Goal: Information Seeking & Learning: Learn about a topic

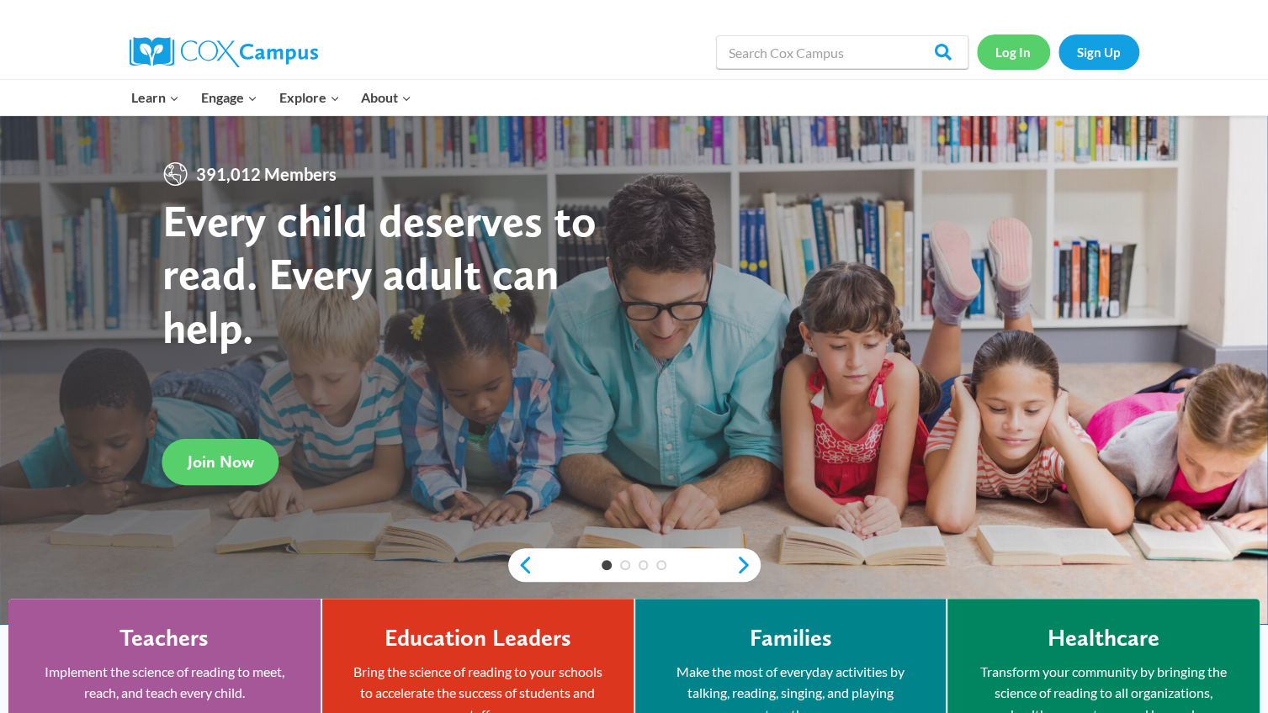
click at [1020, 51] on link "Log In" at bounding box center [1013, 51] width 73 height 34
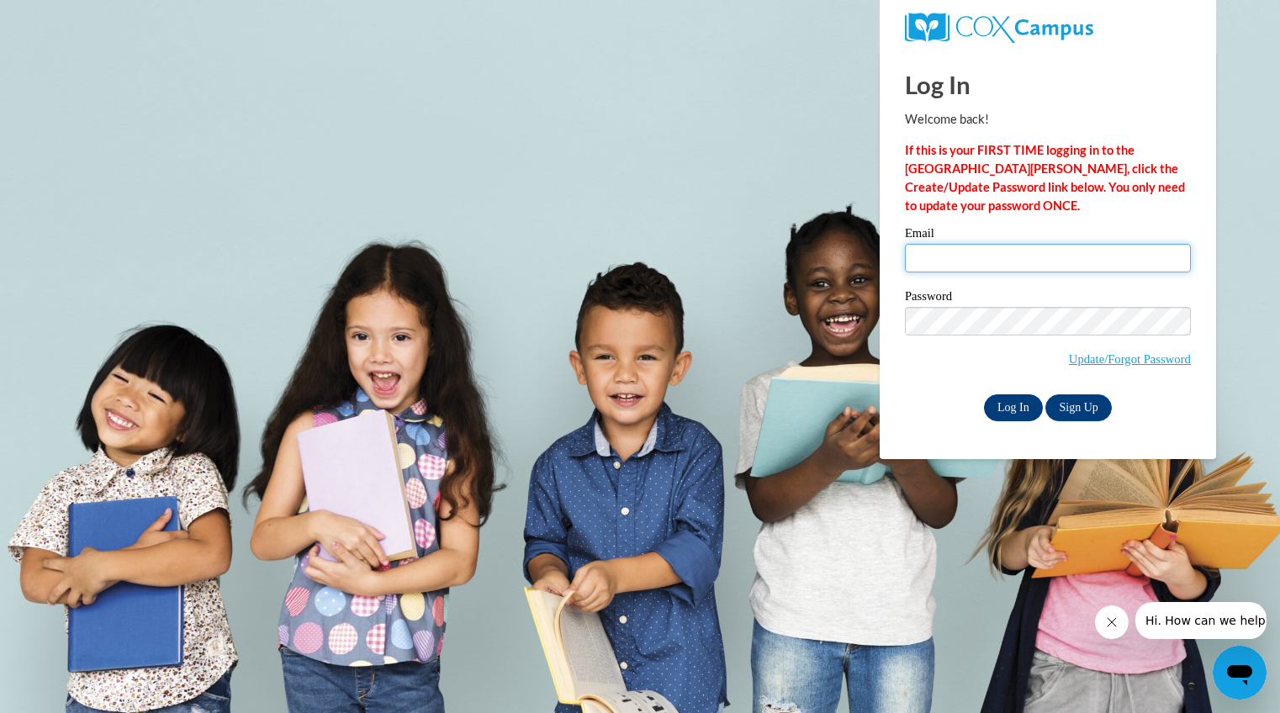
type input "zipperervicki@aasd.k12.wi.us"
click at [1015, 404] on input "Log In" at bounding box center [1013, 408] width 59 height 27
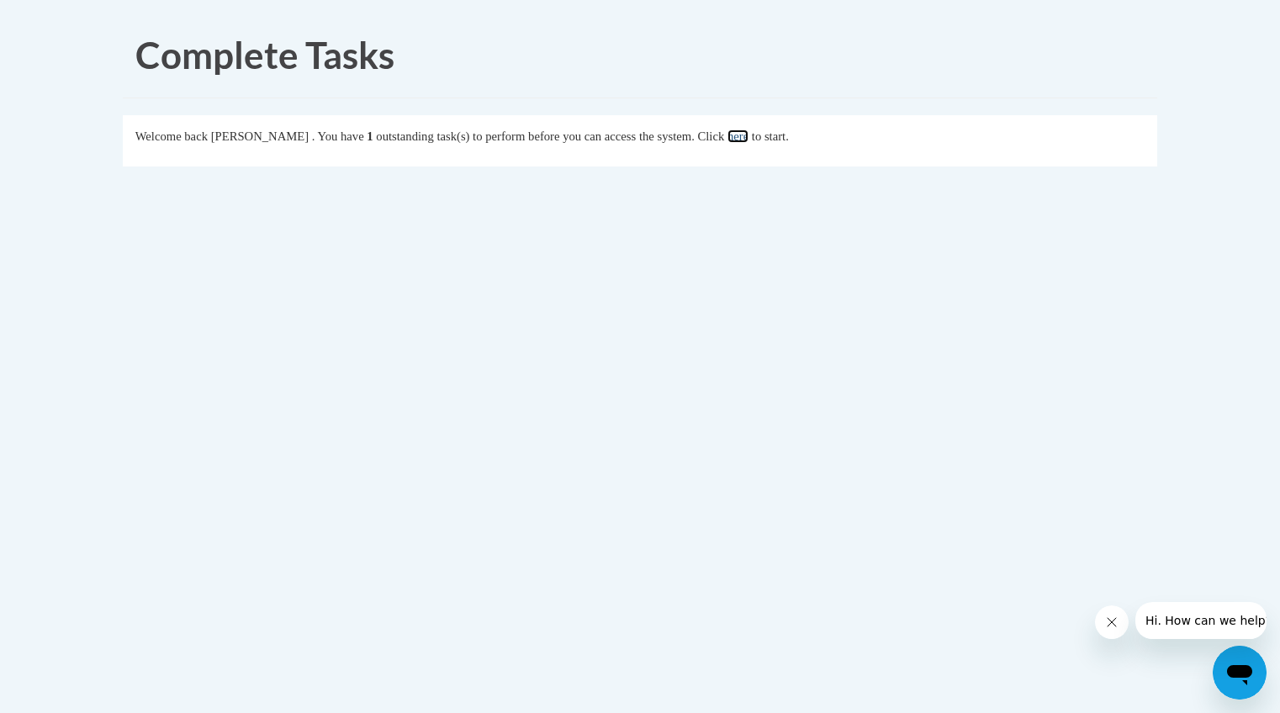
click at [749, 130] on link "here" at bounding box center [738, 136] width 21 height 13
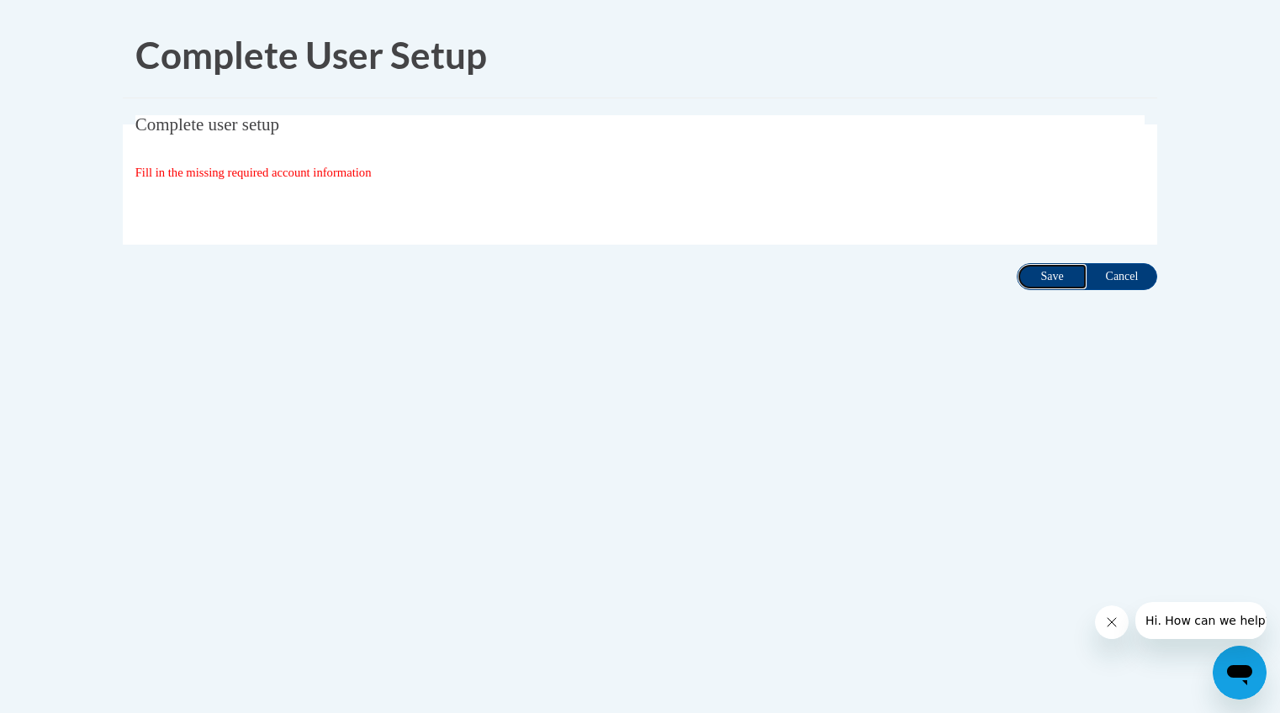
click at [1056, 277] on input "Save" at bounding box center [1052, 276] width 71 height 27
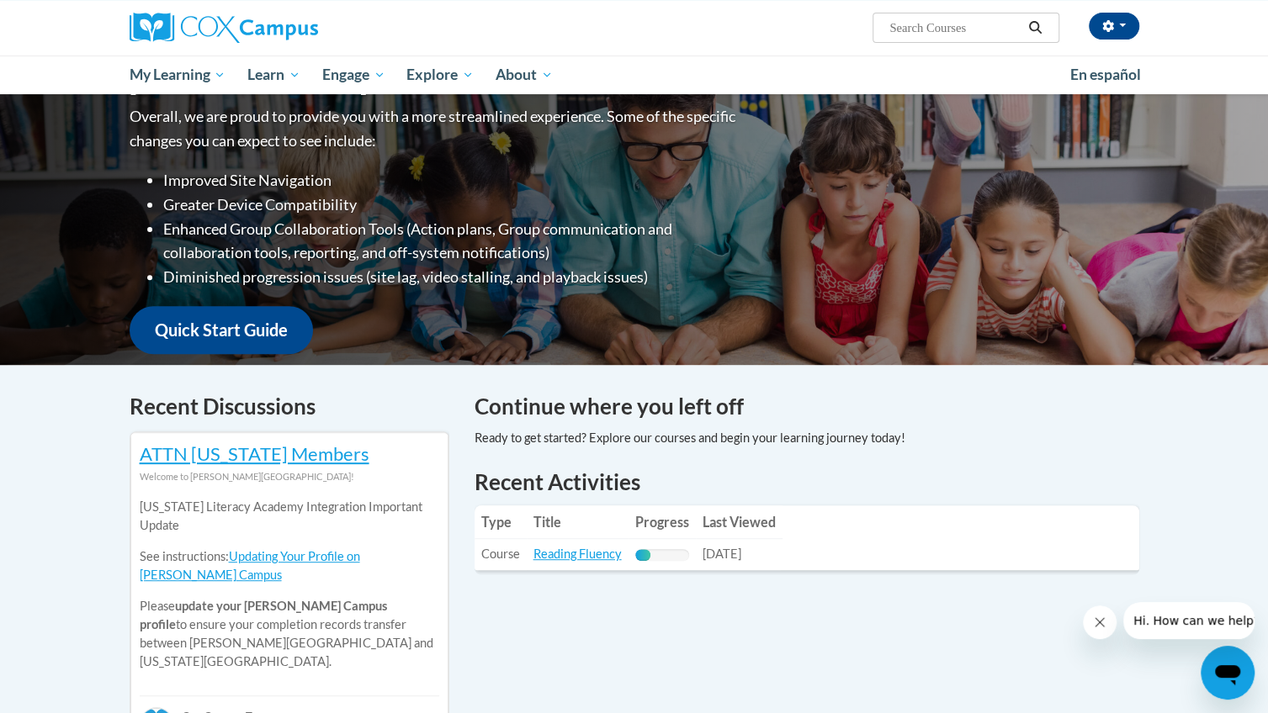
scroll to position [224, 0]
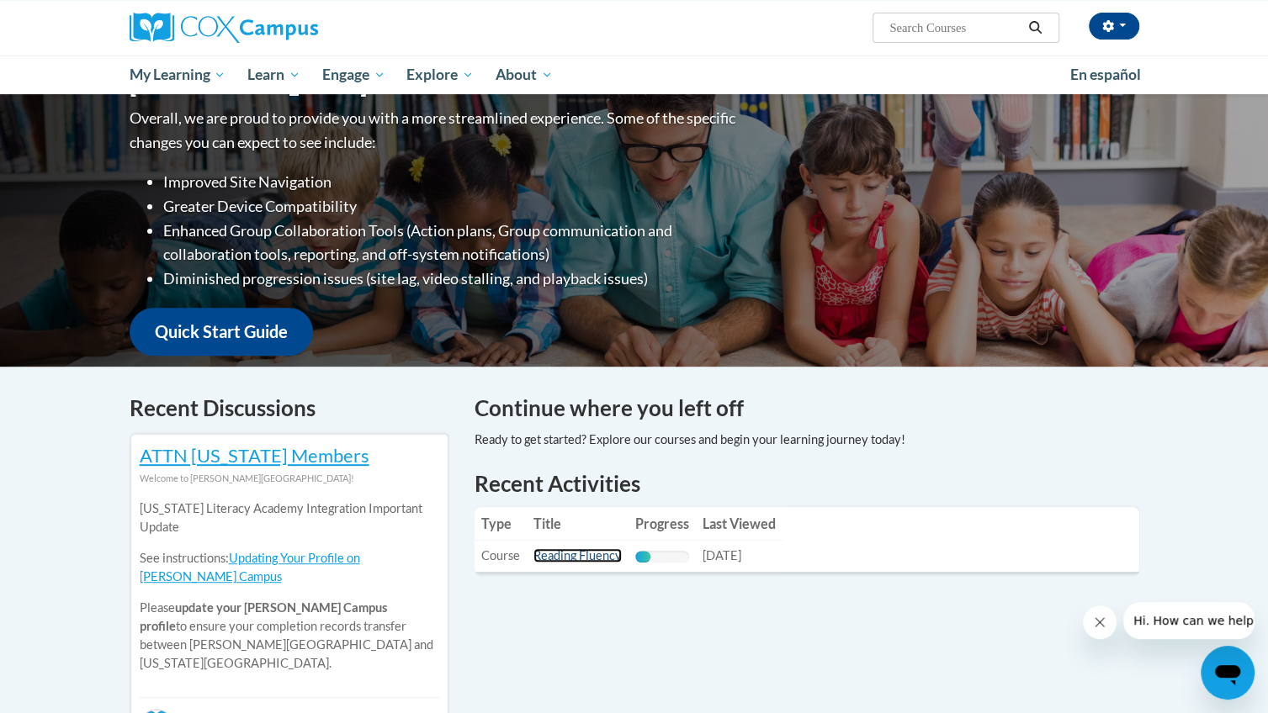
click at [580, 555] on link "Reading Fluency" at bounding box center [577, 555] width 88 height 14
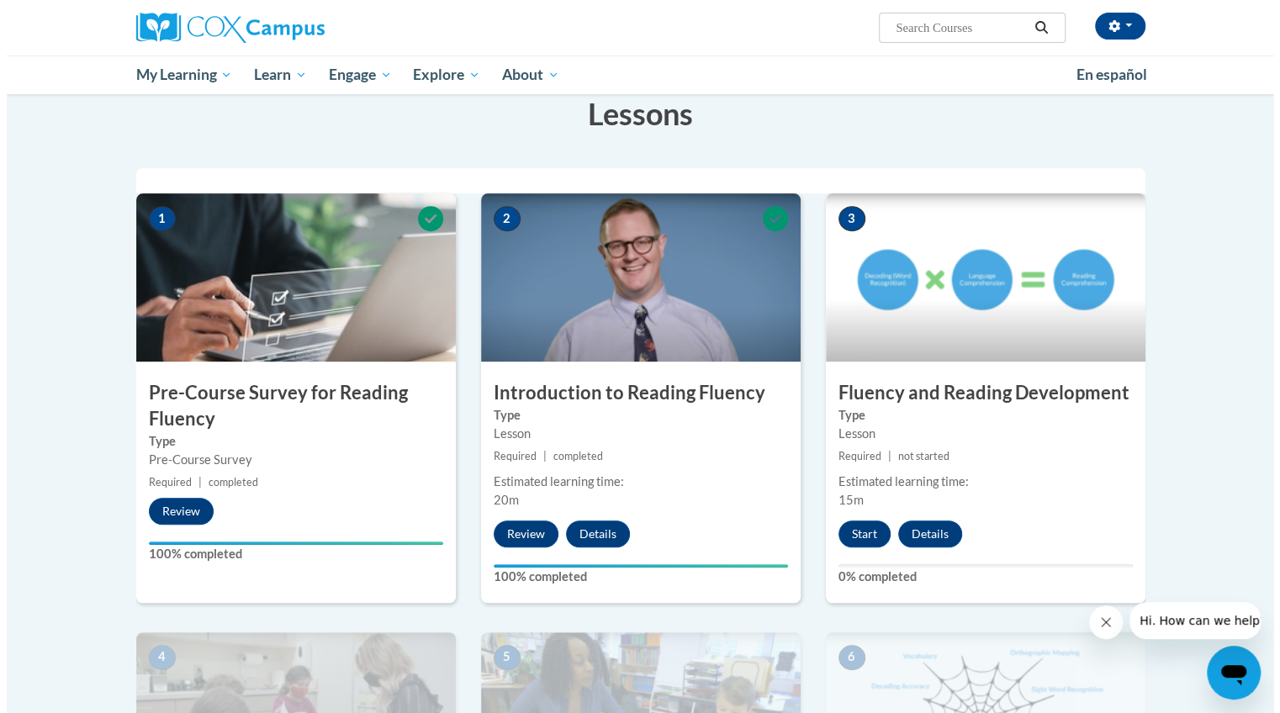
scroll to position [275, 0]
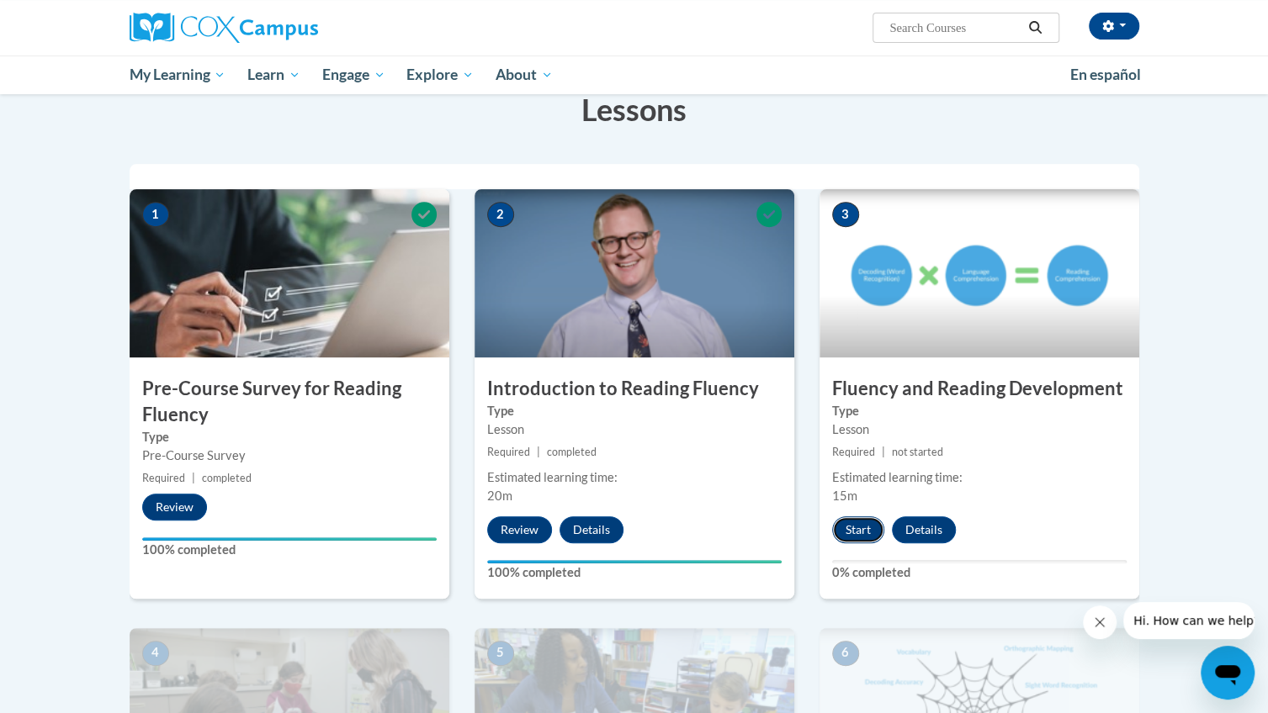
click at [861, 531] on button "Start" at bounding box center [858, 529] width 52 height 27
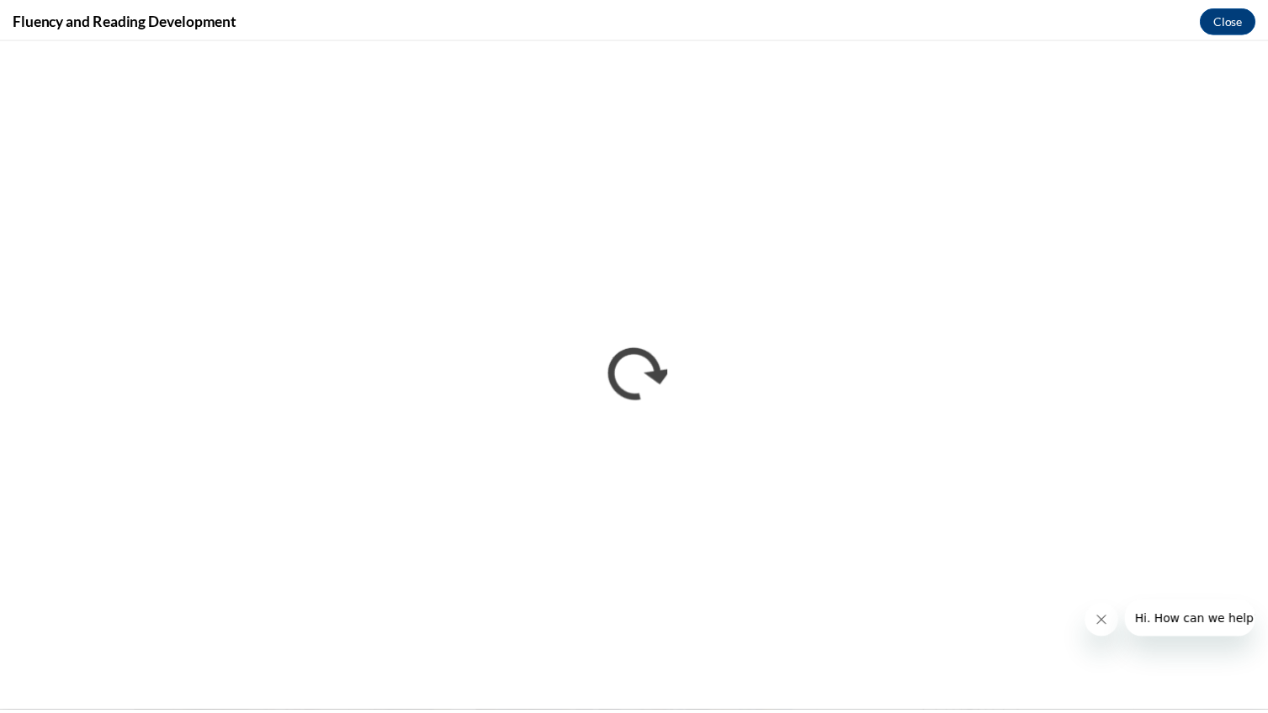
scroll to position [0, 0]
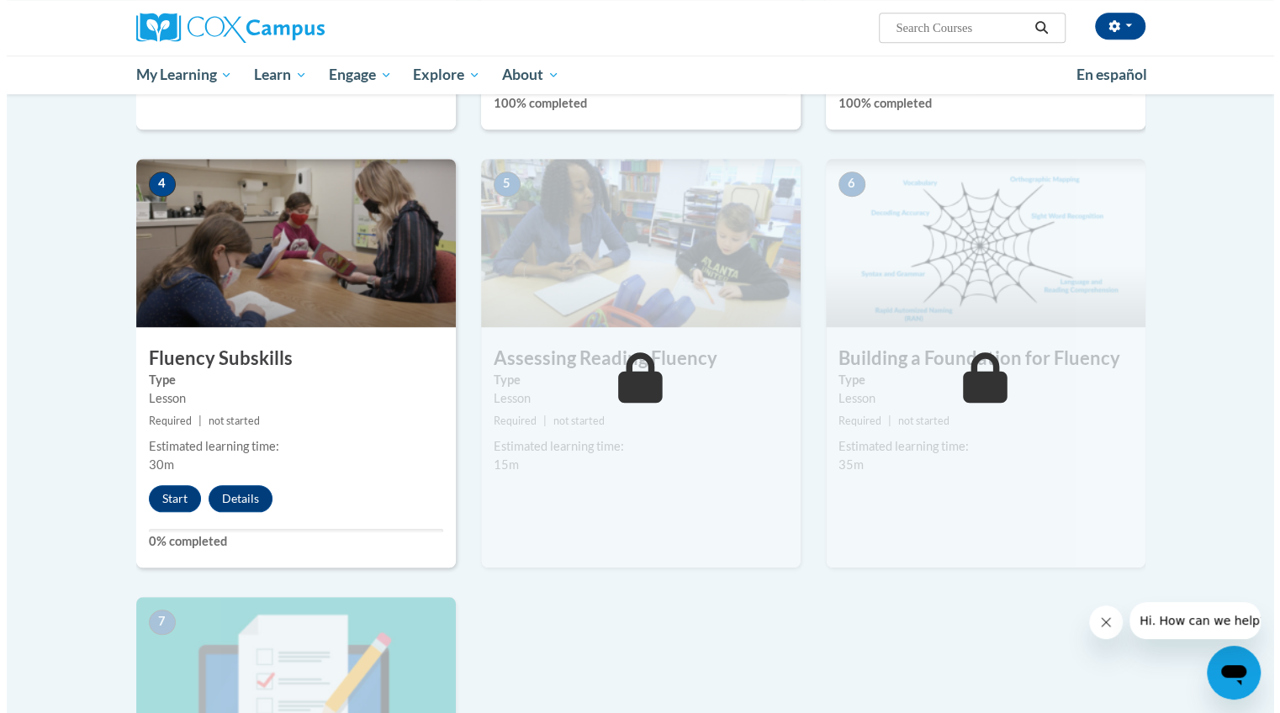
scroll to position [745, 0]
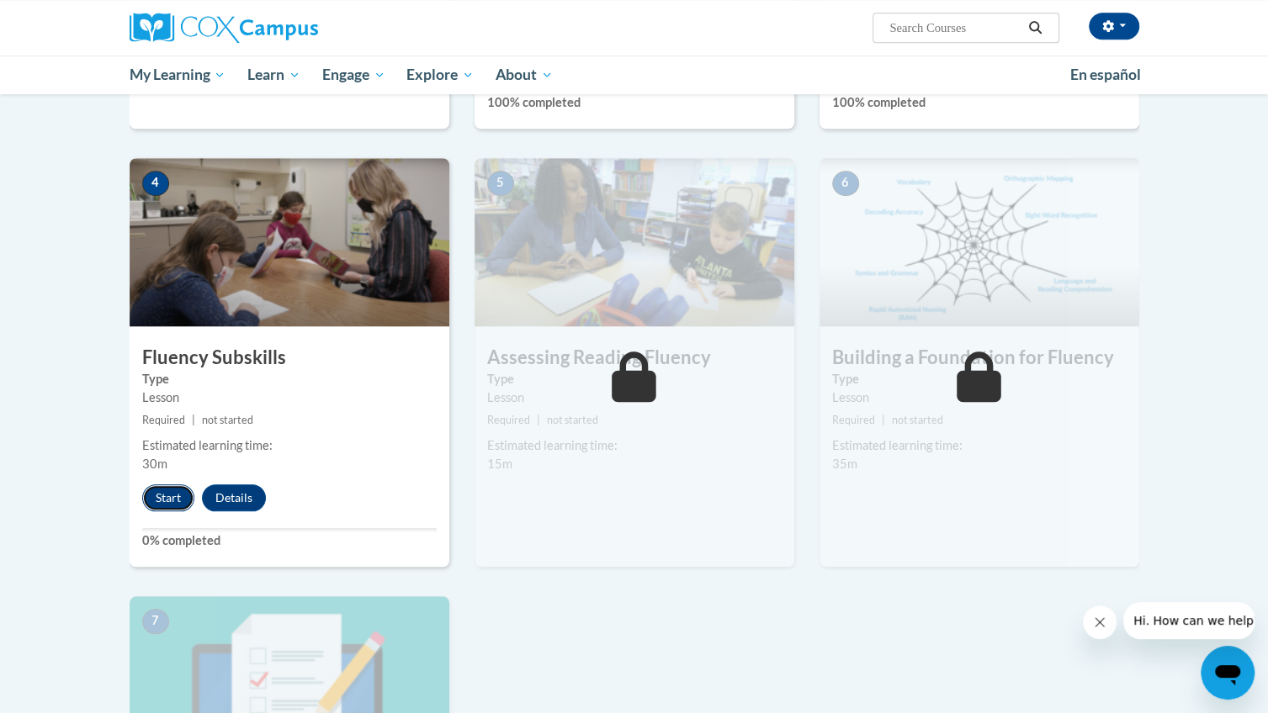
click at [165, 497] on button "Start" at bounding box center [168, 498] width 52 height 27
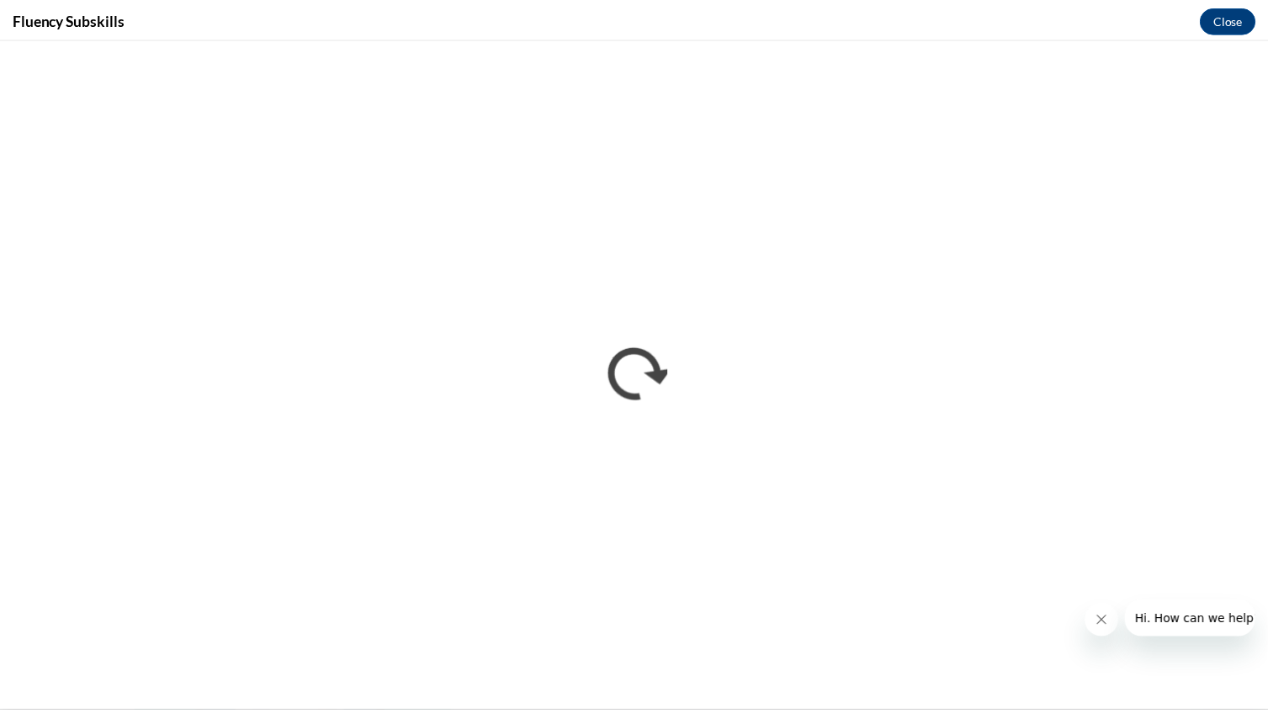
scroll to position [0, 0]
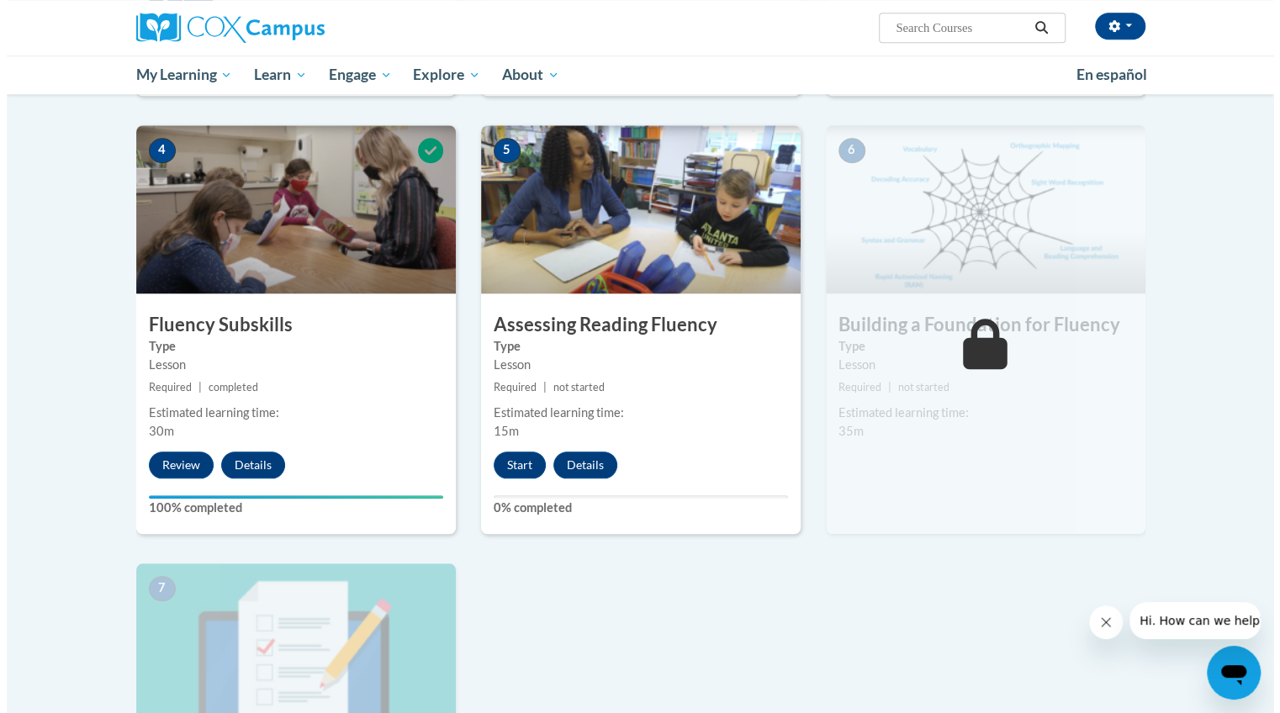
scroll to position [779, 0]
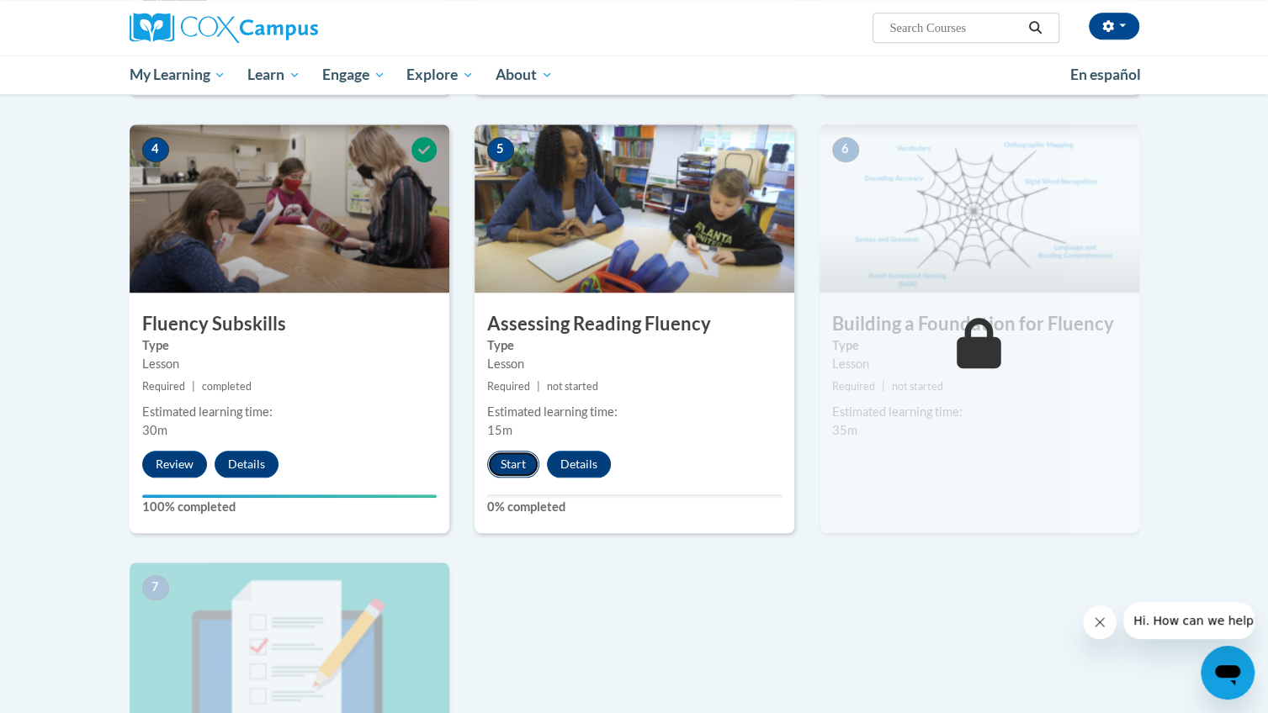
click at [506, 462] on button "Start" at bounding box center [513, 464] width 52 height 27
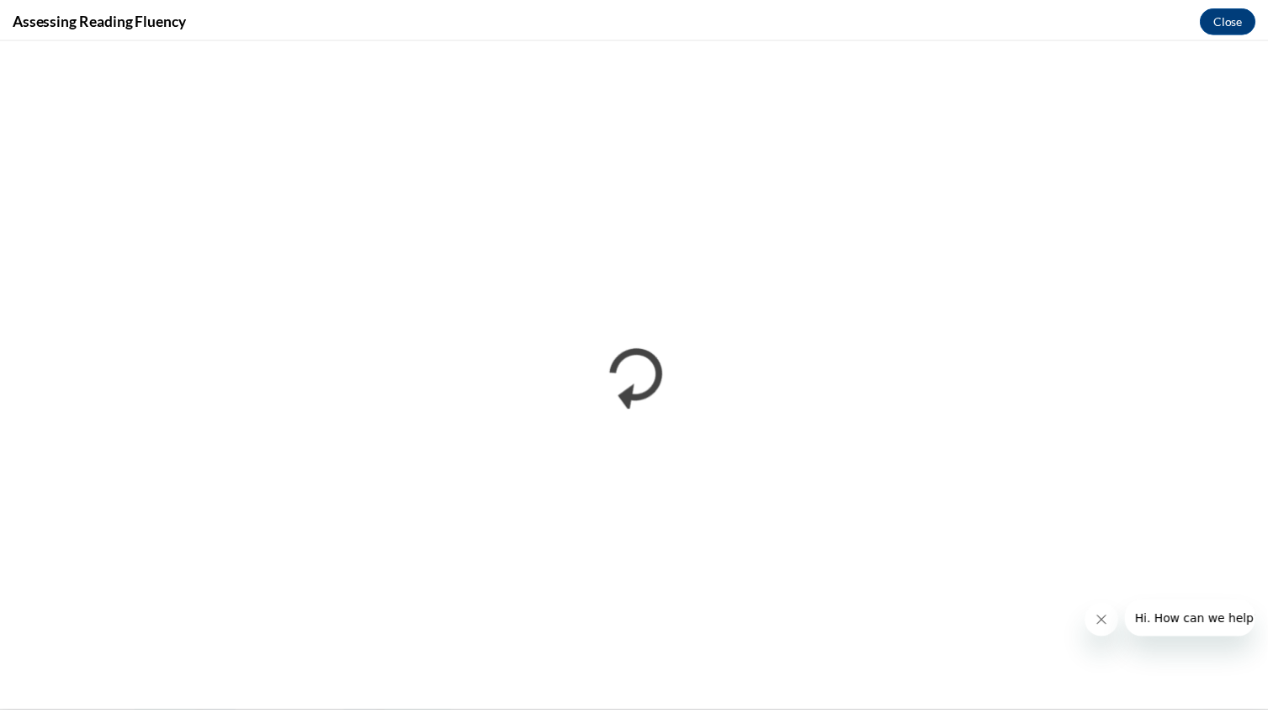
scroll to position [0, 0]
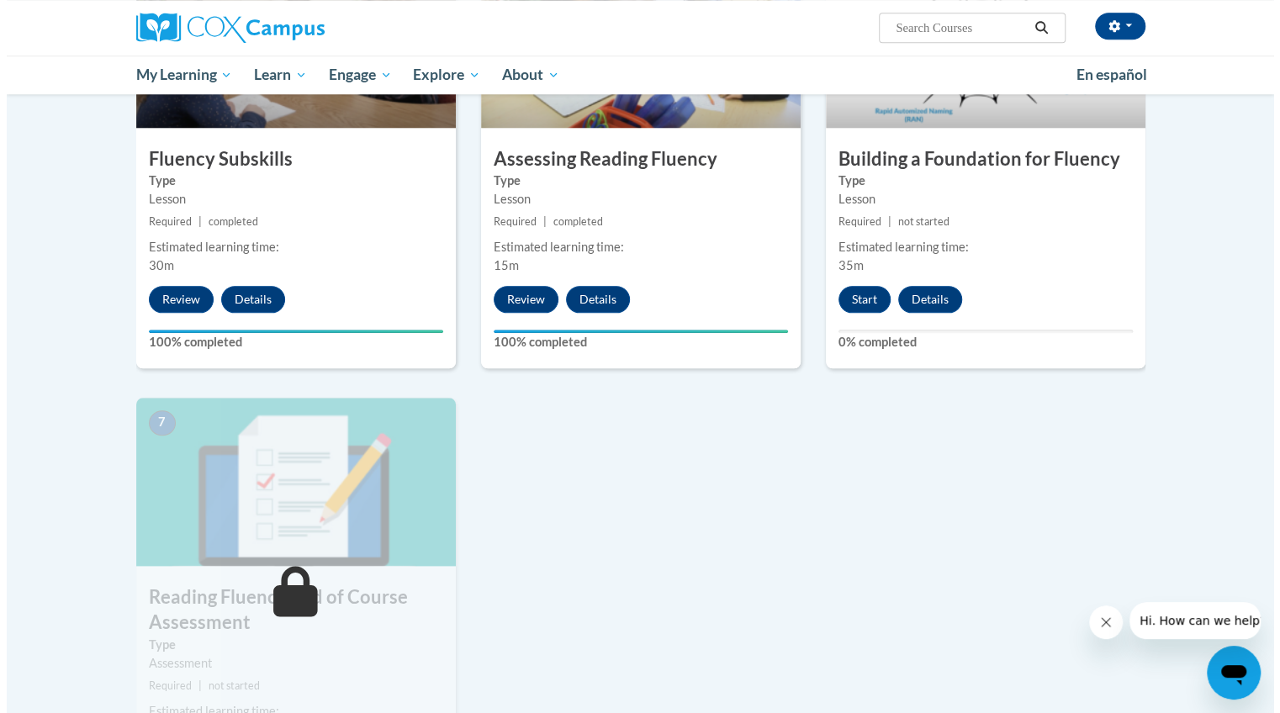
scroll to position [945, 0]
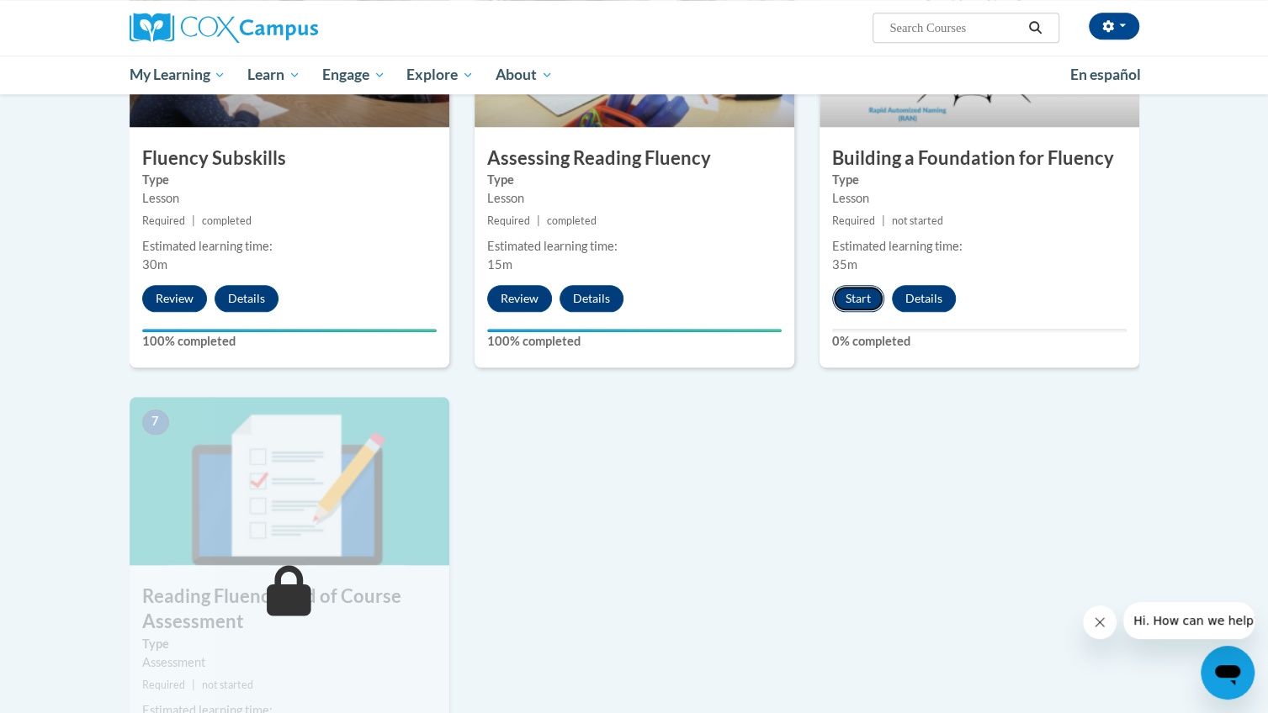
click at [848, 295] on button "Start" at bounding box center [858, 298] width 52 height 27
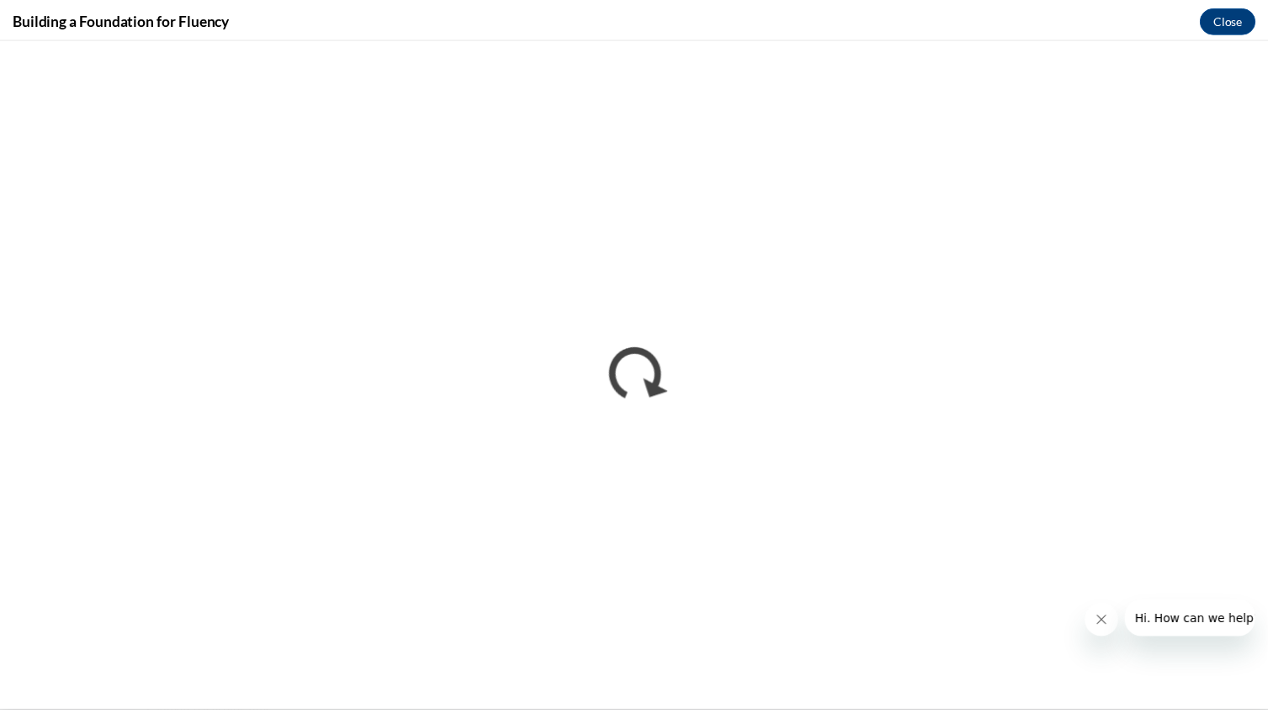
scroll to position [0, 0]
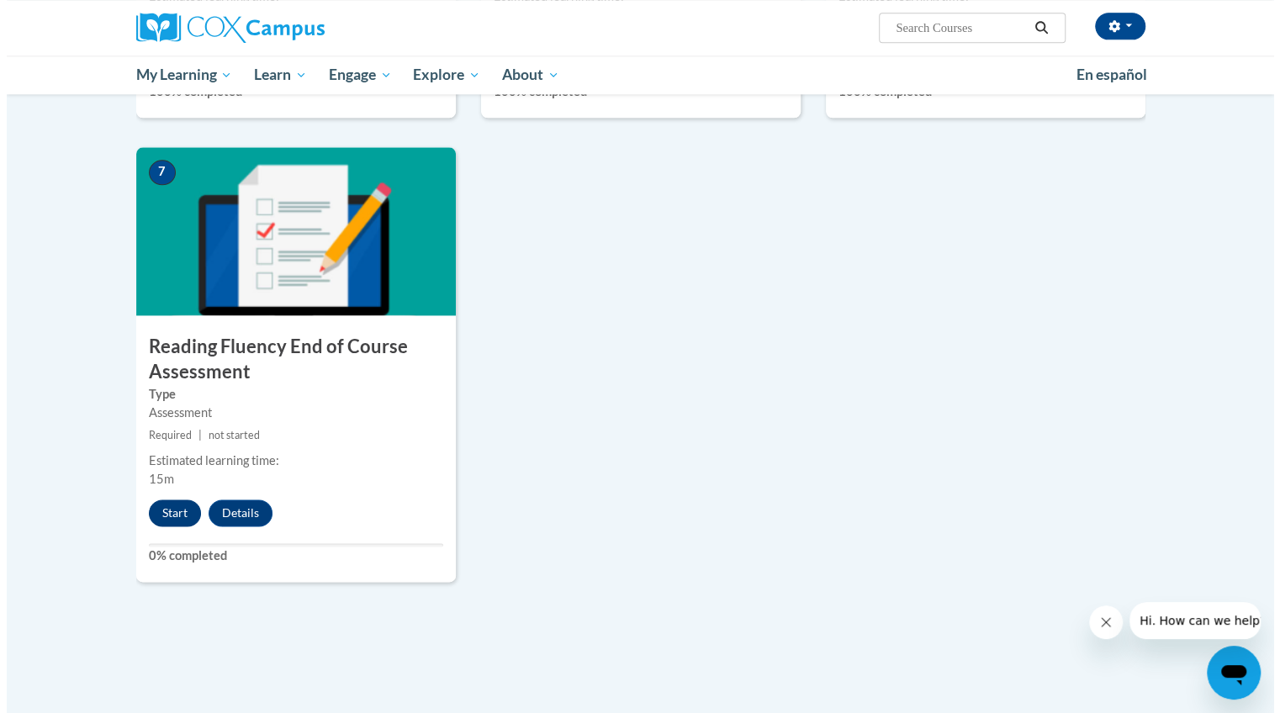
scroll to position [1195, 0]
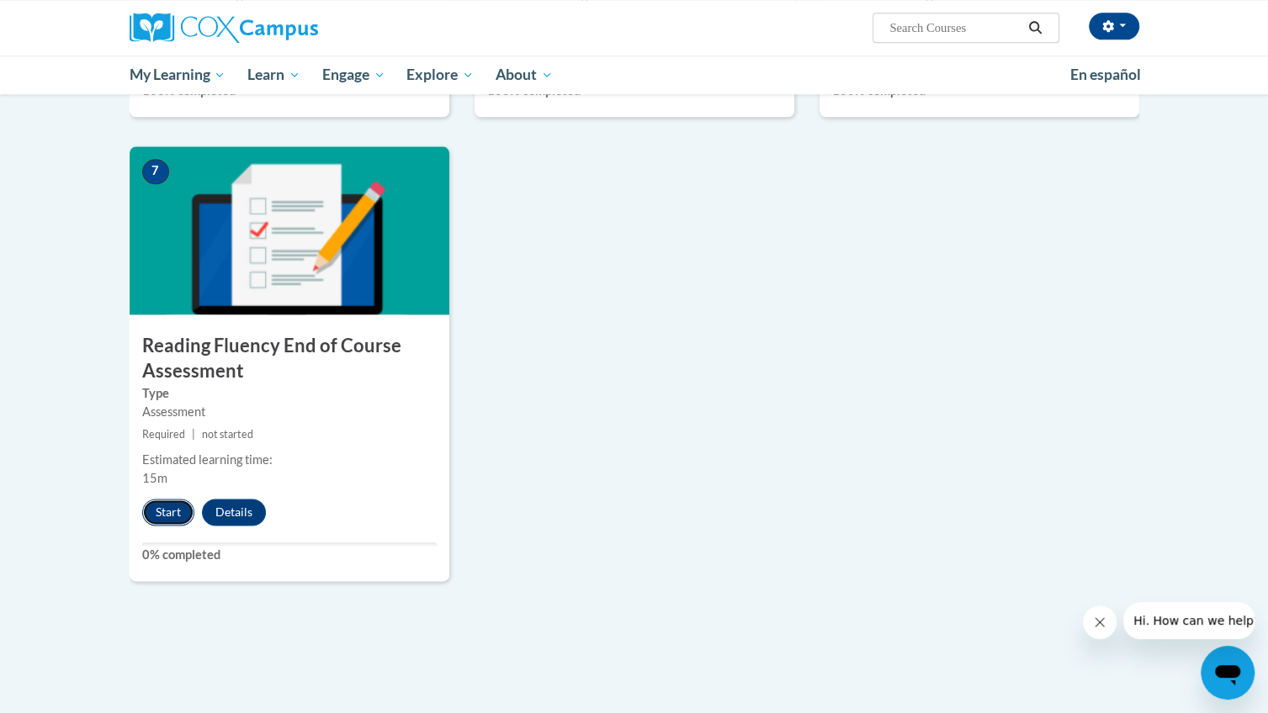
click at [171, 509] on button "Start" at bounding box center [168, 512] width 52 height 27
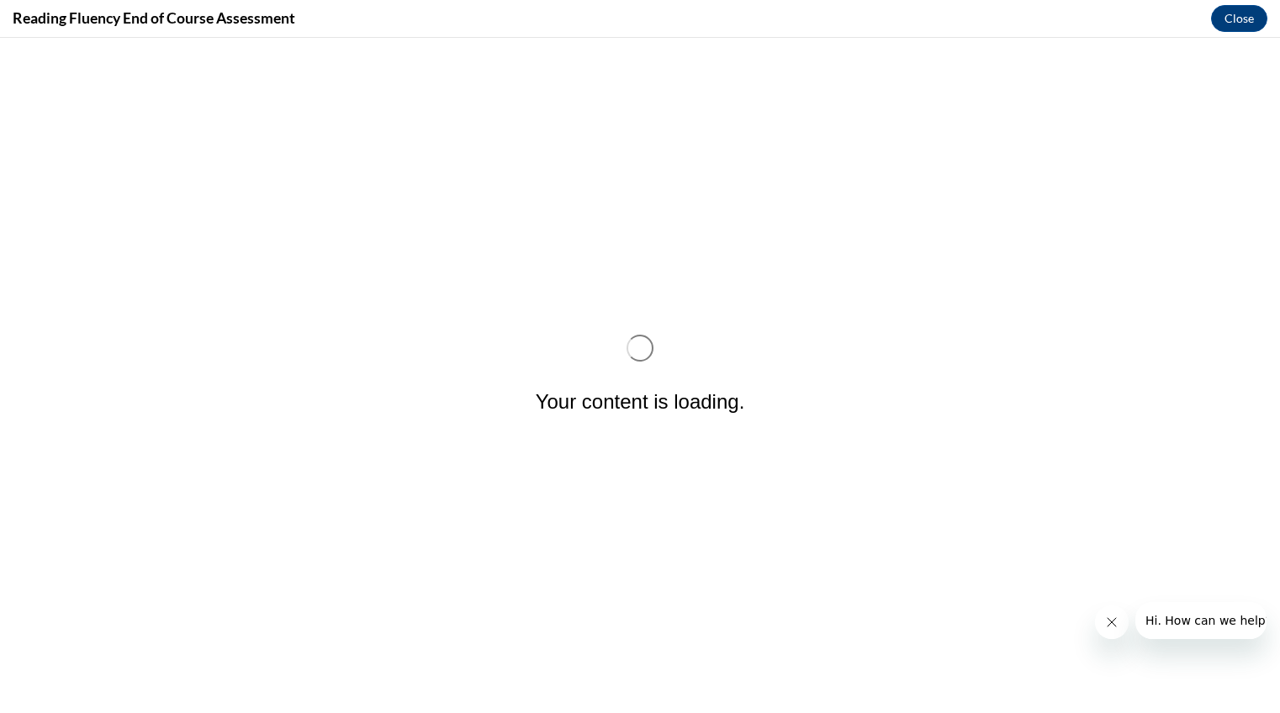
scroll to position [0, 0]
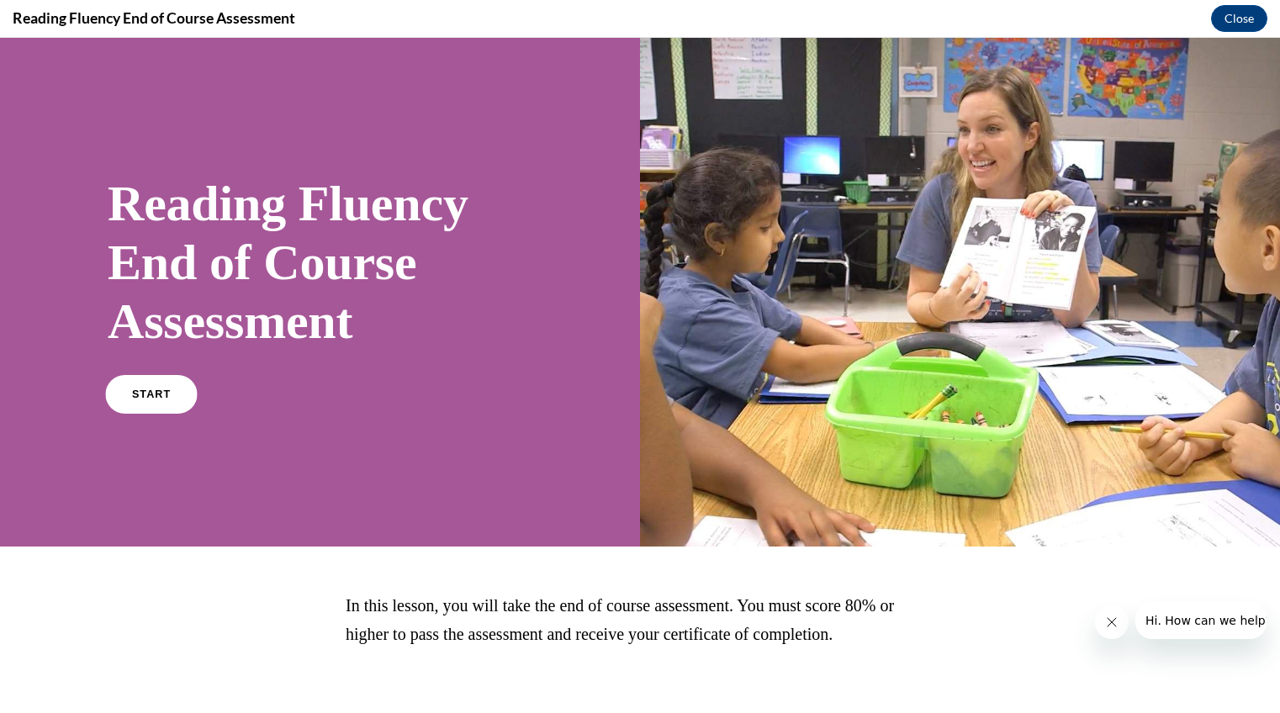
click at [142, 396] on span "START" at bounding box center [151, 395] width 39 height 13
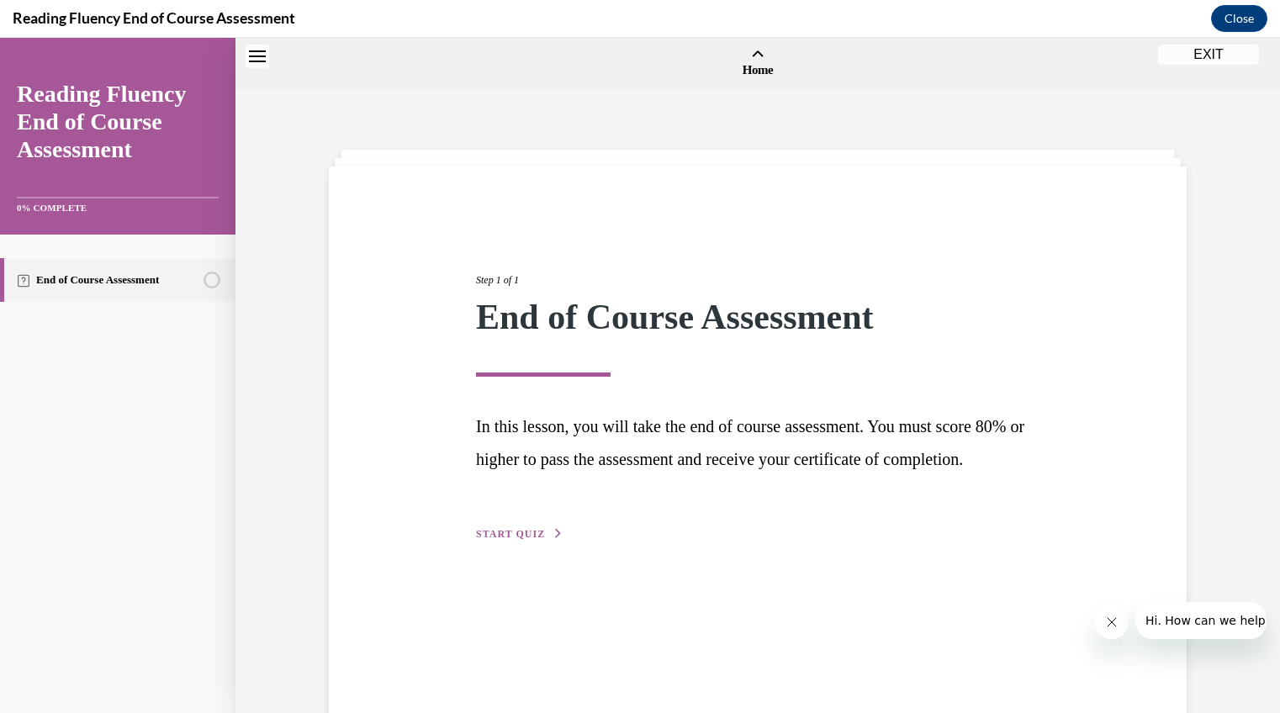
scroll to position [52, 0]
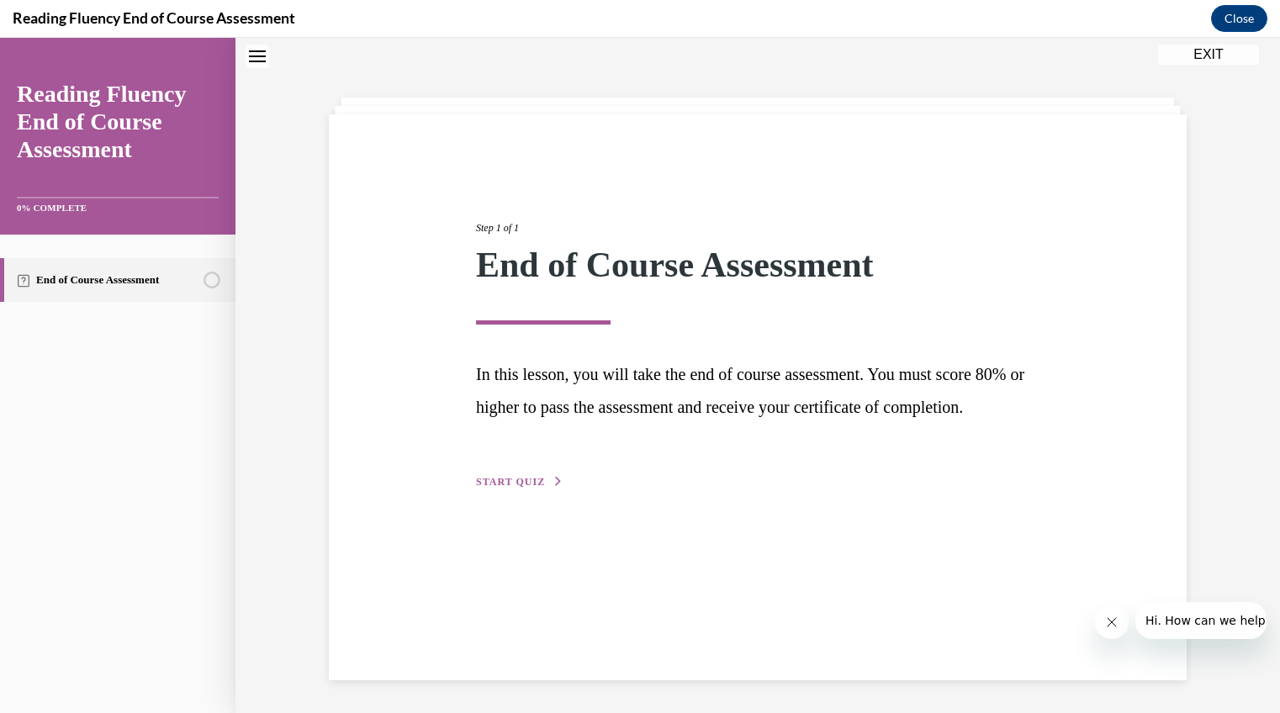
click at [503, 488] on span "START QUIZ" at bounding box center [510, 482] width 69 height 12
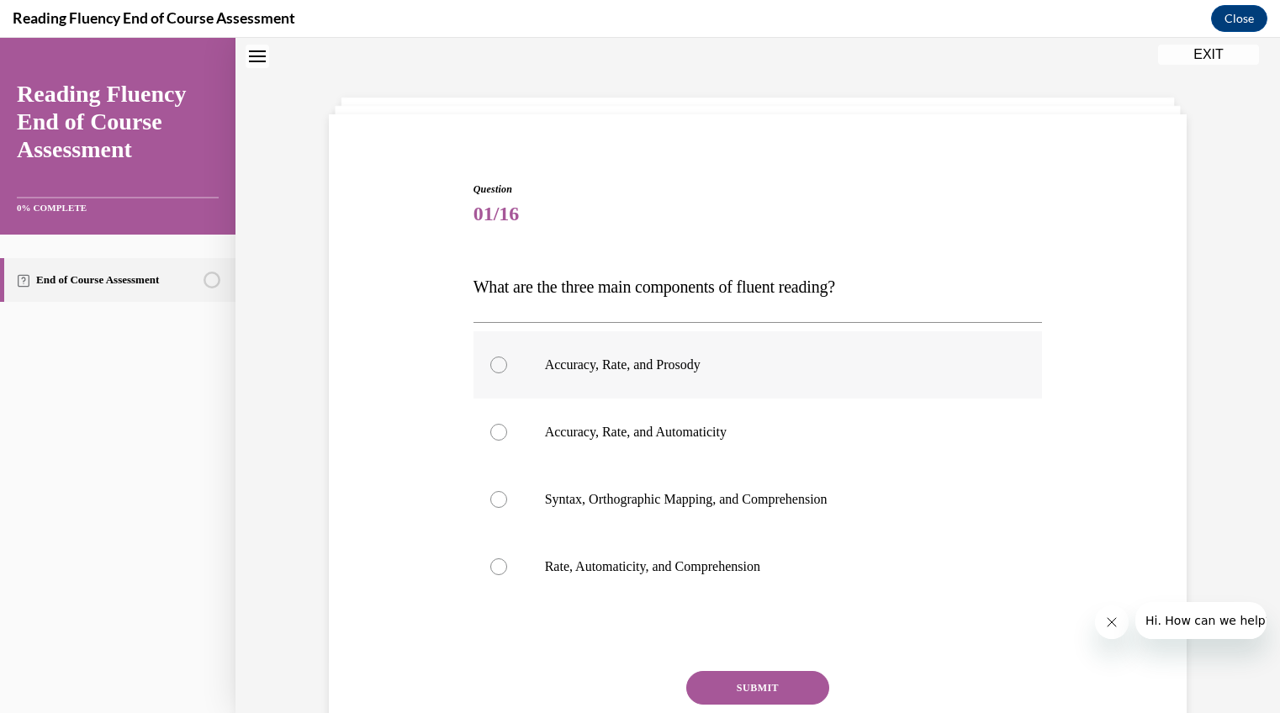
click at [490, 366] on div at bounding box center [498, 365] width 17 height 17
click at [490, 366] on input "Accuracy, Rate, and Prosody" at bounding box center [498, 365] width 17 height 17
radio input "true"
click at [730, 689] on button "SUBMIT" at bounding box center [757, 688] width 143 height 34
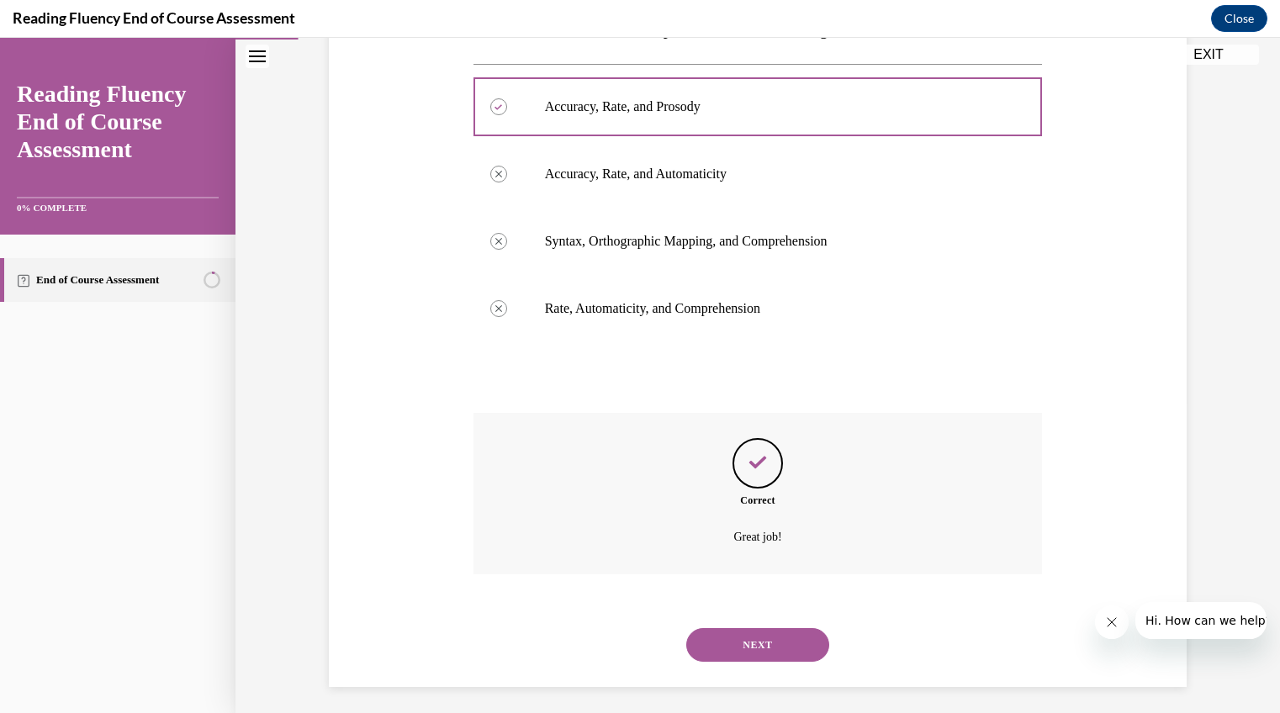
scroll to position [317, 0]
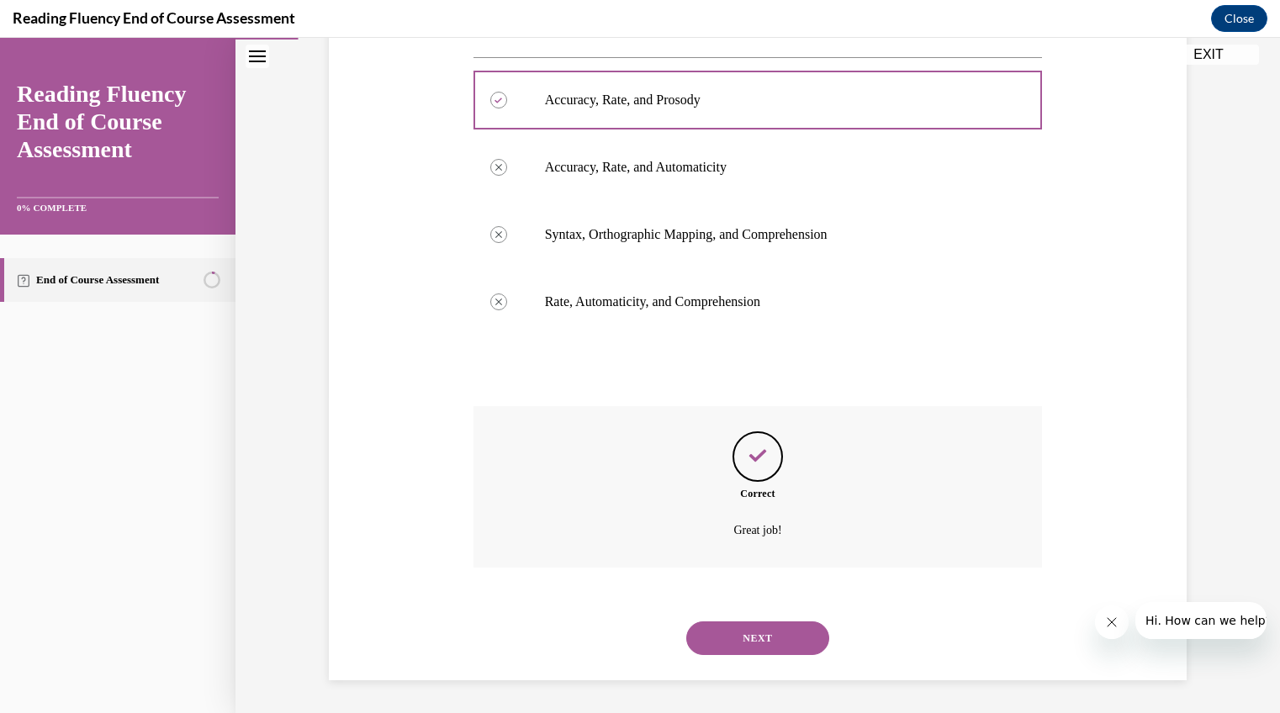
click at [765, 630] on button "NEXT" at bounding box center [757, 639] width 143 height 34
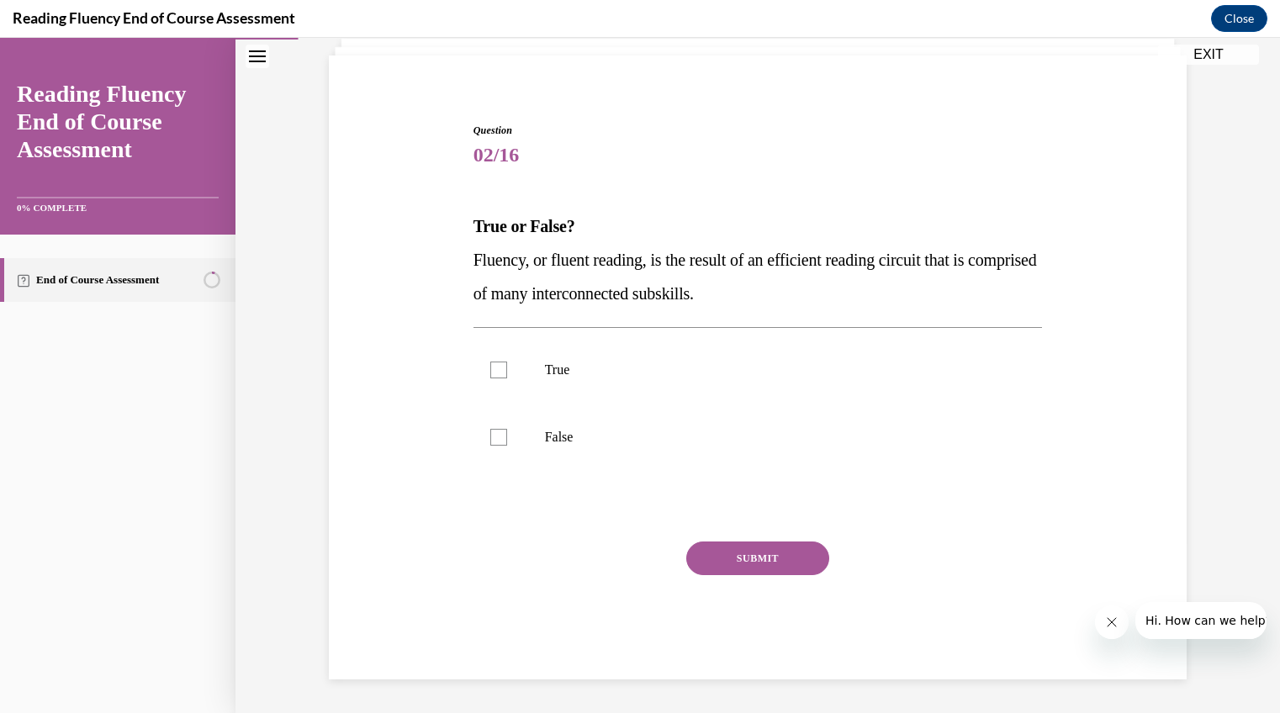
scroll to position [110, 0]
click at [488, 361] on label "True" at bounding box center [758, 370] width 569 height 67
click at [490, 363] on input "True" at bounding box center [498, 371] width 17 height 17
checkbox input "true"
click at [755, 550] on button "SUBMIT" at bounding box center [757, 560] width 143 height 34
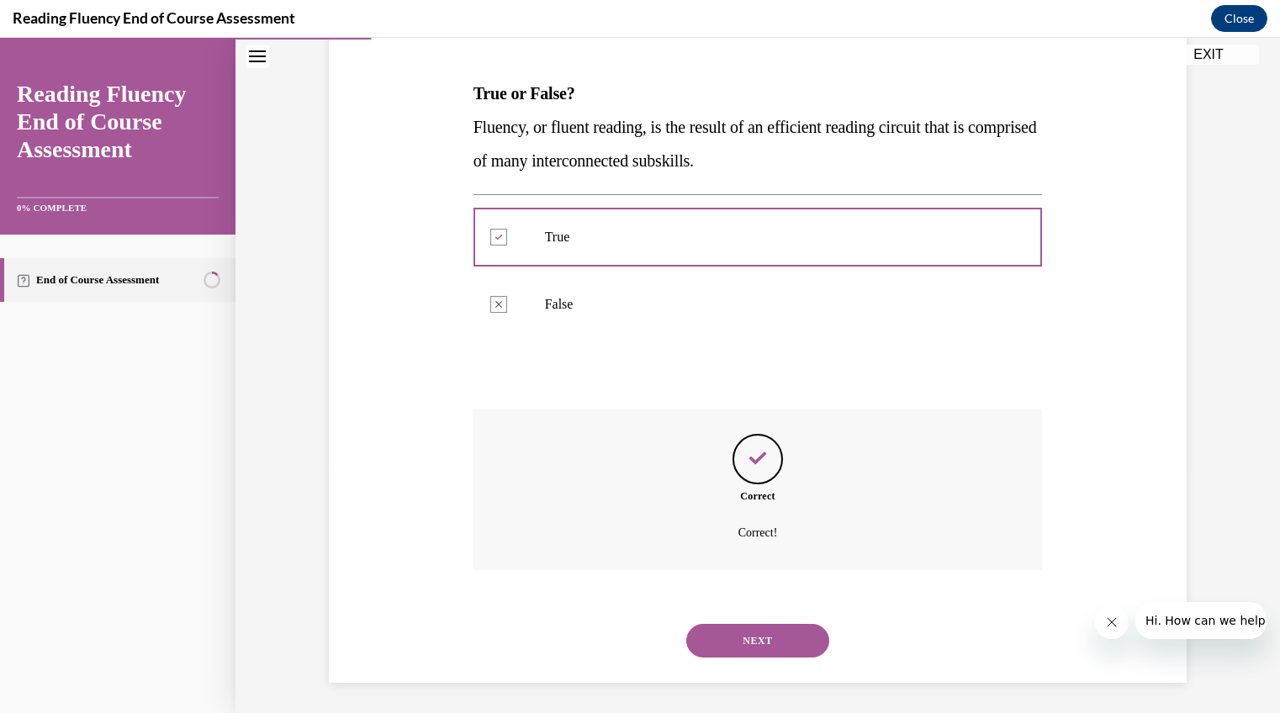
scroll to position [246, 0]
click at [727, 637] on button "NEXT" at bounding box center [757, 639] width 143 height 34
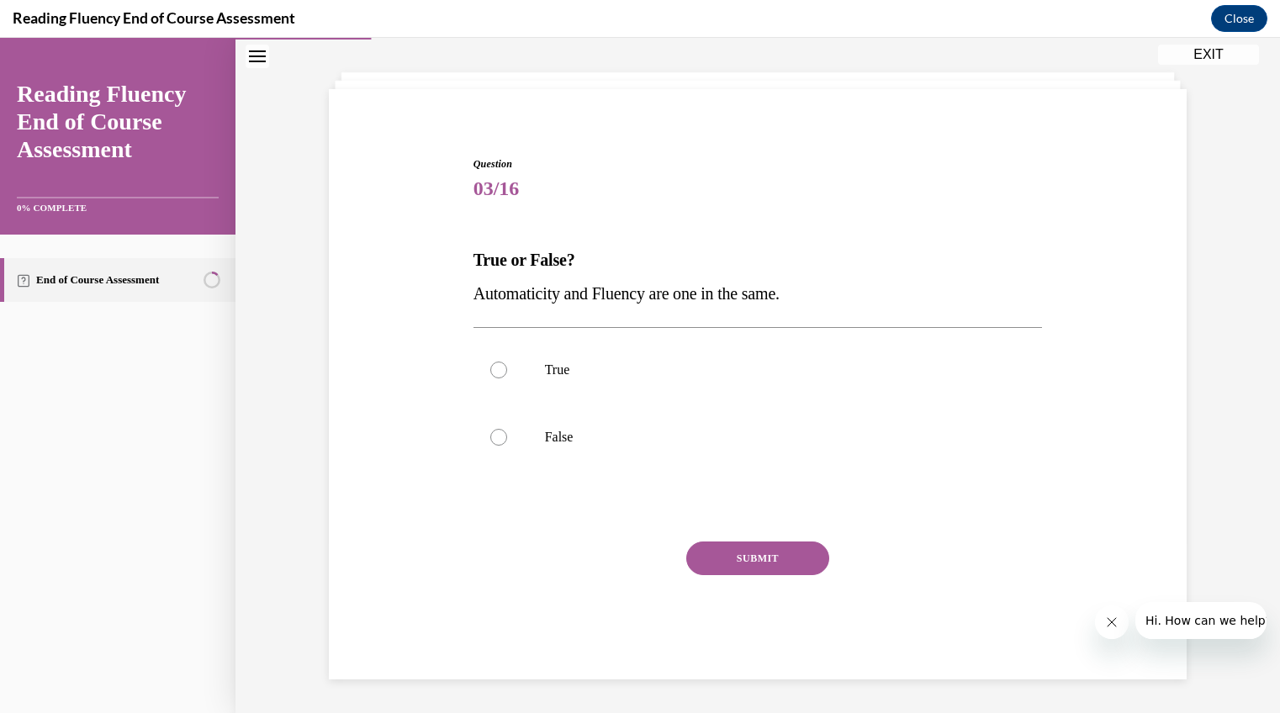
scroll to position [77, 0]
click at [495, 428] on label "False" at bounding box center [758, 438] width 569 height 67
click at [495, 430] on input "False" at bounding box center [498, 438] width 17 height 17
radio input "true"
click at [716, 559] on button "SUBMIT" at bounding box center [757, 560] width 143 height 34
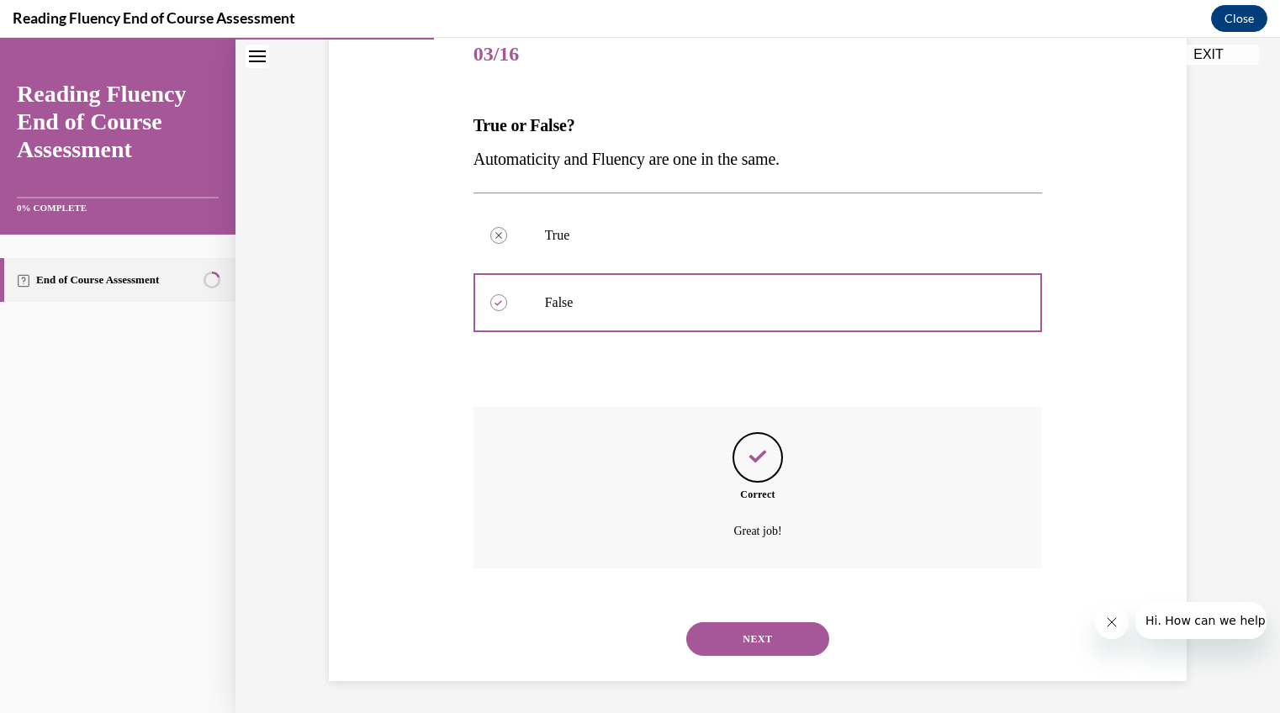
scroll to position [213, 0]
click at [730, 636] on button "NEXT" at bounding box center [757, 639] width 143 height 34
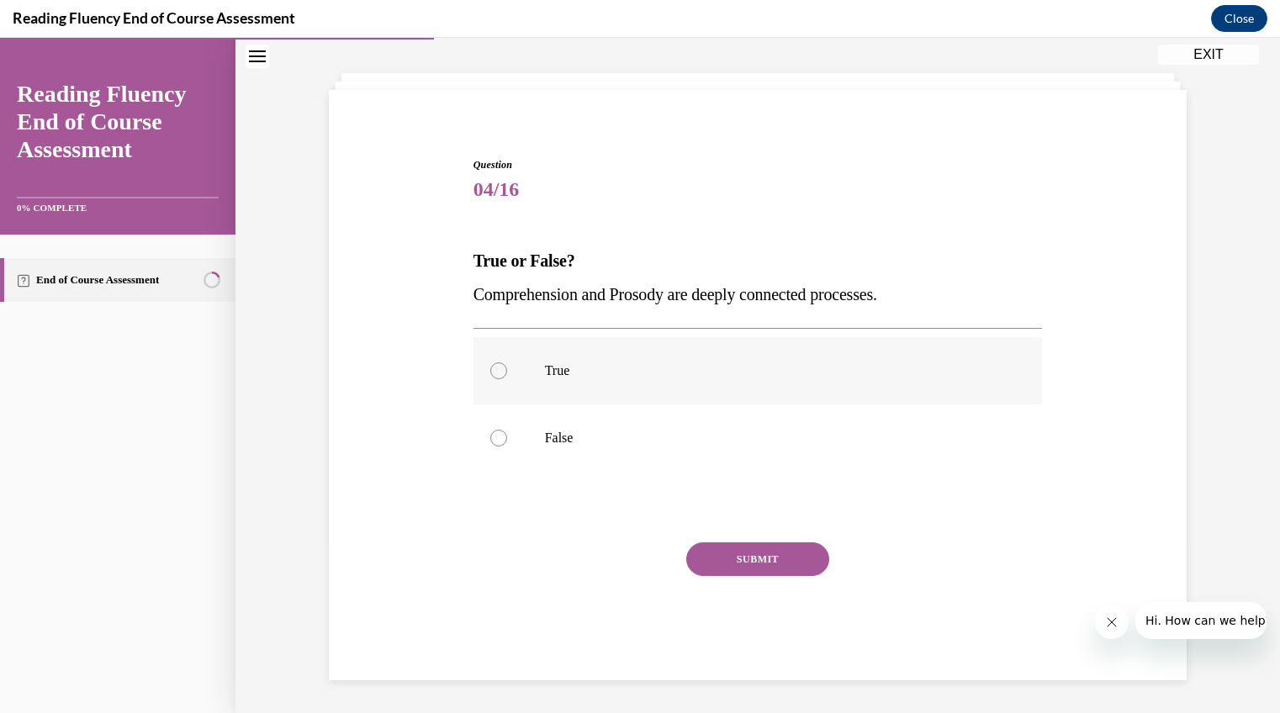
click at [491, 364] on div at bounding box center [498, 371] width 17 height 17
click at [491, 364] on input "True" at bounding box center [498, 371] width 17 height 17
radio input "true"
click at [718, 551] on button "SUBMIT" at bounding box center [757, 560] width 143 height 34
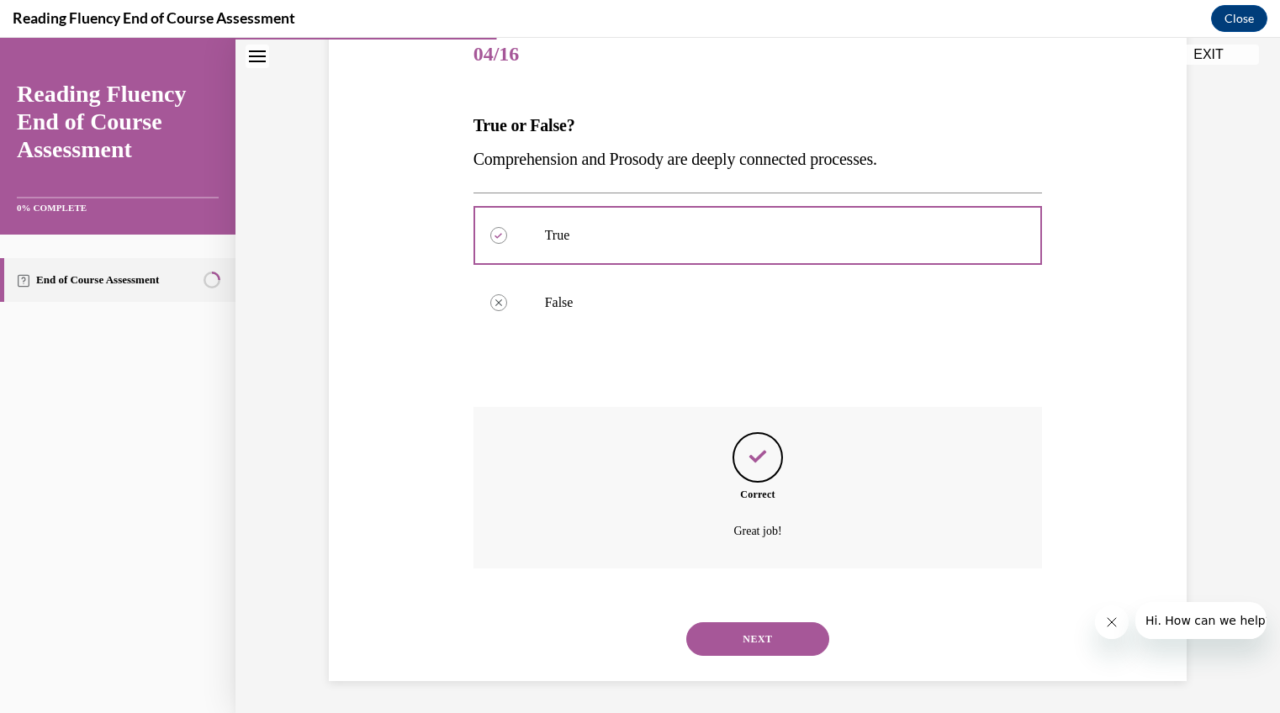
scroll to position [213, 0]
click at [723, 637] on button "NEXT" at bounding box center [757, 639] width 143 height 34
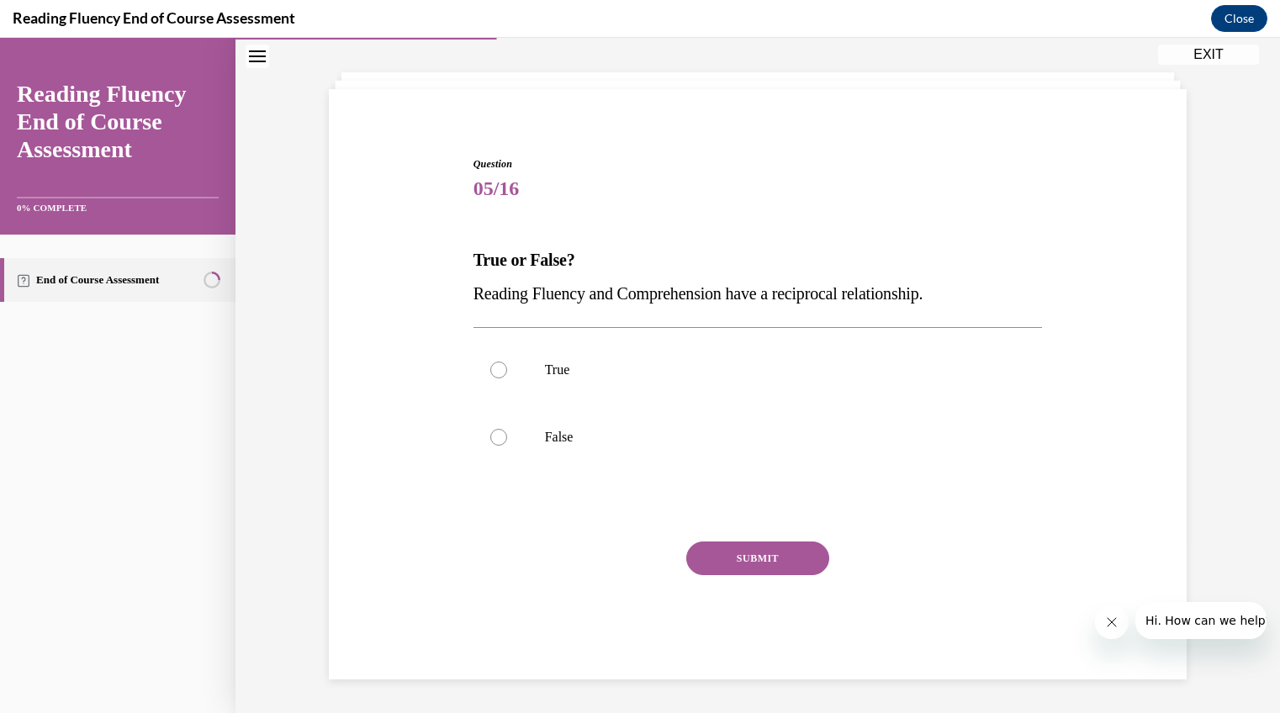
scroll to position [77, 0]
click at [491, 368] on div at bounding box center [498, 371] width 17 height 17
click at [491, 368] on input "True" at bounding box center [498, 371] width 17 height 17
radio input "true"
click at [740, 552] on button "SUBMIT" at bounding box center [757, 560] width 143 height 34
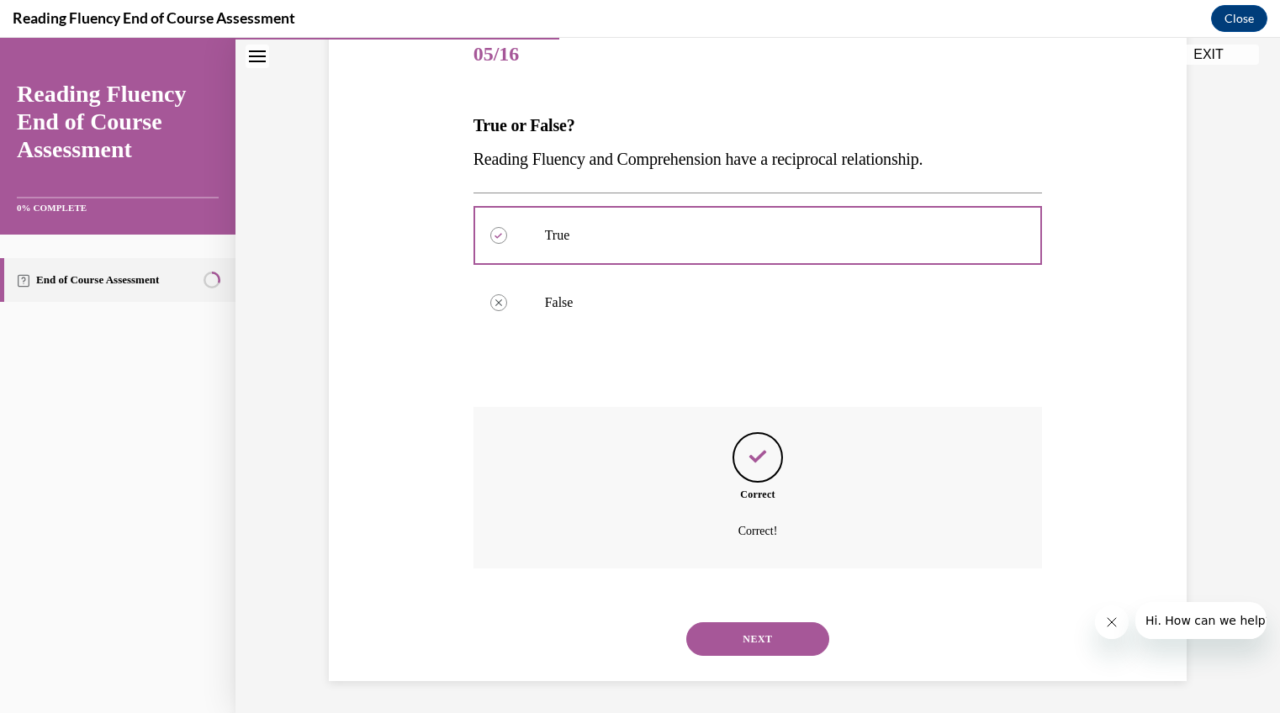
scroll to position [213, 0]
click at [723, 637] on button "NEXT" at bounding box center [757, 639] width 143 height 34
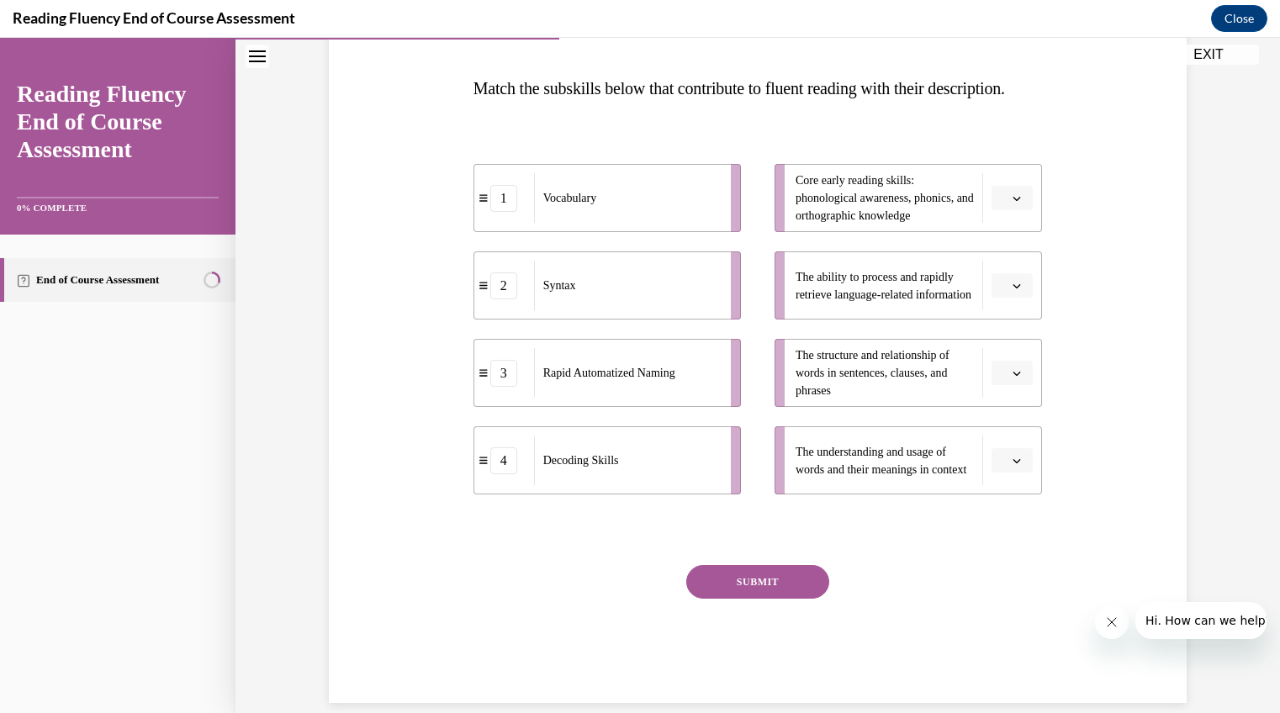
scroll to position [250, 0]
click at [1014, 202] on icon "button" at bounding box center [1017, 197] width 8 height 8
click at [1005, 396] on div "4" at bounding box center [1003, 403] width 41 height 34
click at [1013, 289] on icon "button" at bounding box center [1017, 285] width 8 height 8
click at [1001, 423] on span "2" at bounding box center [1000, 422] width 6 height 13
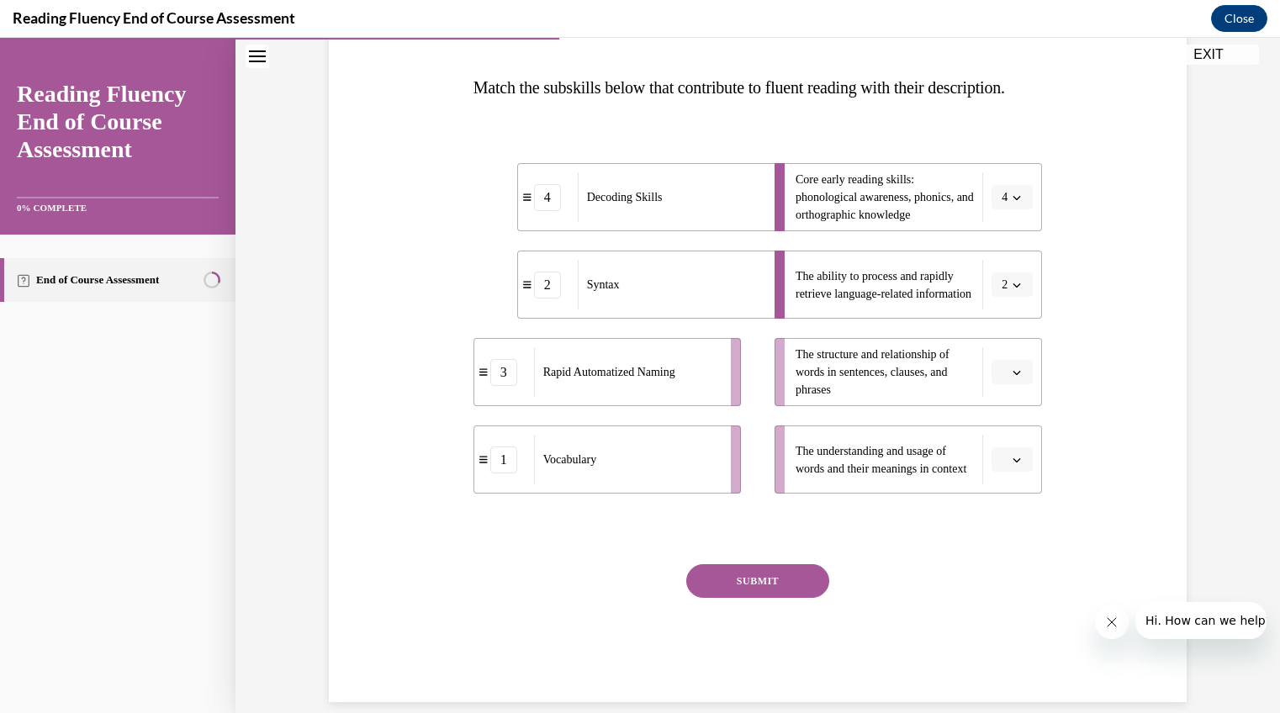
click at [1013, 377] on icon "button" at bounding box center [1017, 372] width 8 height 8
click at [999, 535] on div "3" at bounding box center [1003, 544] width 41 height 34
click at [1013, 464] on icon "button" at bounding box center [1017, 460] width 8 height 8
click at [1003, 566] on span "1" at bounding box center [1000, 564] width 6 height 13
click at [758, 598] on button "SUBMIT" at bounding box center [757, 581] width 143 height 34
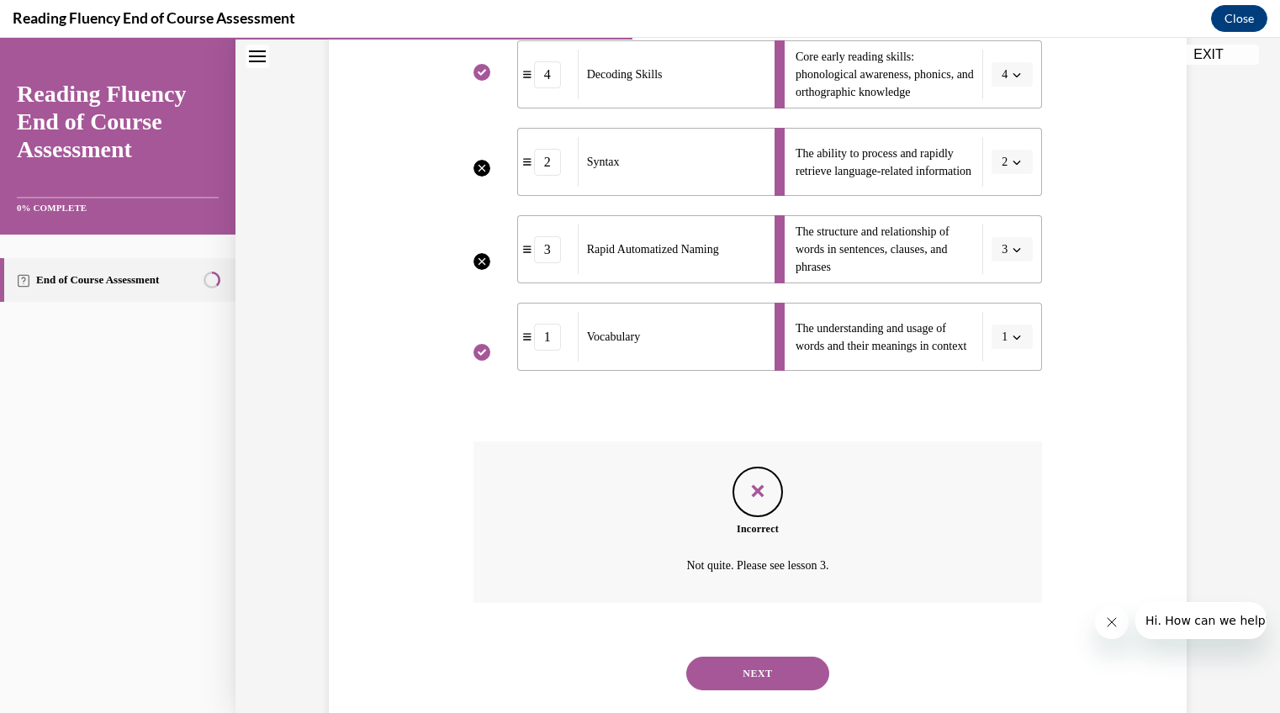
scroll to position [442, 0]
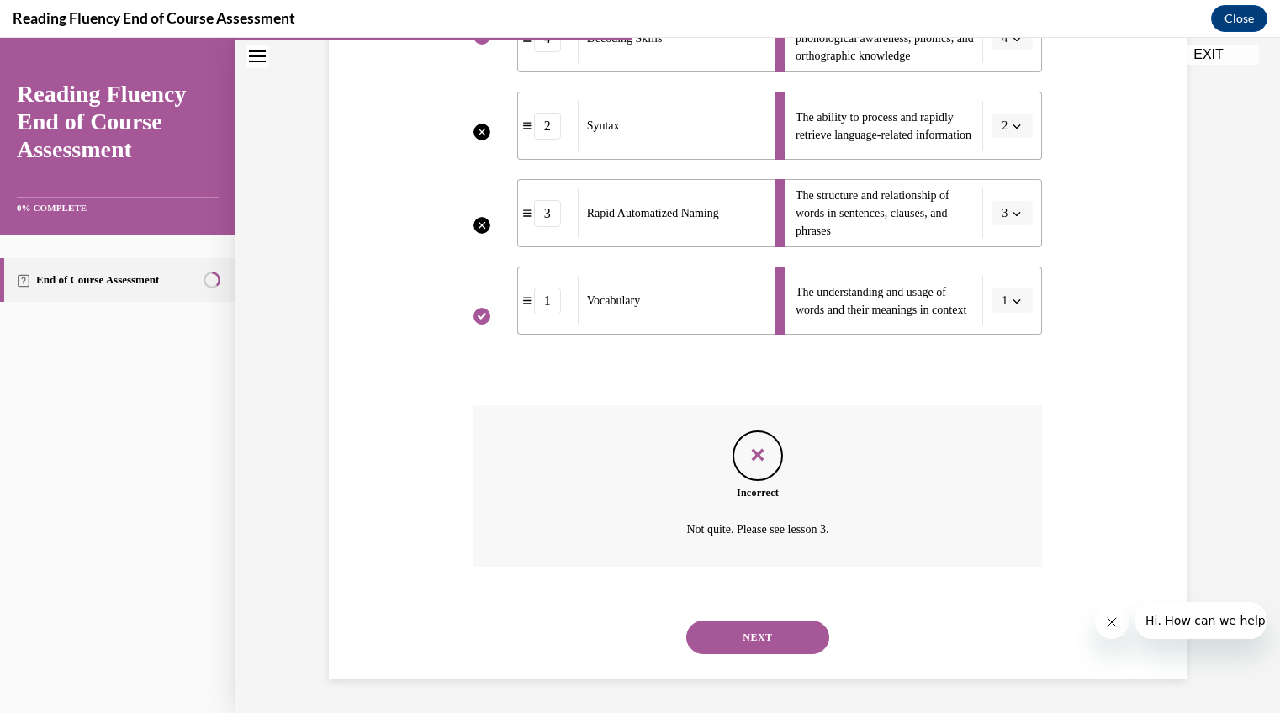
click at [771, 626] on button "NEXT" at bounding box center [757, 638] width 143 height 34
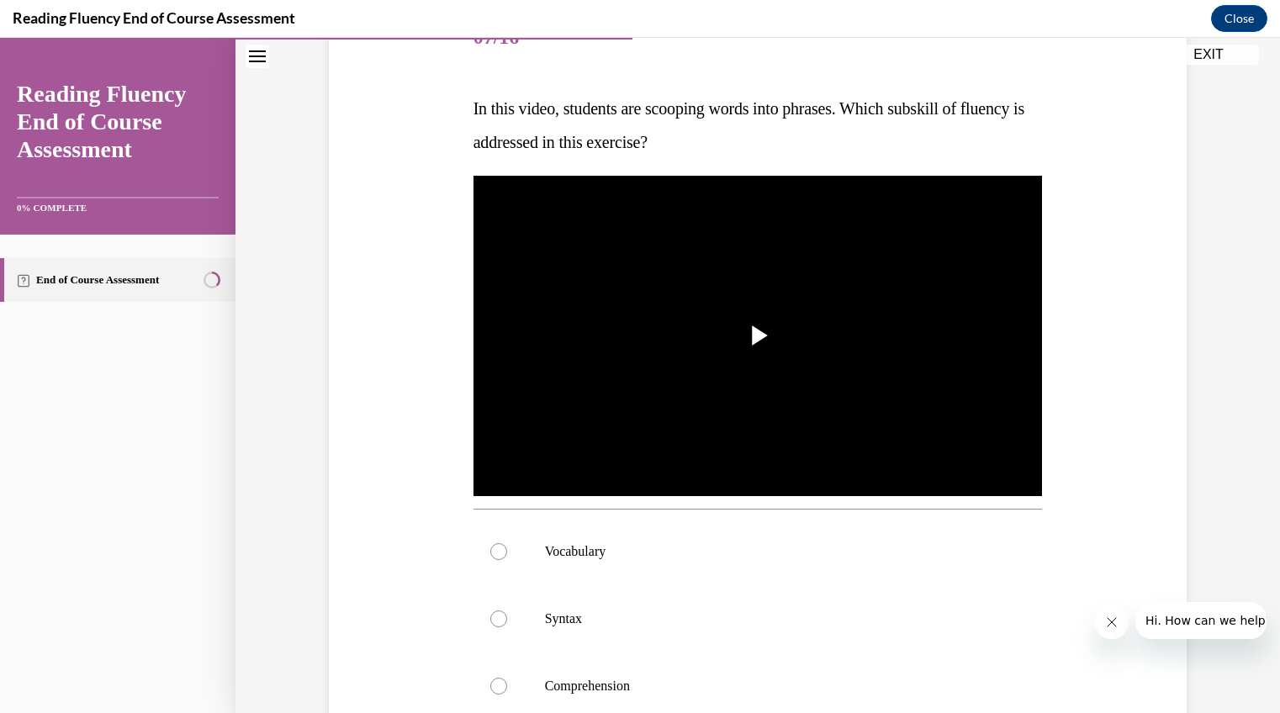
scroll to position [230, 0]
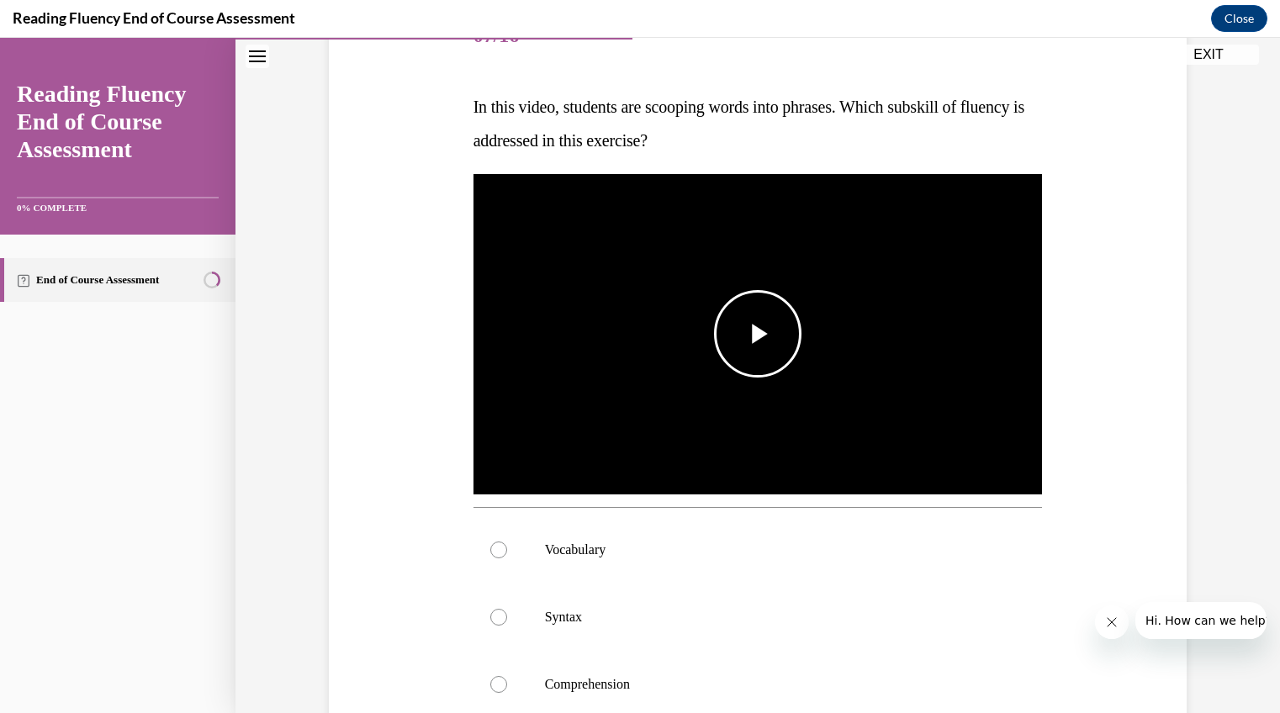
click at [758, 334] on span "Video player" at bounding box center [758, 334] width 0 height 0
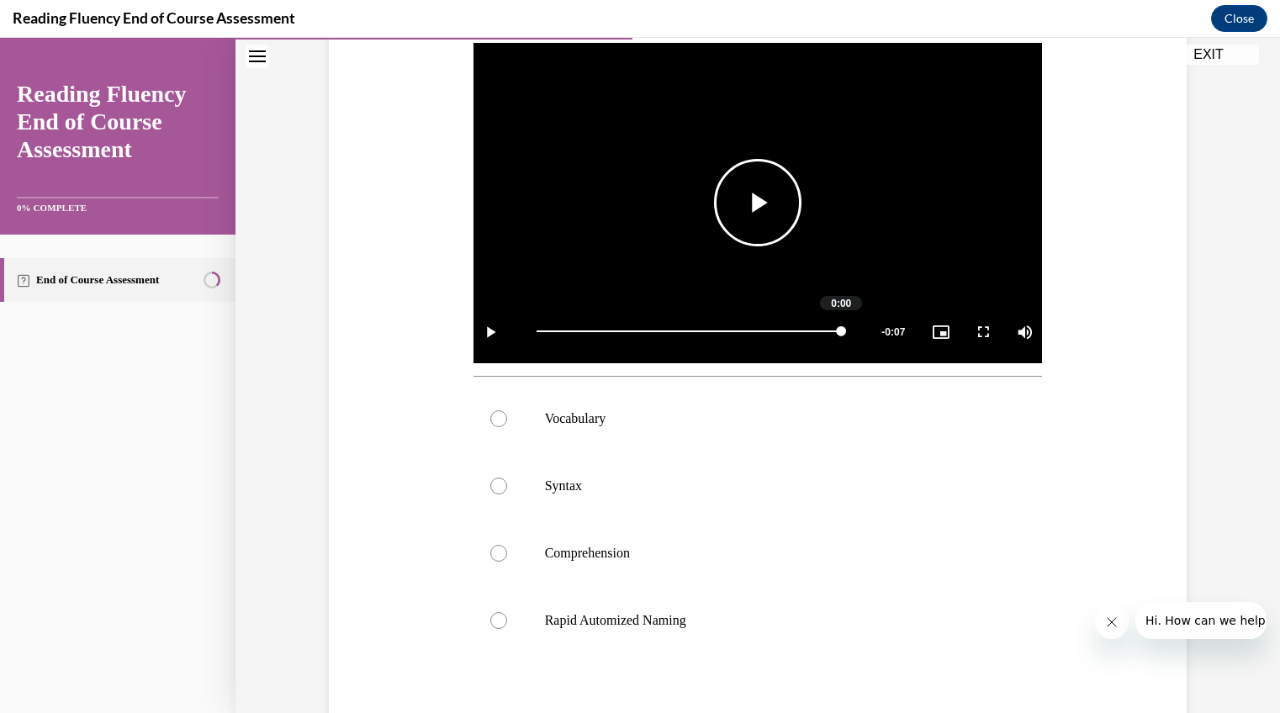
scroll to position [360, 0]
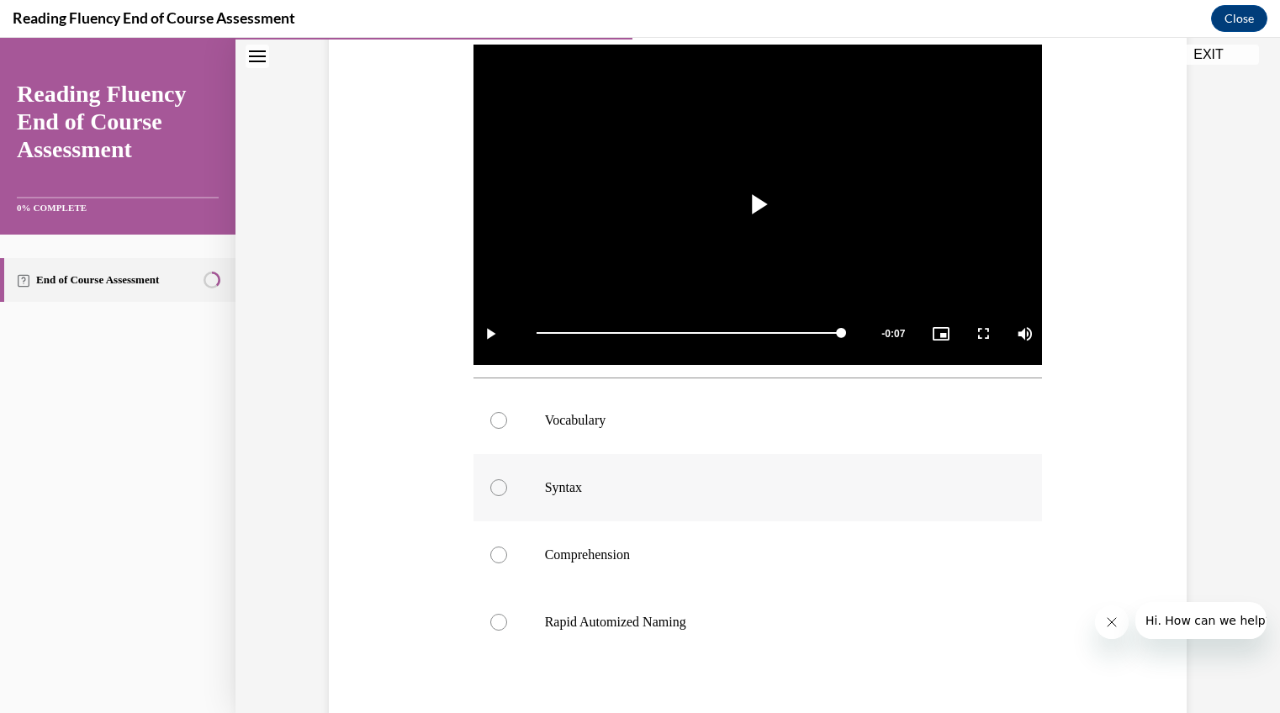
click at [495, 486] on div at bounding box center [498, 487] width 17 height 17
click at [495, 486] on input "Syntax" at bounding box center [498, 487] width 17 height 17
radio input "true"
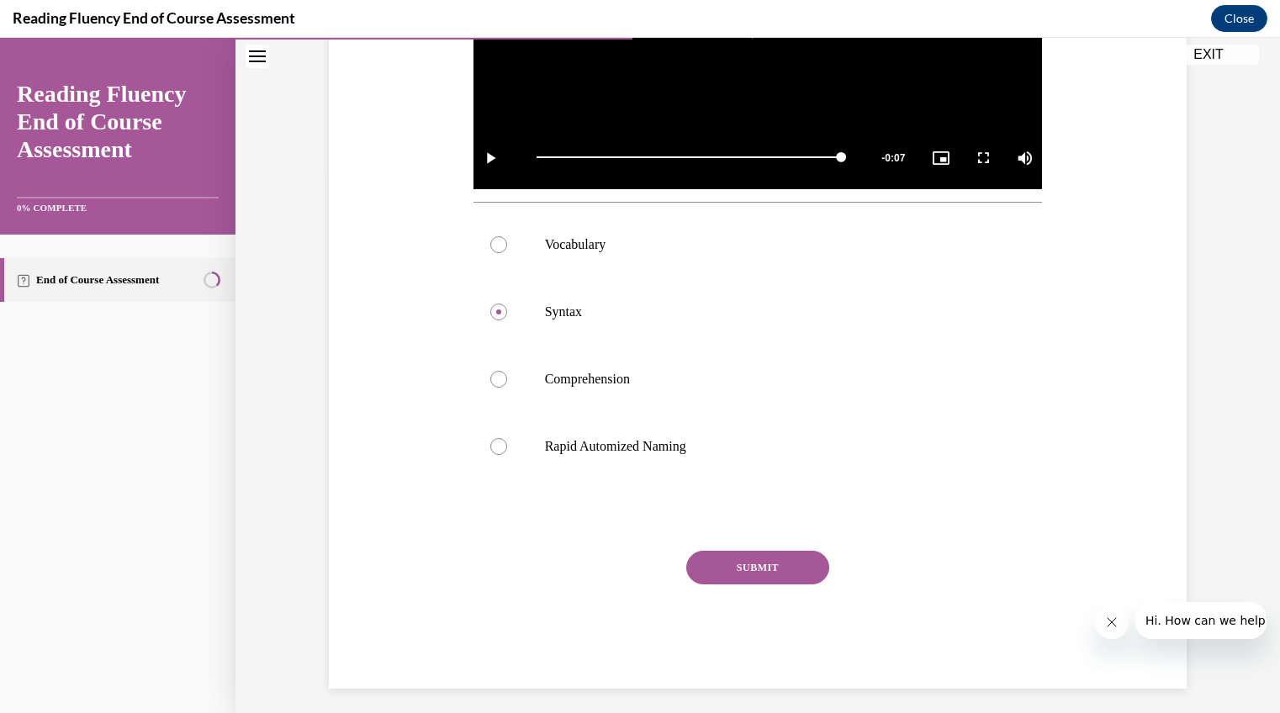
click at [728, 565] on button "SUBMIT" at bounding box center [757, 568] width 143 height 34
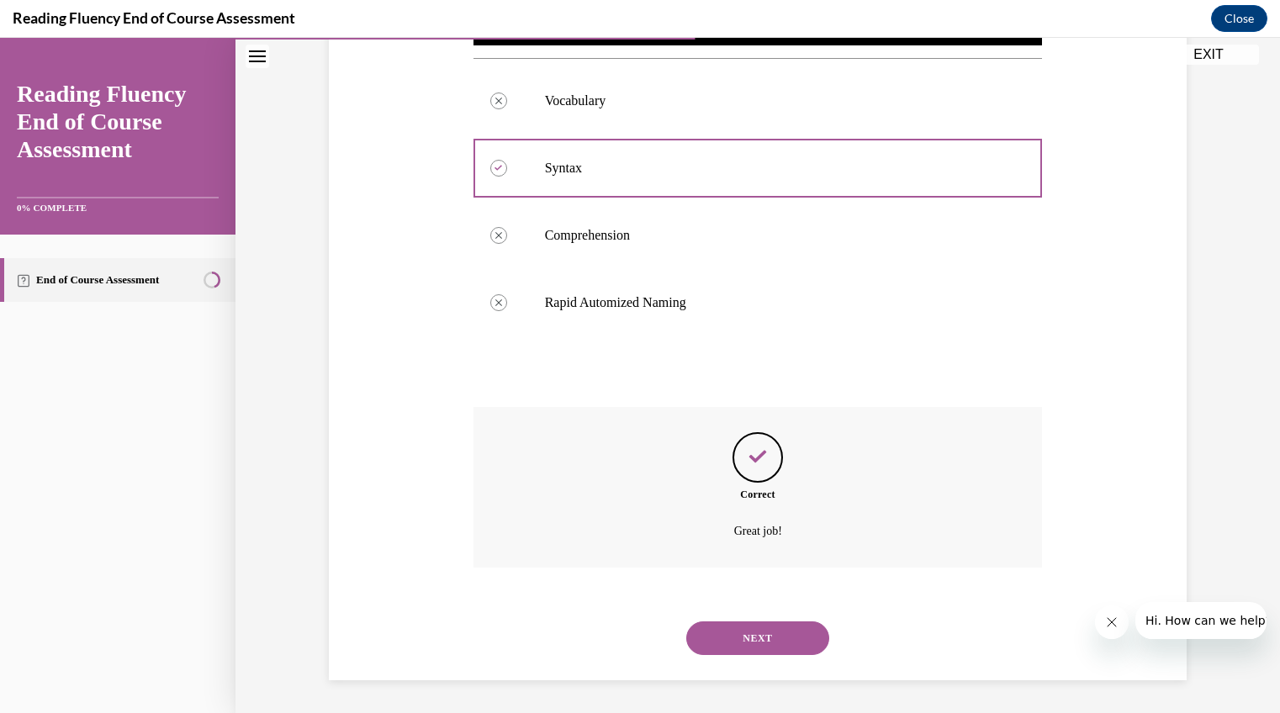
scroll to position [680, 0]
click at [723, 647] on button "NEXT" at bounding box center [757, 639] width 143 height 34
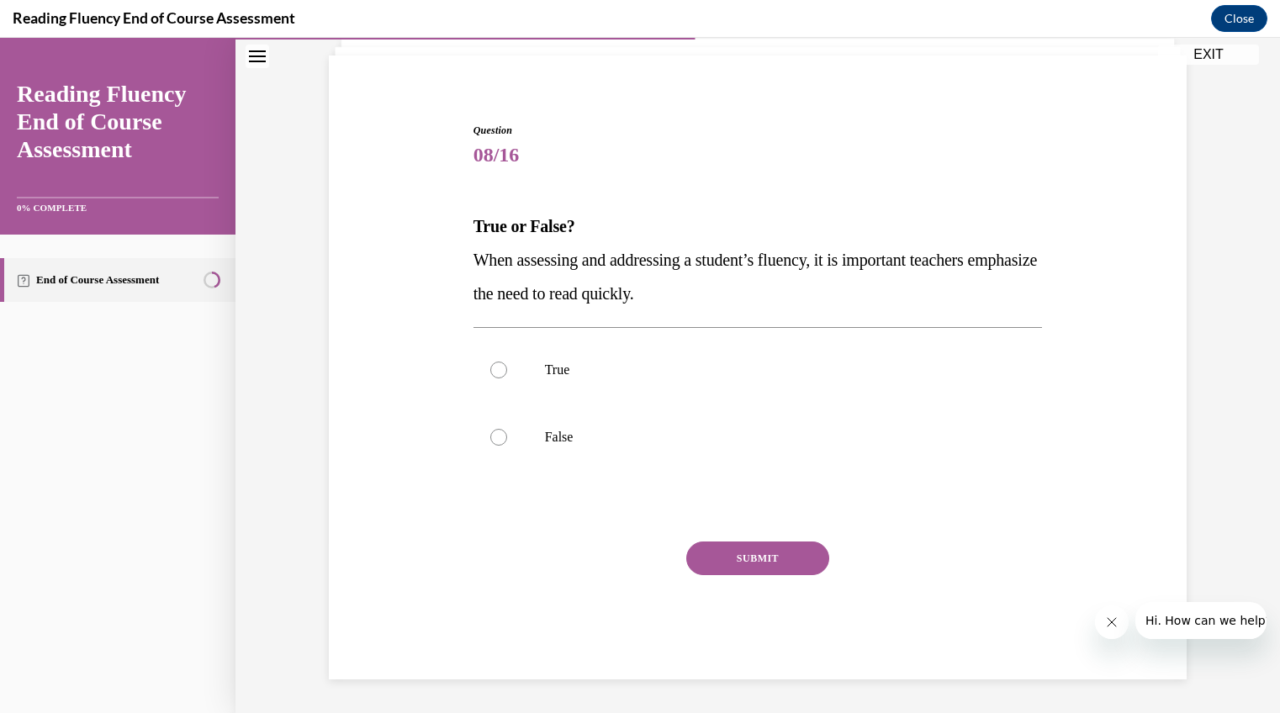
scroll to position [110, 0]
click at [494, 432] on div at bounding box center [498, 438] width 17 height 17
click at [494, 432] on input "False" at bounding box center [498, 438] width 17 height 17
radio input "true"
click at [719, 551] on button "SUBMIT" at bounding box center [757, 560] width 143 height 34
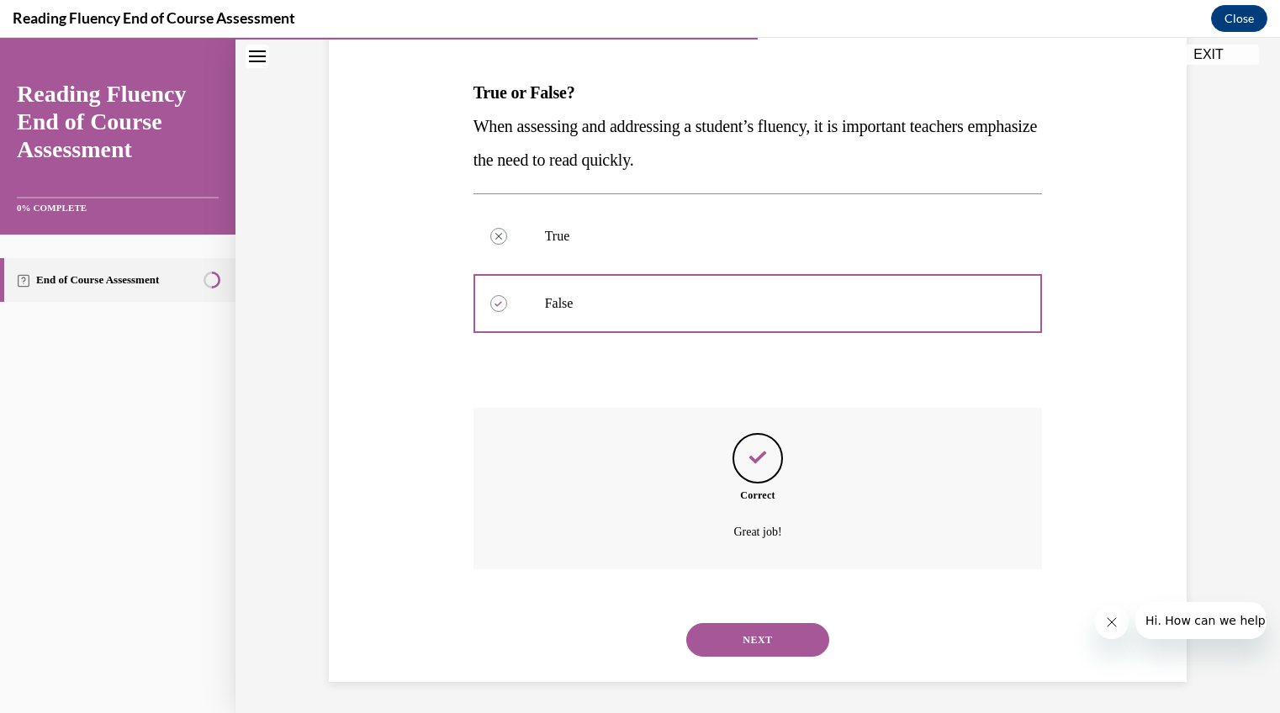
scroll to position [246, 0]
click at [730, 633] on button "NEXT" at bounding box center [757, 639] width 143 height 34
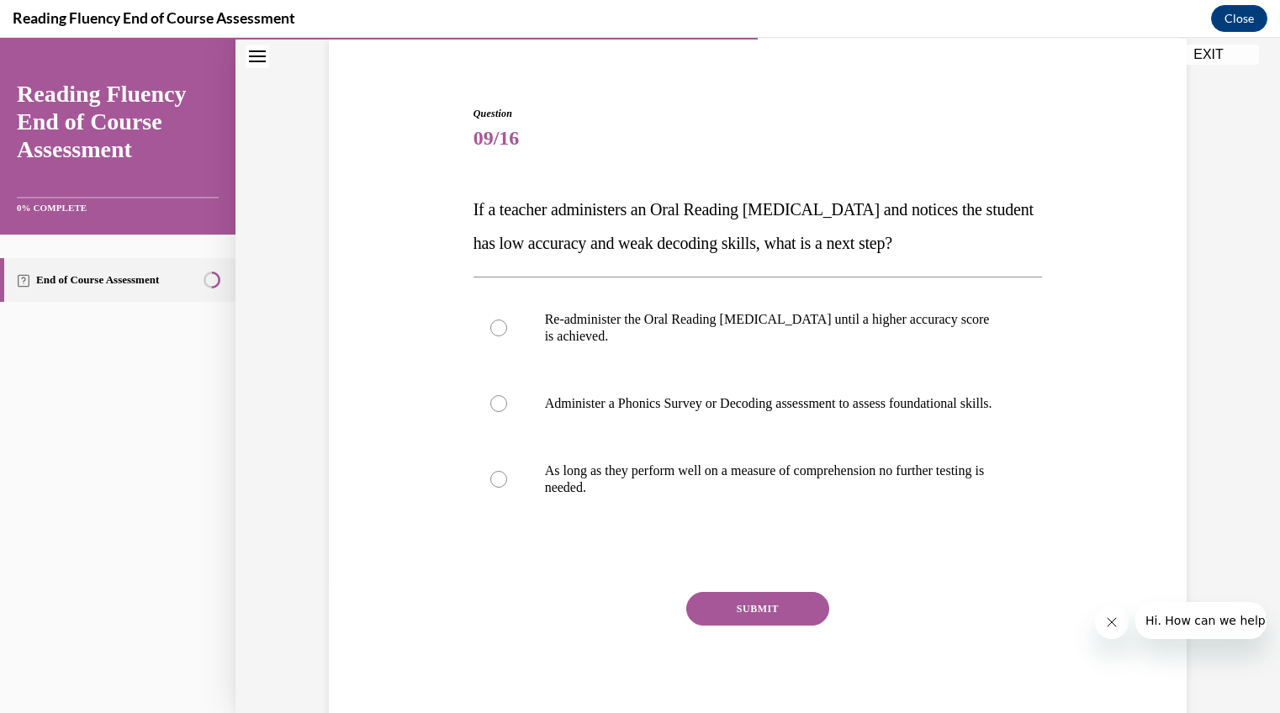
scroll to position [127, 0]
click at [495, 410] on div at bounding box center [498, 404] width 17 height 17
click at [495, 410] on input "Administer a Phonics Survey or Decoding assessment to assess foundational skill…" at bounding box center [498, 404] width 17 height 17
radio input "true"
click at [731, 625] on button "SUBMIT" at bounding box center [757, 610] width 143 height 34
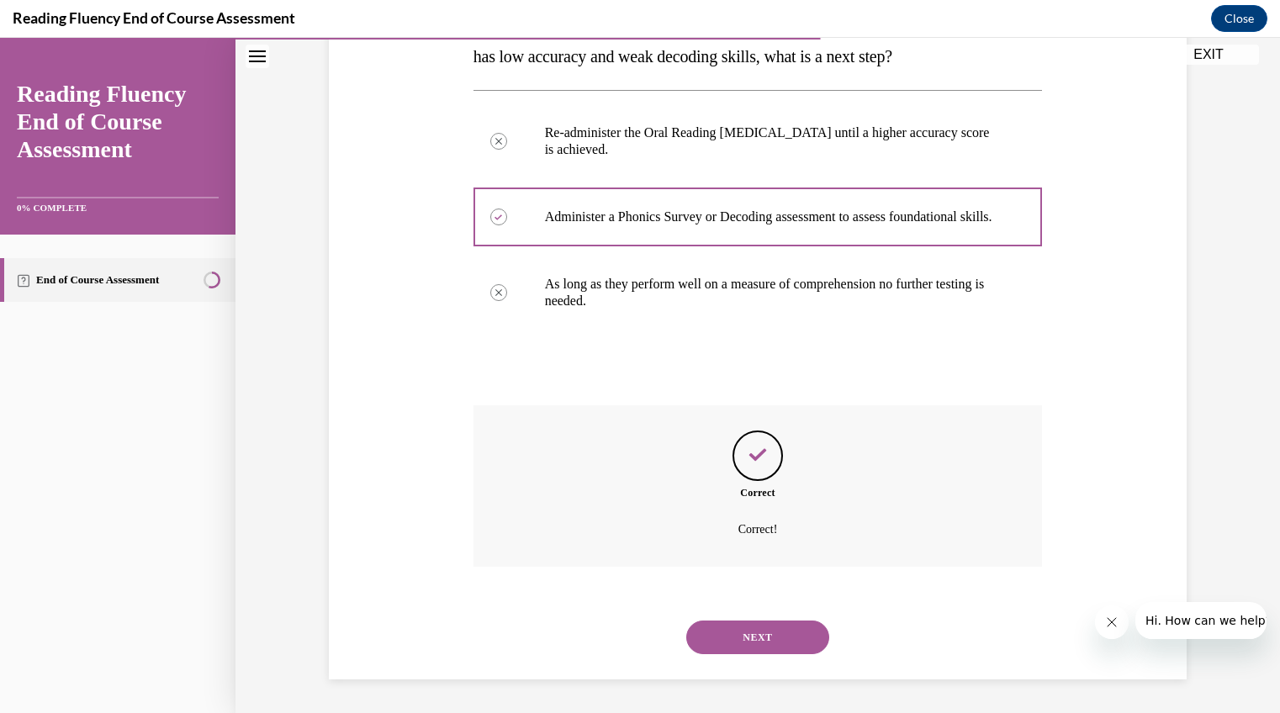
scroll to position [331, 0]
click at [732, 645] on button "NEXT" at bounding box center [757, 638] width 143 height 34
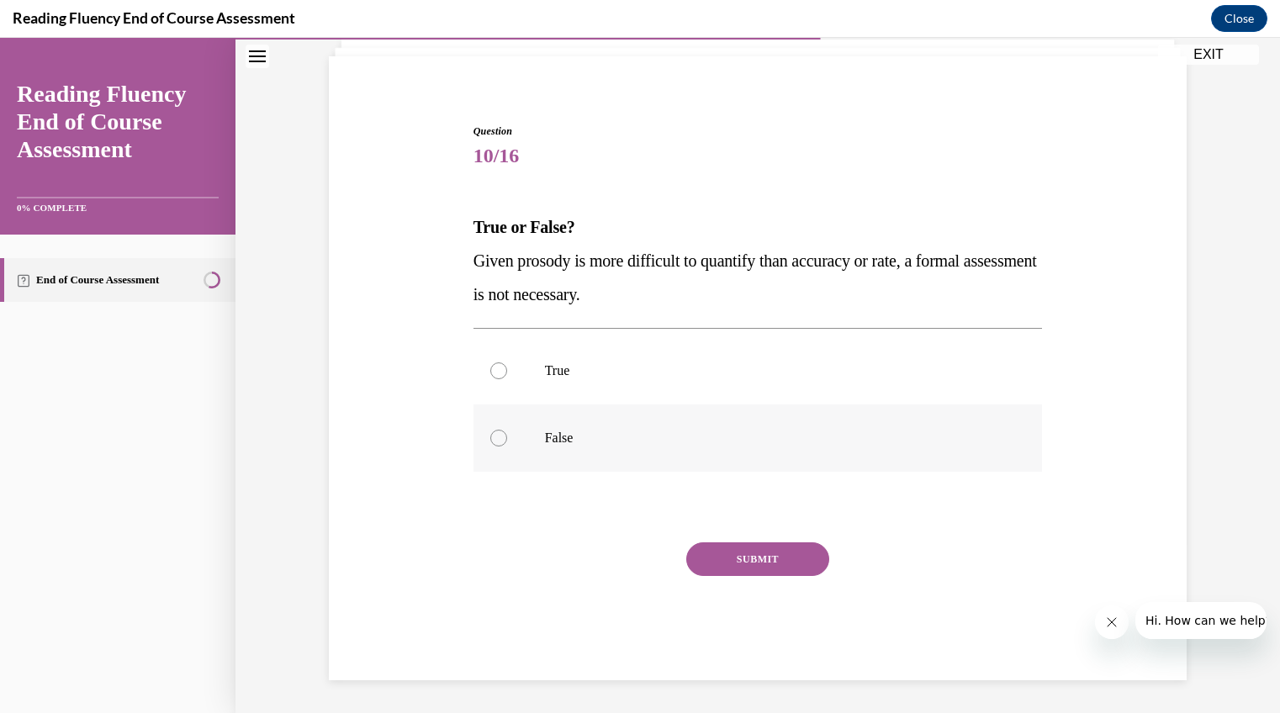
click at [495, 433] on div at bounding box center [498, 438] width 17 height 17
click at [495, 433] on input "False" at bounding box center [498, 438] width 17 height 17
radio input "true"
click at [724, 559] on button "SUBMIT" at bounding box center [757, 560] width 143 height 34
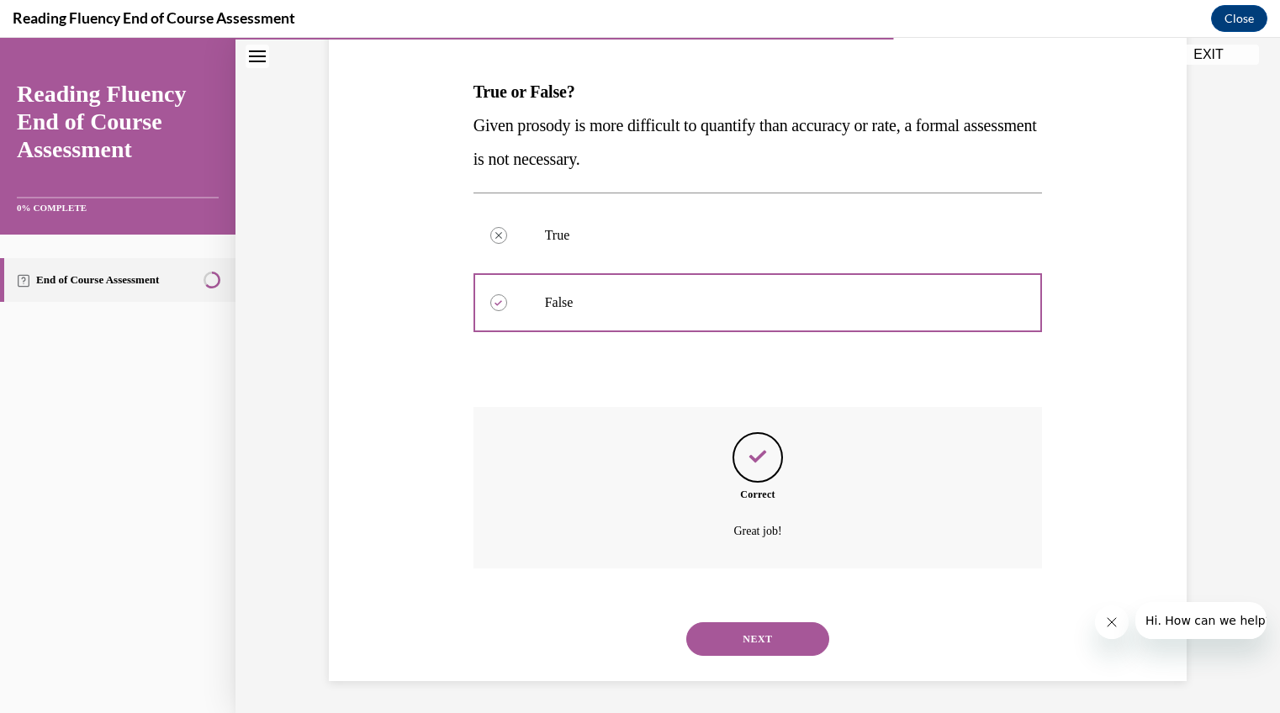
scroll to position [246, 0]
click at [736, 635] on button "NEXT" at bounding box center [757, 639] width 143 height 34
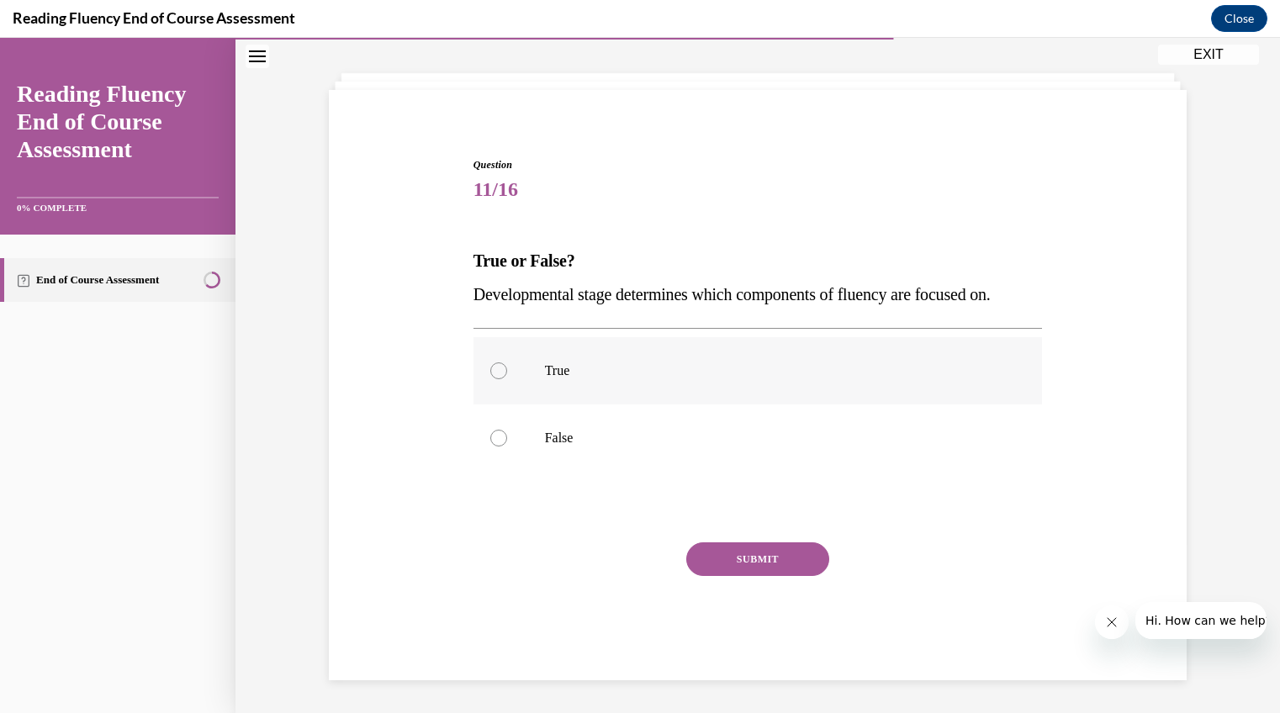
click at [490, 369] on div at bounding box center [498, 371] width 17 height 17
click at [490, 369] on input "True" at bounding box center [498, 371] width 17 height 17
radio input "true"
click at [717, 553] on button "SUBMIT" at bounding box center [757, 560] width 143 height 34
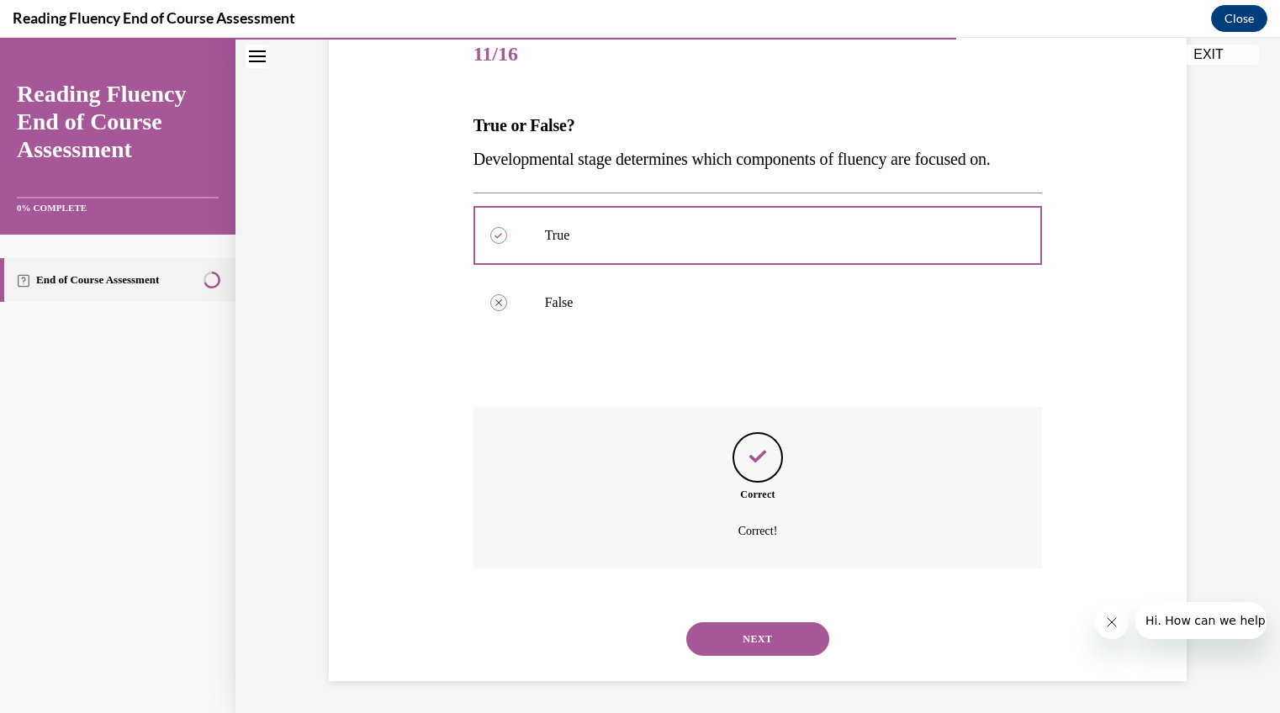
scroll to position [213, 0]
click at [718, 639] on button "NEXT" at bounding box center [757, 639] width 143 height 34
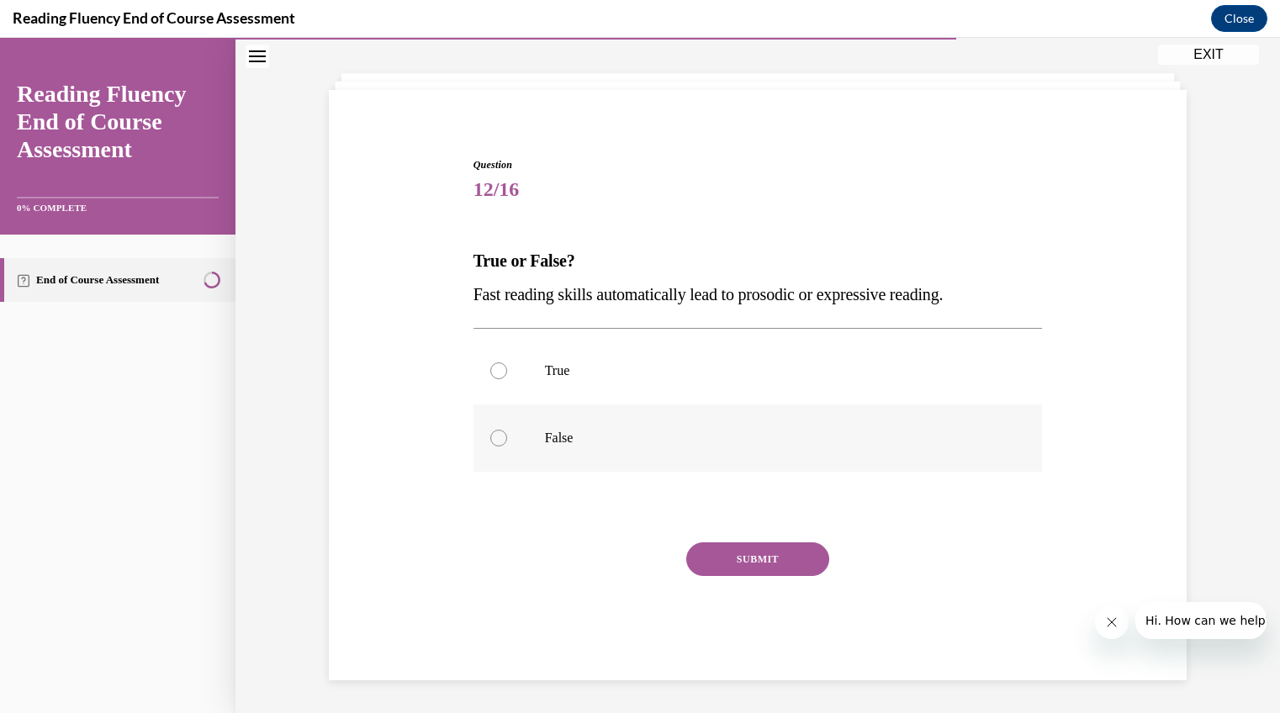
click at [492, 432] on div at bounding box center [498, 438] width 17 height 17
click at [492, 432] on input "False" at bounding box center [498, 438] width 17 height 17
radio input "true"
click at [755, 559] on button "SUBMIT" at bounding box center [757, 560] width 143 height 34
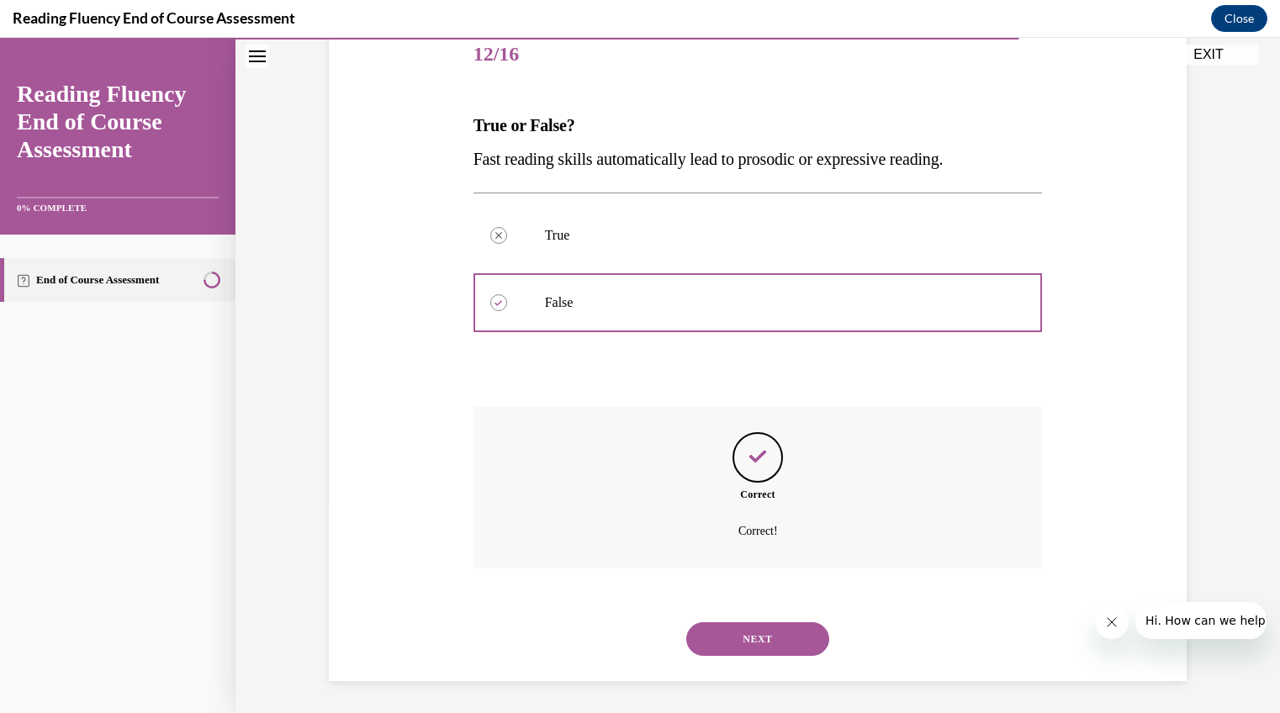
scroll to position [213, 0]
click at [727, 633] on button "NEXT" at bounding box center [757, 639] width 143 height 34
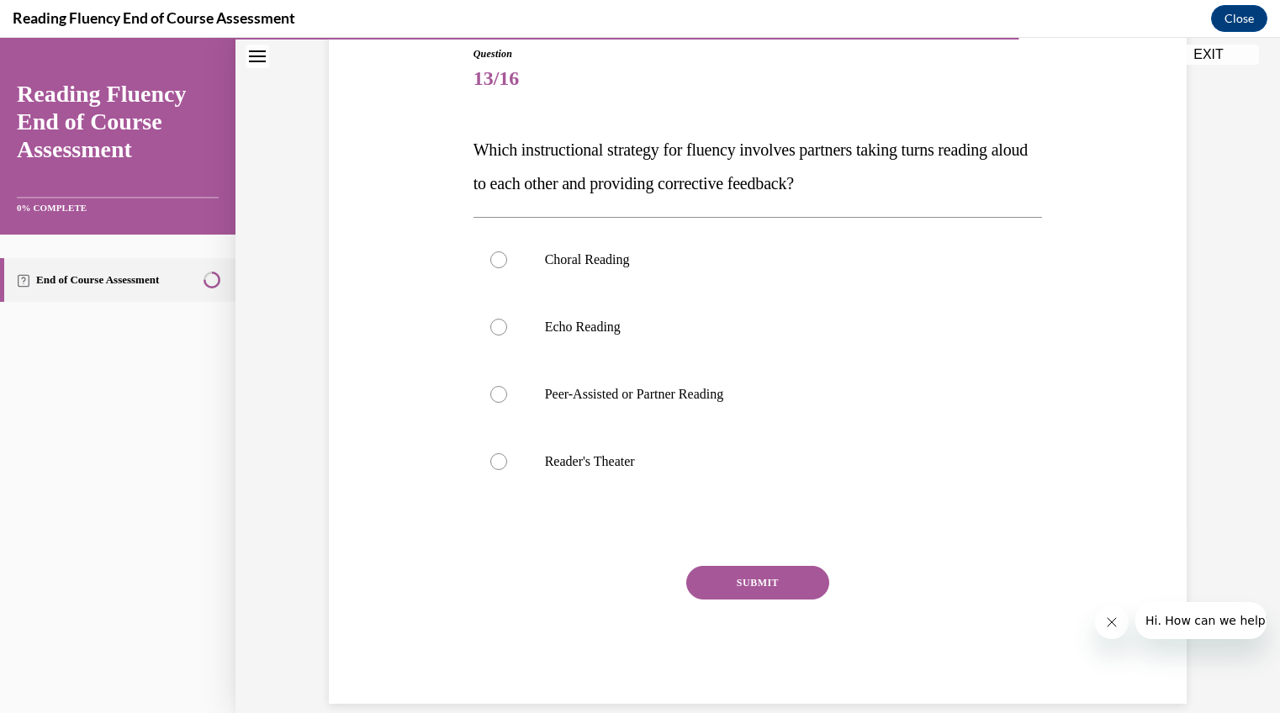
scroll to position [188, 0]
click at [495, 386] on div at bounding box center [498, 393] width 17 height 17
click at [495, 386] on input "Peer-Assisted or Partner Reading" at bounding box center [498, 393] width 17 height 17
radio input "true"
click at [707, 578] on button "SUBMIT" at bounding box center [757, 582] width 143 height 34
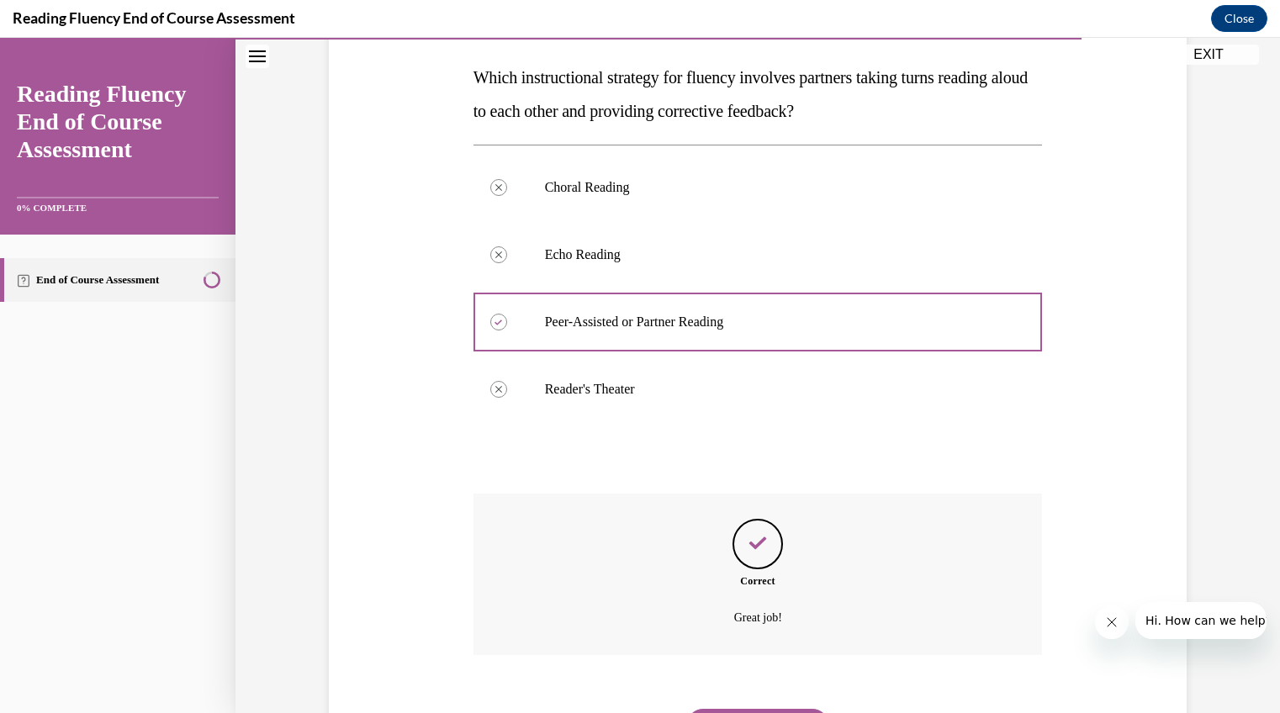
scroll to position [347, 0]
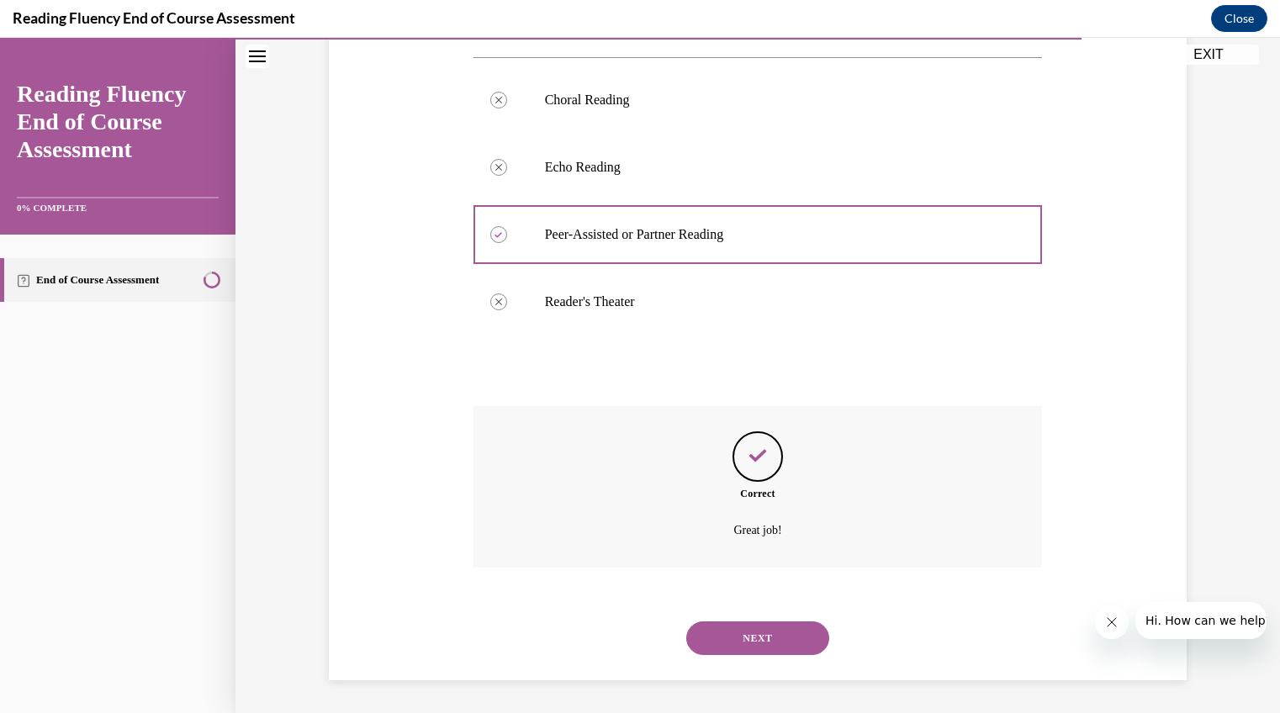
click at [737, 637] on button "NEXT" at bounding box center [757, 639] width 143 height 34
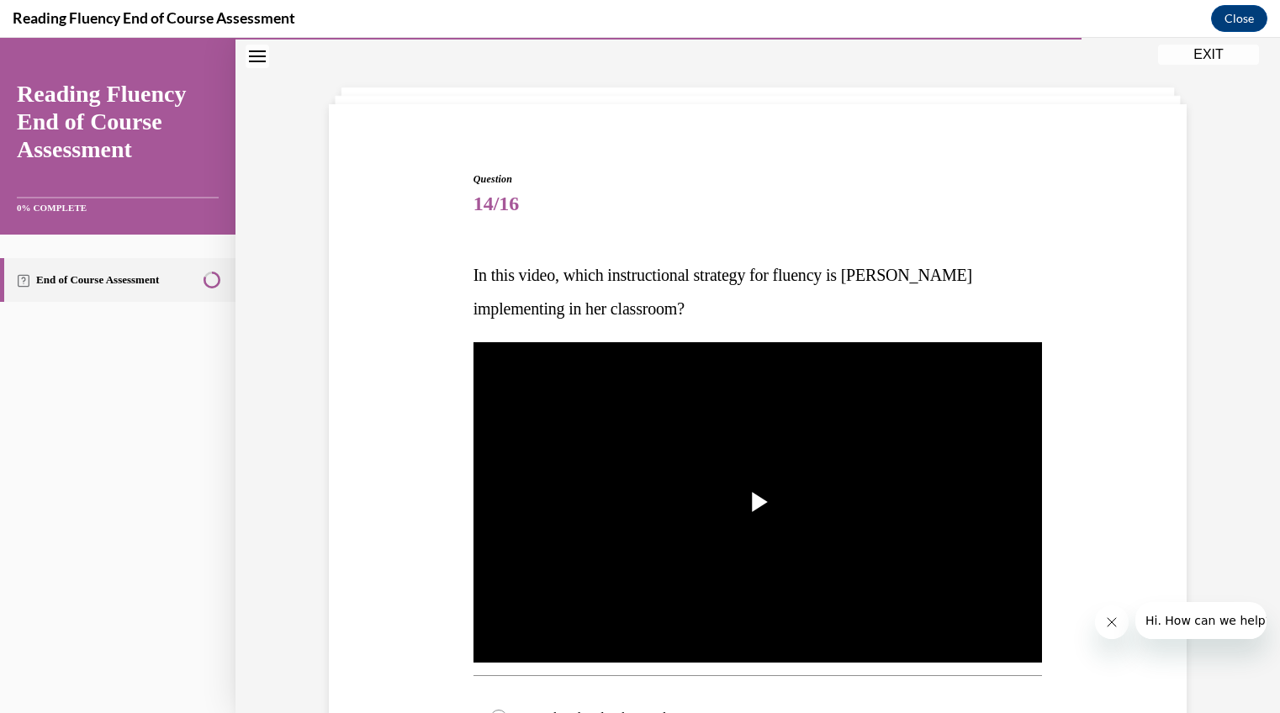
scroll to position [96, 0]
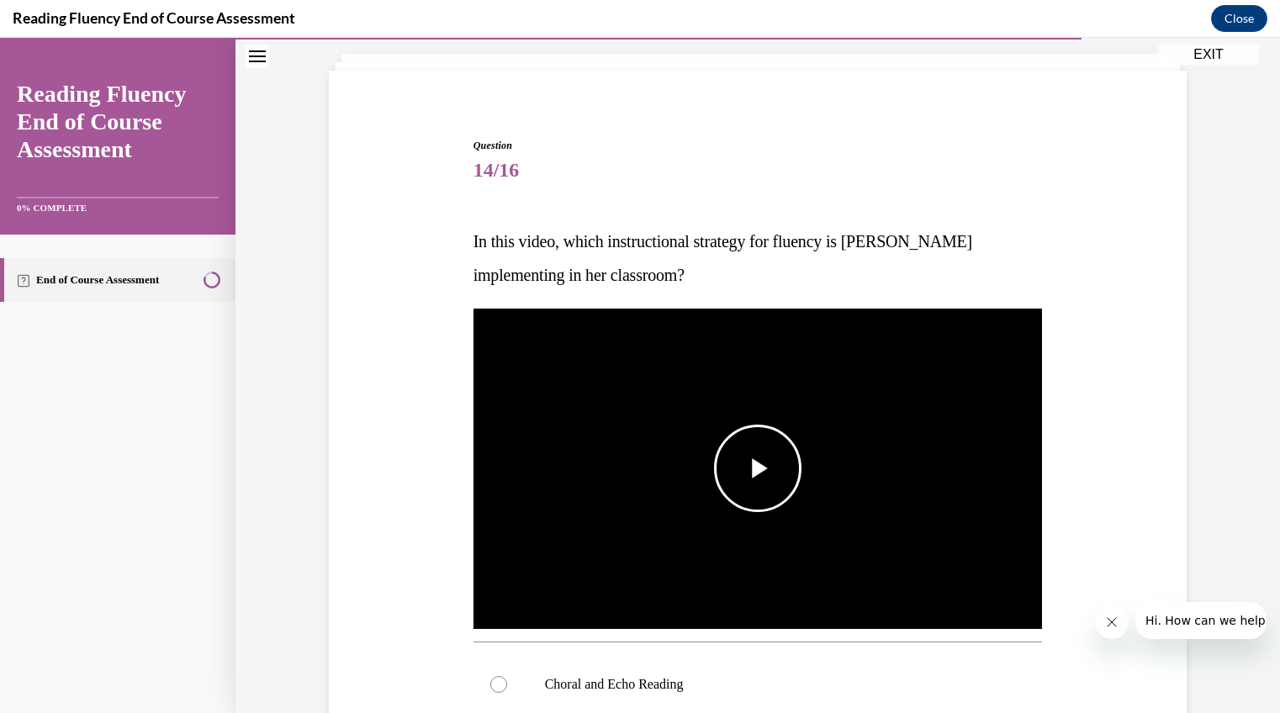
click at [758, 469] on span "Video player" at bounding box center [758, 469] width 0 height 0
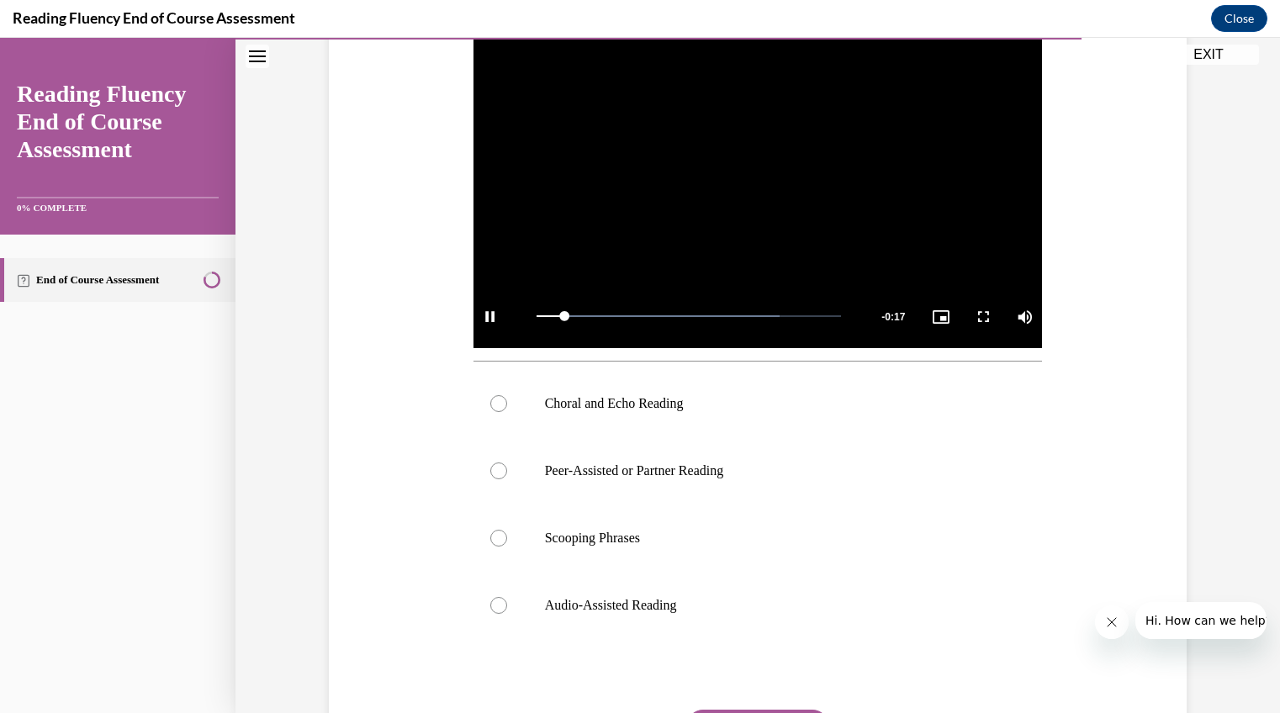
scroll to position [379, 0]
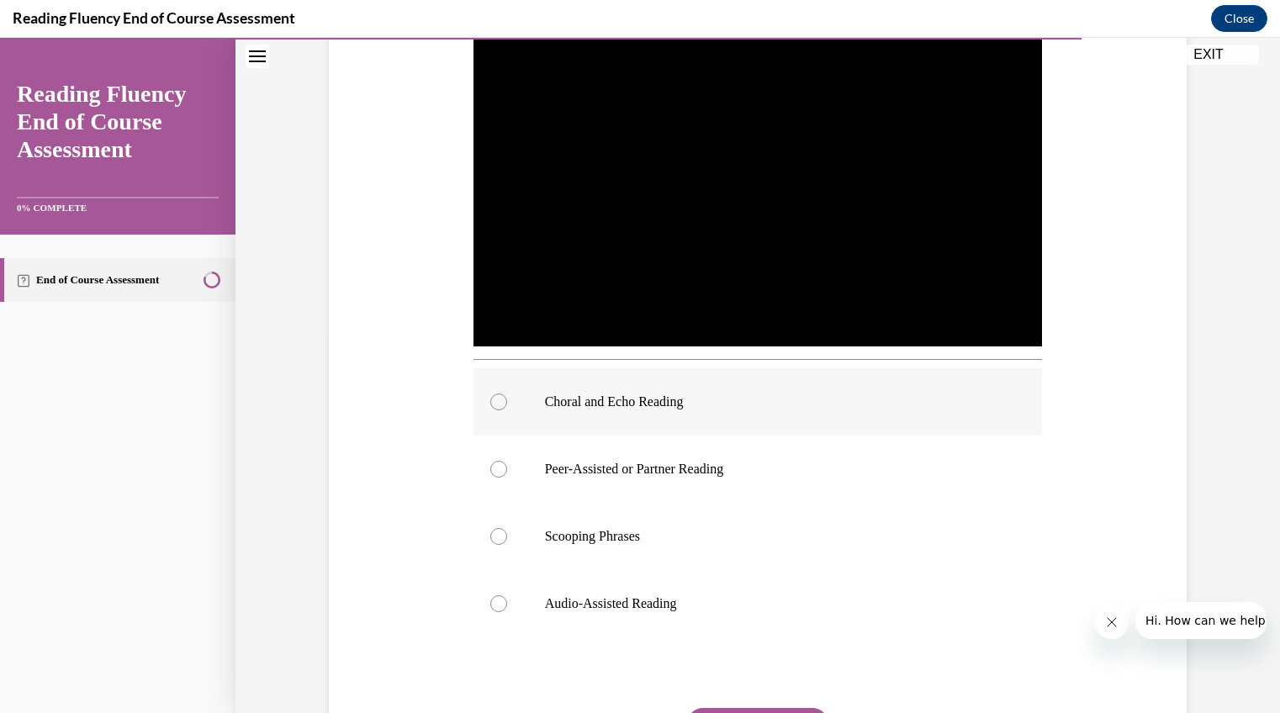
click at [495, 397] on div at bounding box center [498, 402] width 17 height 17
click at [495, 397] on input "Choral and Echo Reading" at bounding box center [498, 402] width 17 height 17
radio input "true"
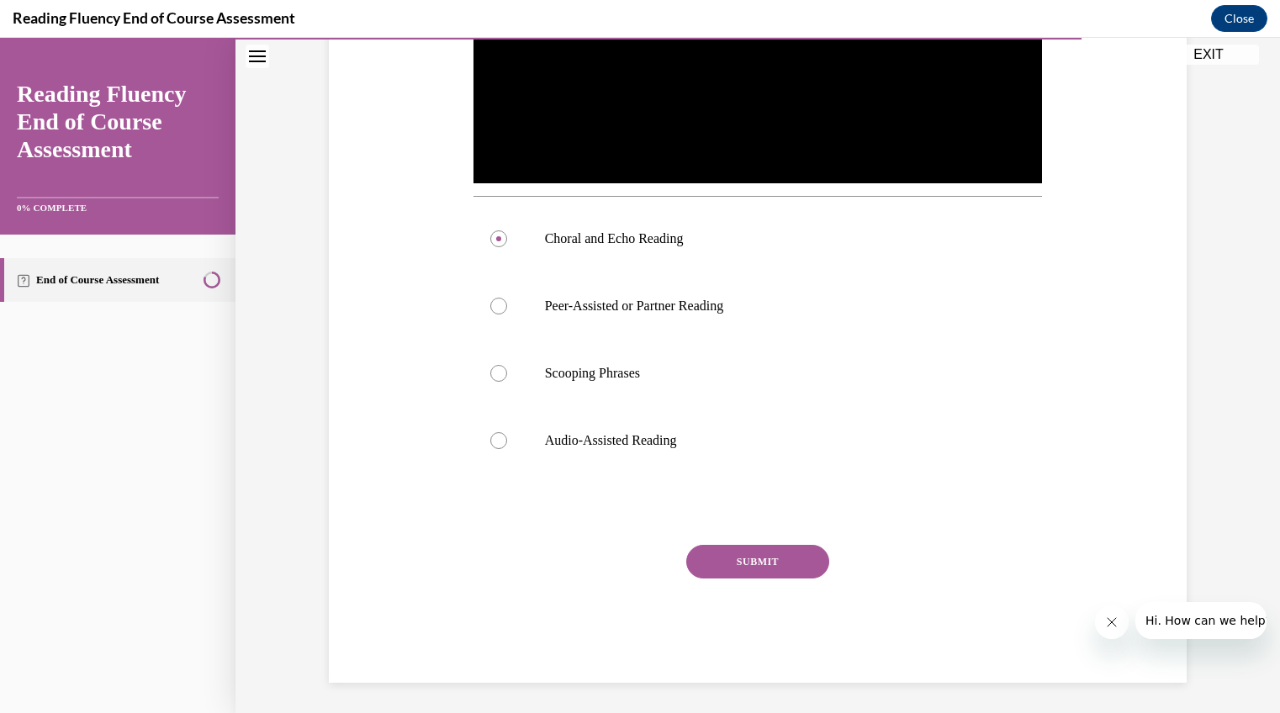
click at [728, 563] on button "SUBMIT" at bounding box center [757, 562] width 143 height 34
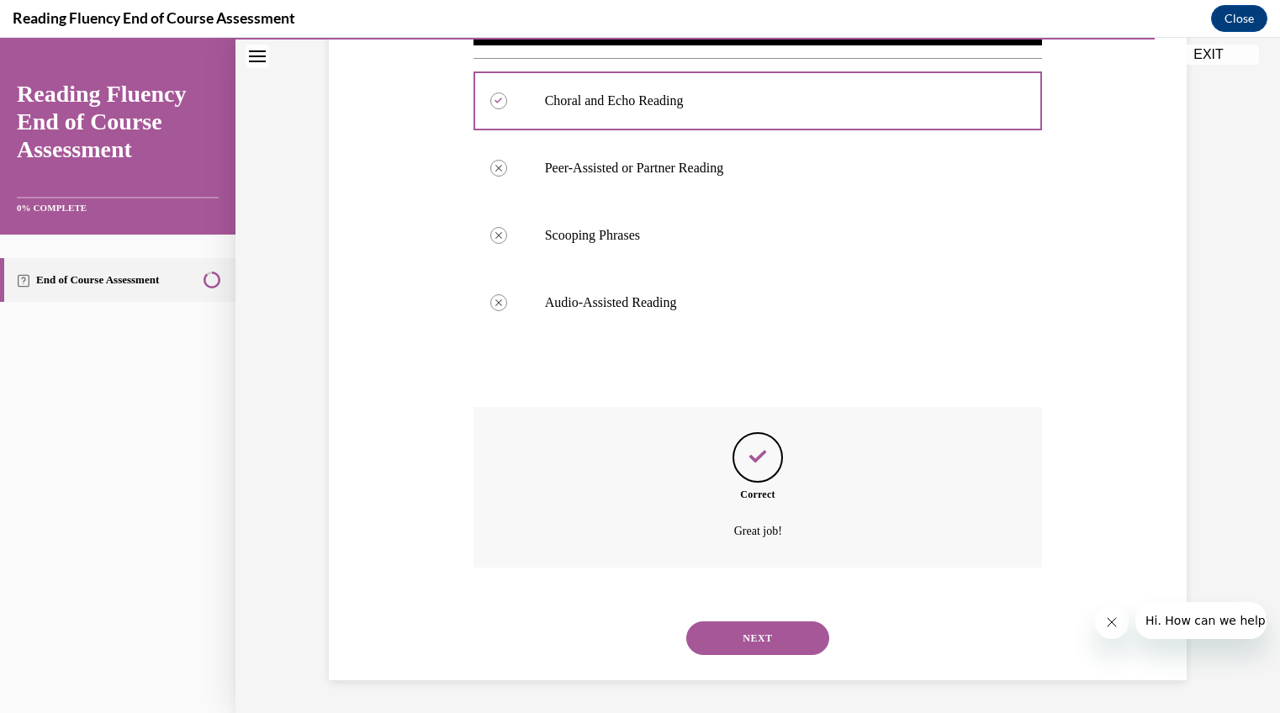
scroll to position [680, 0]
click at [717, 634] on button "NEXT" at bounding box center [757, 639] width 143 height 34
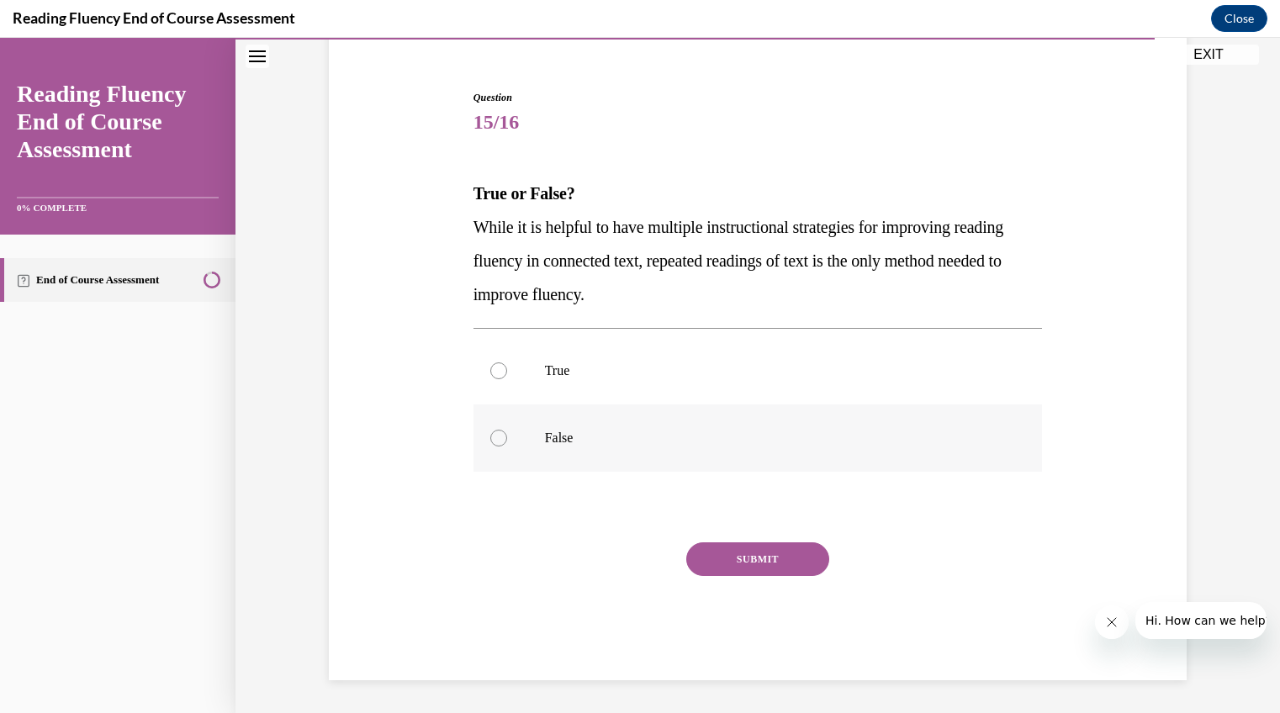
click at [491, 433] on div at bounding box center [498, 438] width 17 height 17
click at [491, 433] on input "False" at bounding box center [498, 438] width 17 height 17
radio input "true"
click at [725, 559] on button "SUBMIT" at bounding box center [757, 560] width 143 height 34
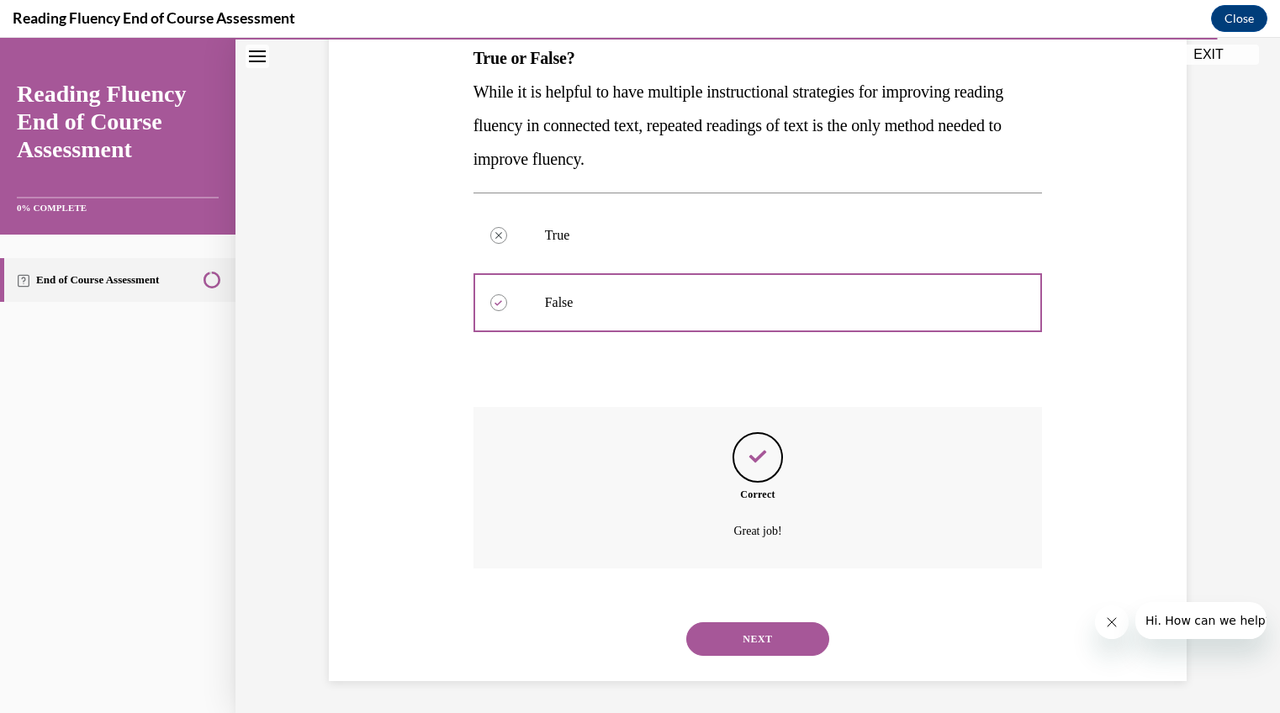
scroll to position [280, 0]
click at [710, 649] on button "NEXT" at bounding box center [757, 639] width 143 height 34
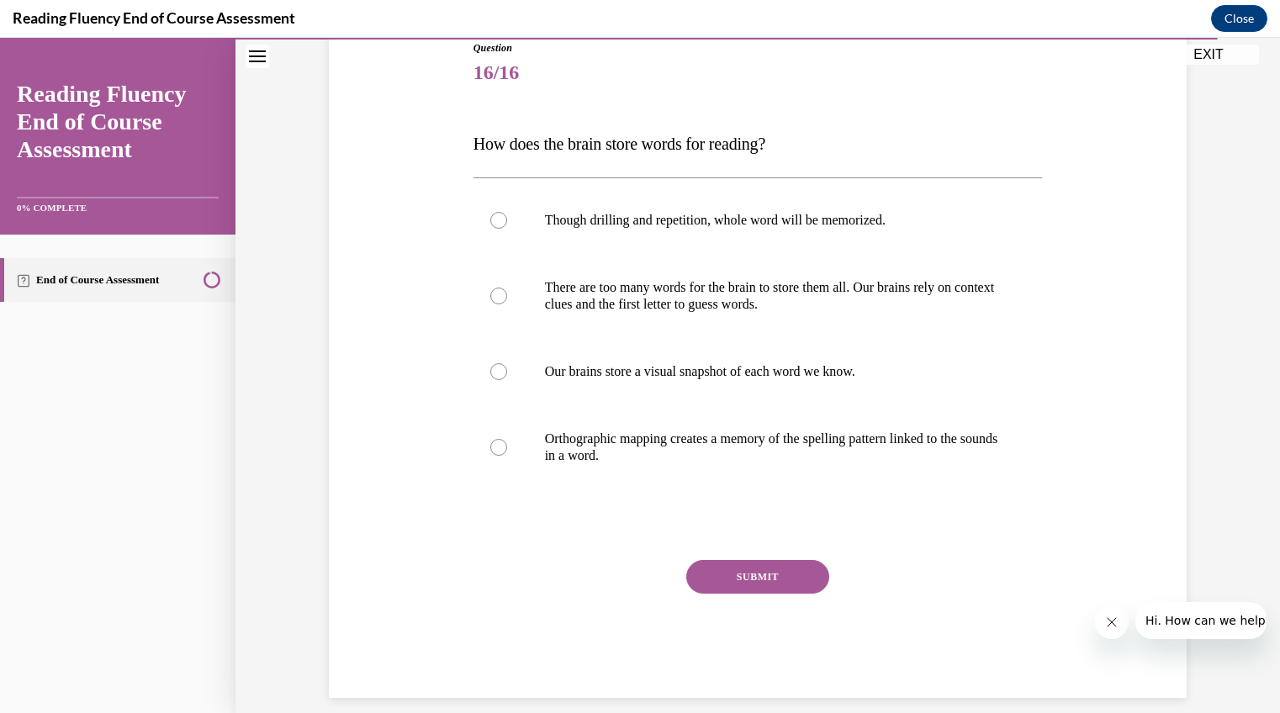
scroll to position [194, 0]
click at [490, 446] on div at bounding box center [498, 446] width 17 height 17
click at [490, 446] on input "Orthographic mapping creates a memory of the spelling pattern linked to the sou…" at bounding box center [498, 446] width 17 height 17
radio input "true"
click at [703, 575] on button "SUBMIT" at bounding box center [757, 576] width 143 height 34
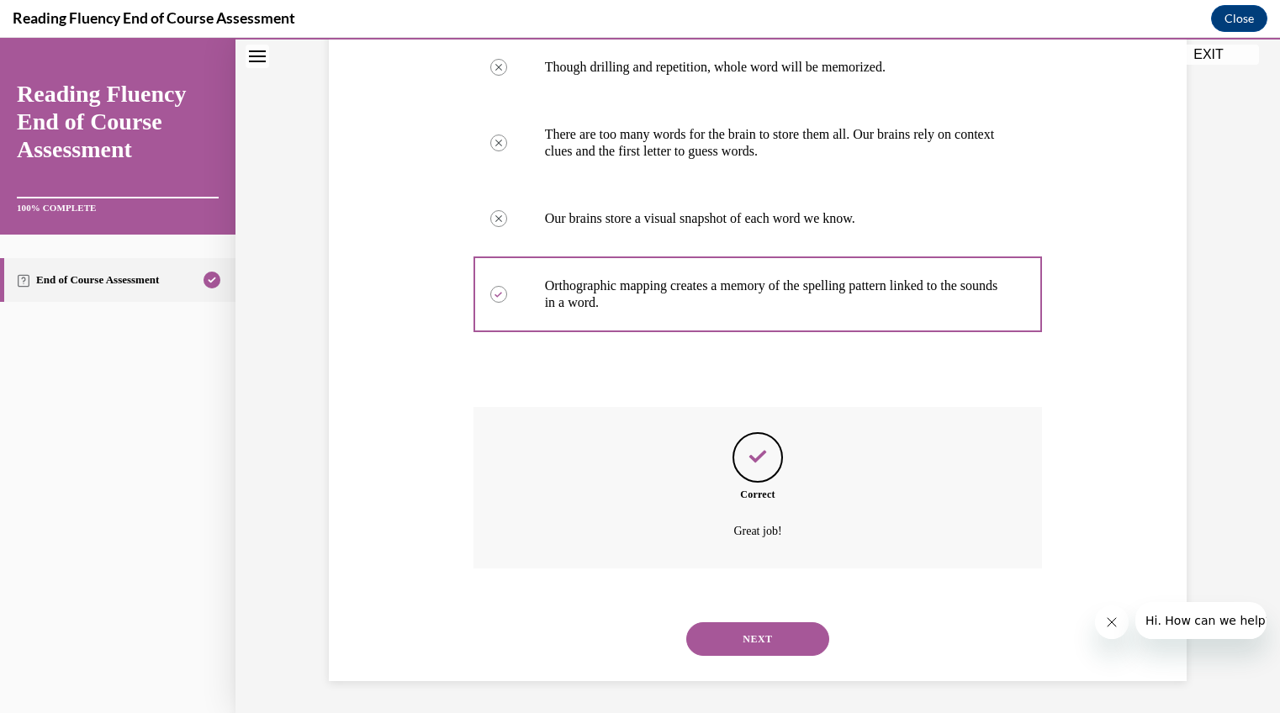
scroll to position [347, 0]
click at [722, 639] on button "NEXT" at bounding box center [757, 639] width 143 height 34
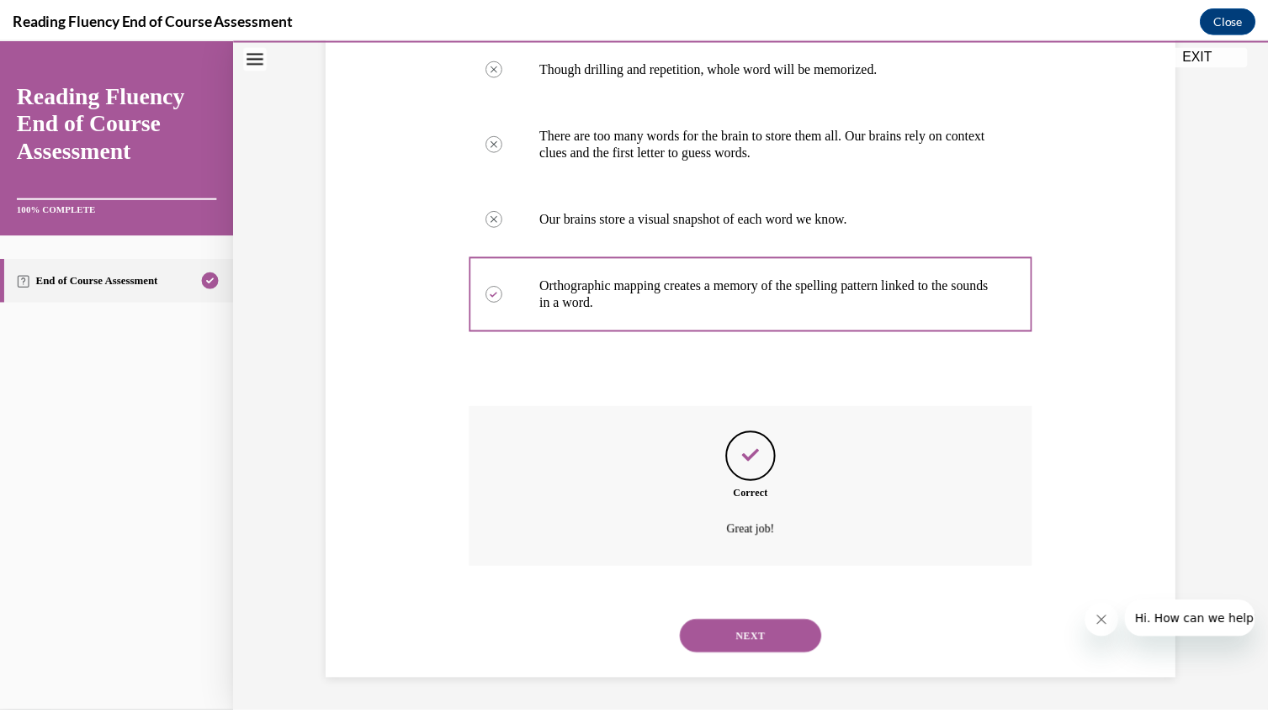
scroll to position [186, 0]
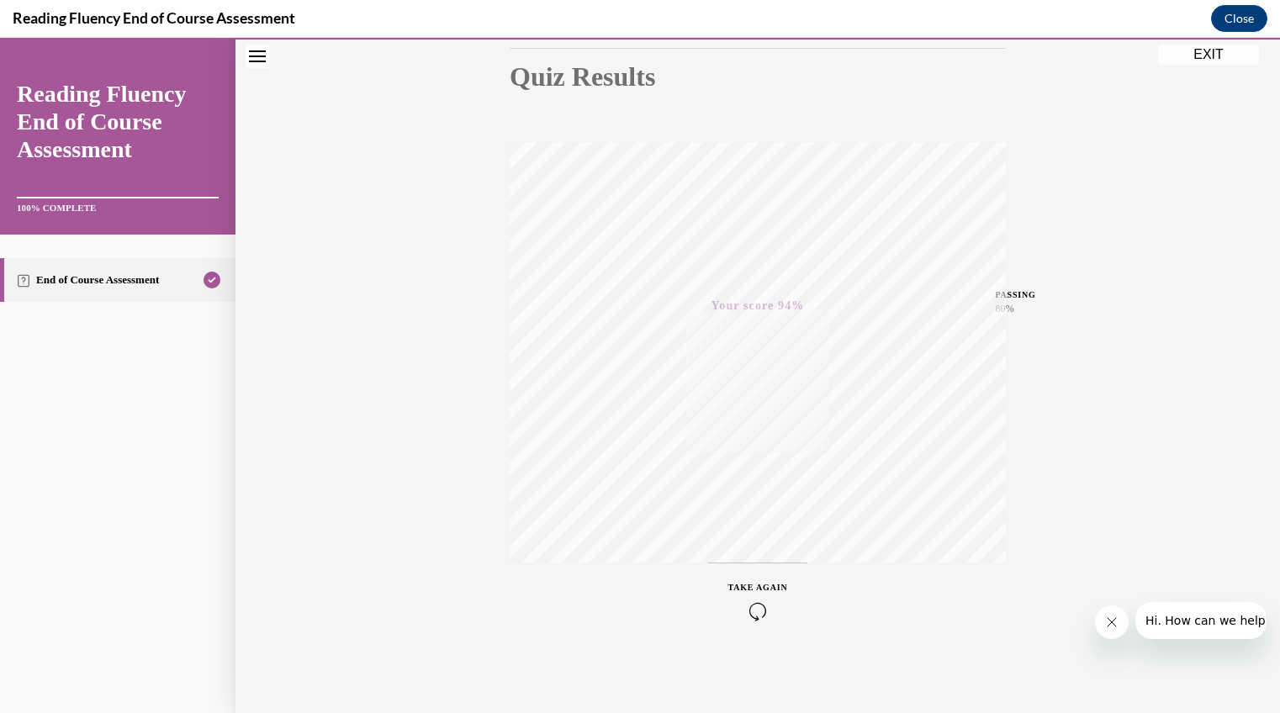
click at [1199, 55] on button "EXIT" at bounding box center [1208, 55] width 101 height 20
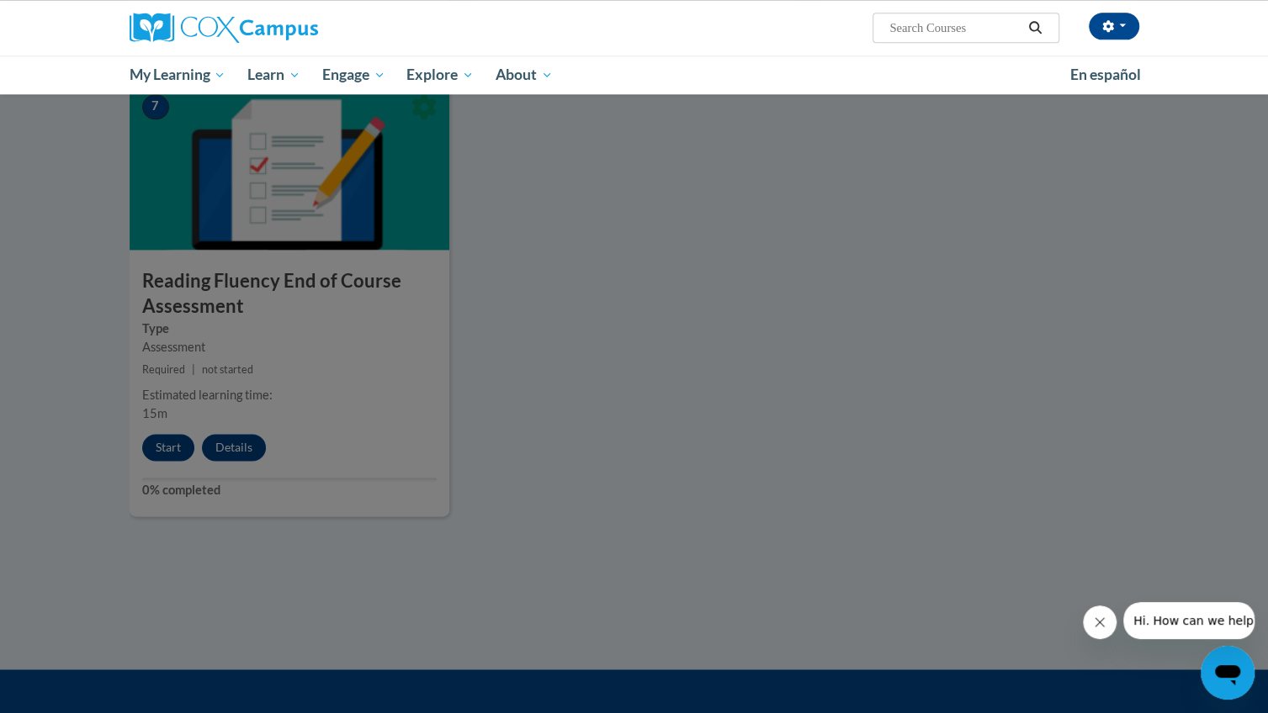
scroll to position [1264, 0]
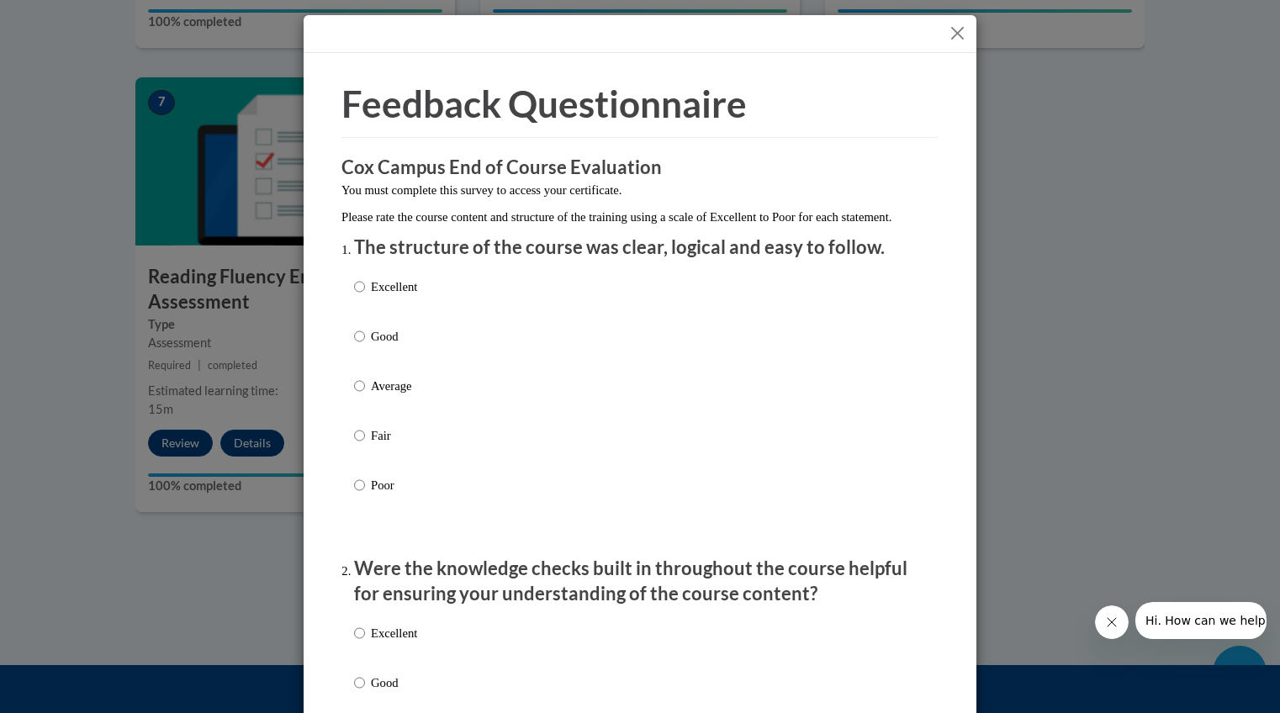
click at [951, 31] on button "Close" at bounding box center [957, 33] width 21 height 21
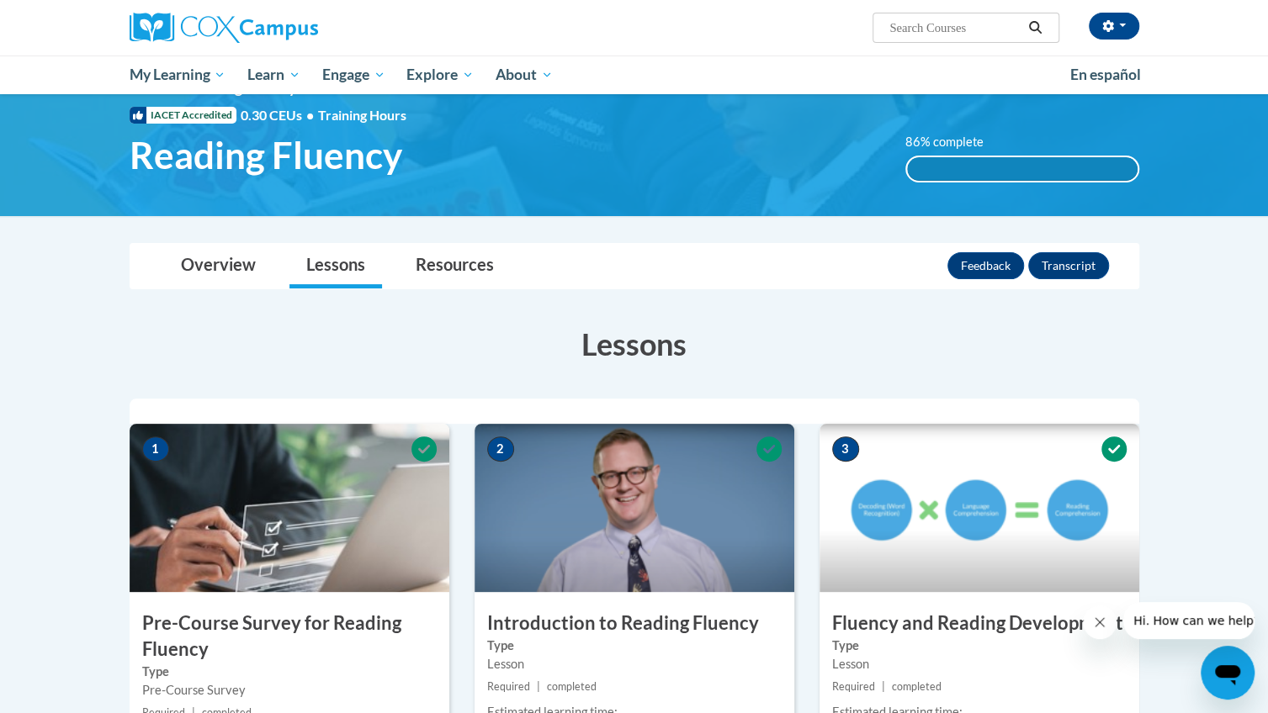
scroll to position [0, 0]
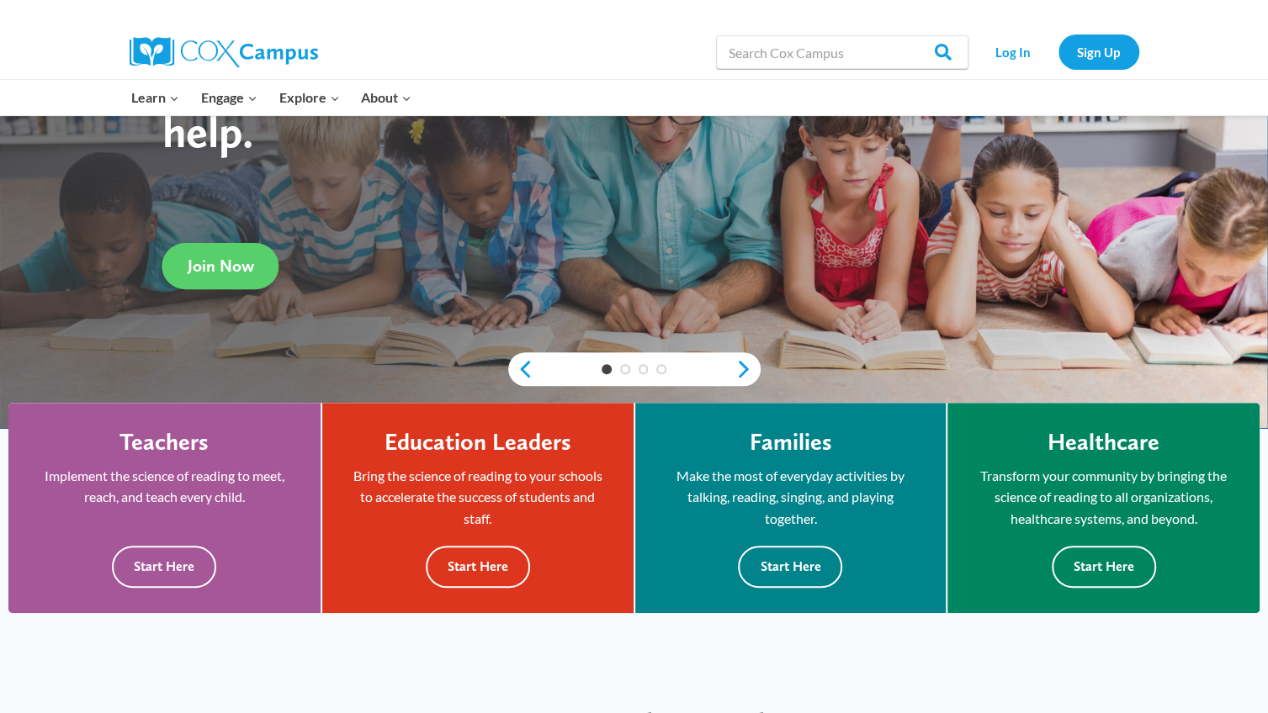
scroll to position [223, 0]
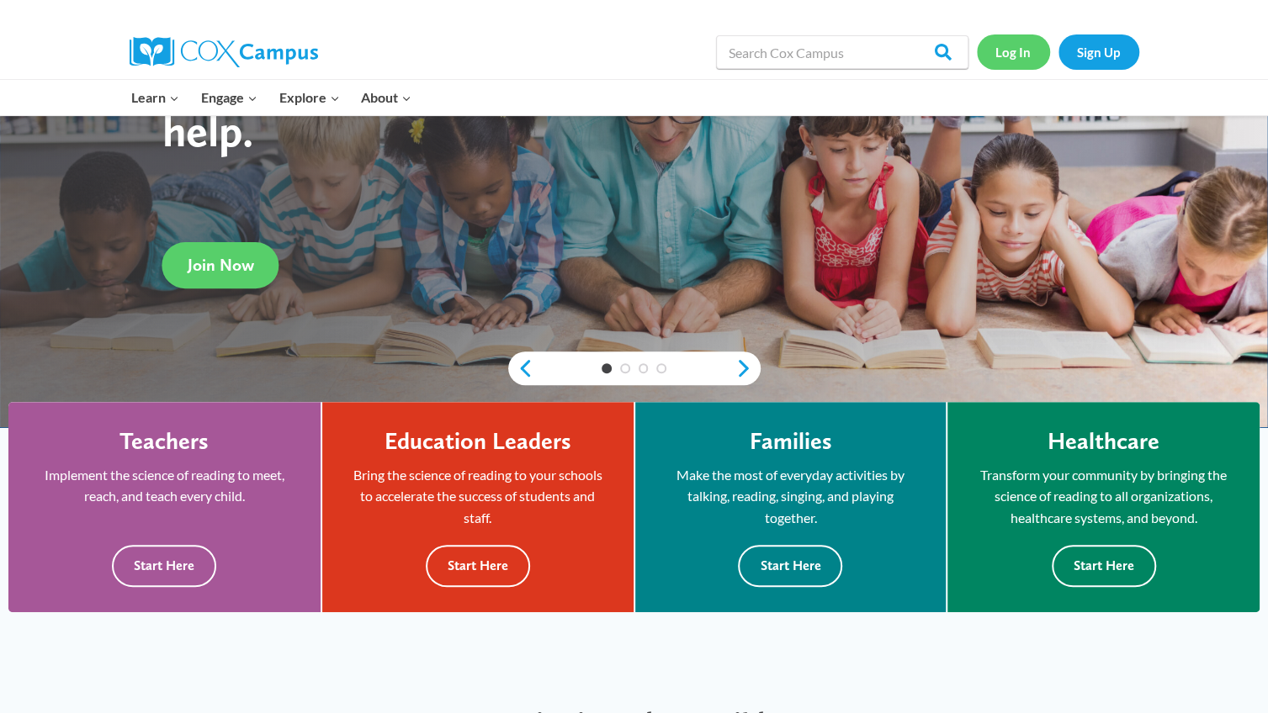
click at [1008, 53] on link "Log In" at bounding box center [1013, 51] width 73 height 34
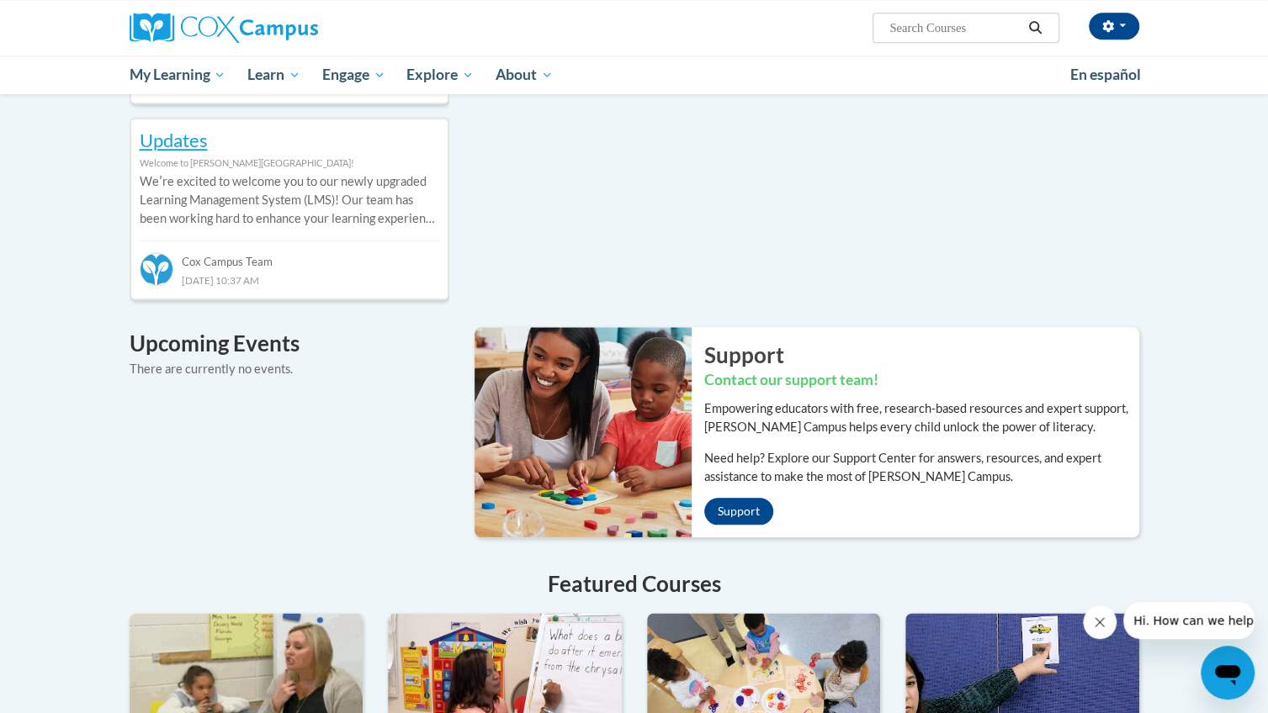
scroll to position [851, 0]
